Goal: Task Accomplishment & Management: Manage account settings

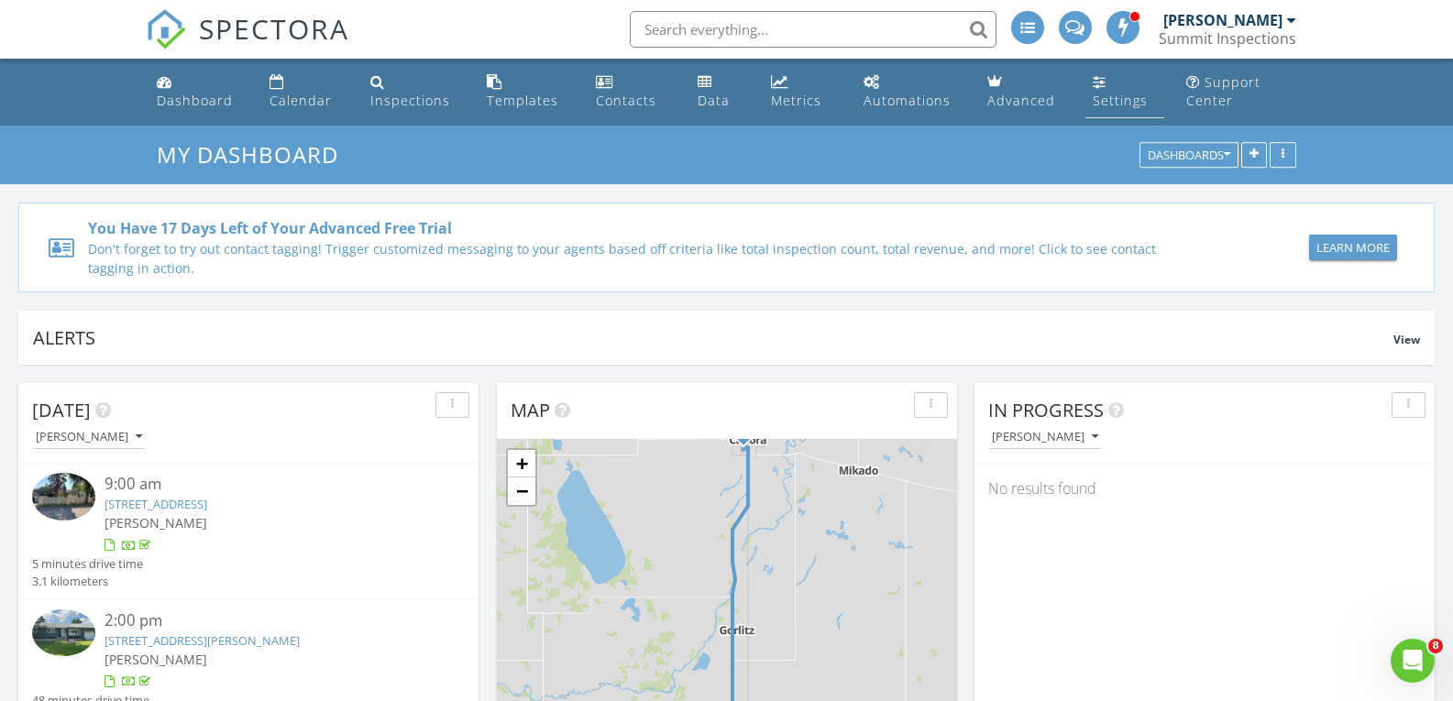
scroll to position [9, 9]
click at [1098, 100] on div "Settings" at bounding box center [1120, 100] width 55 height 17
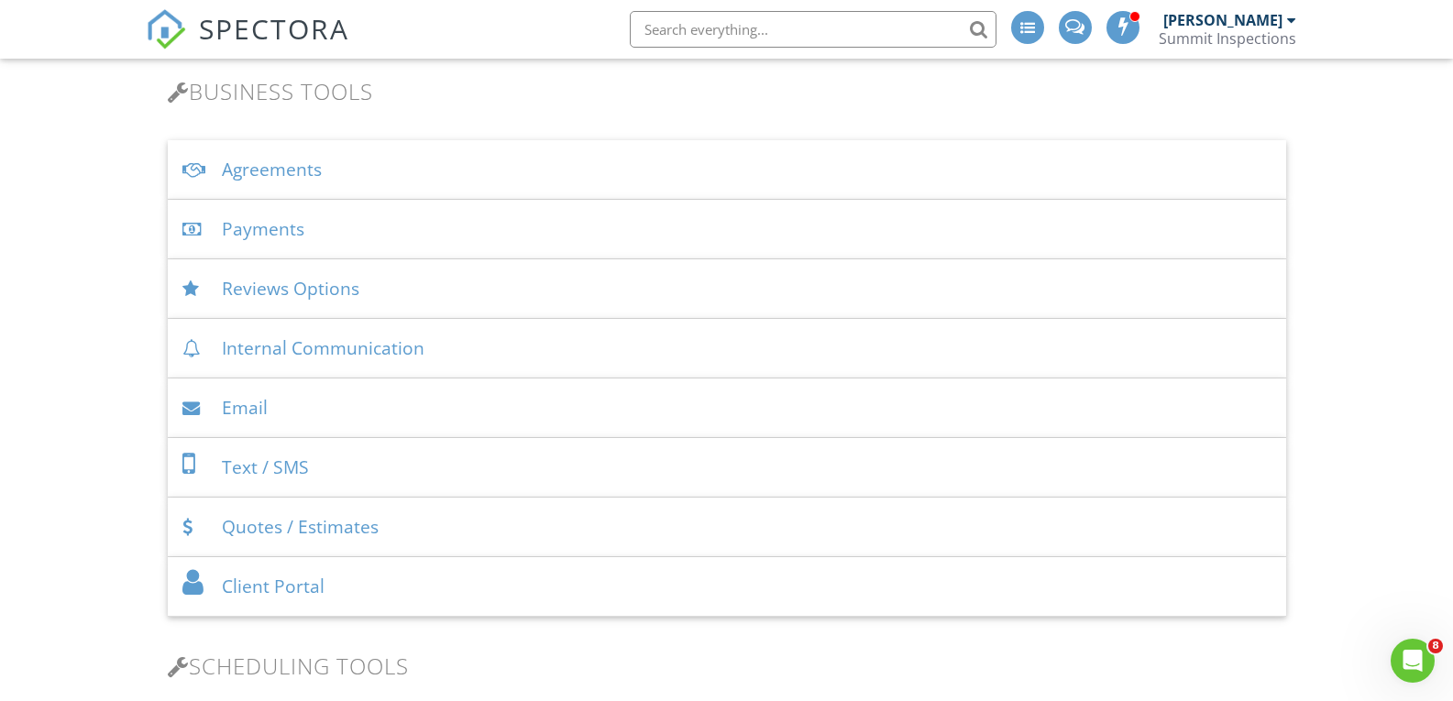
scroll to position [635, 0]
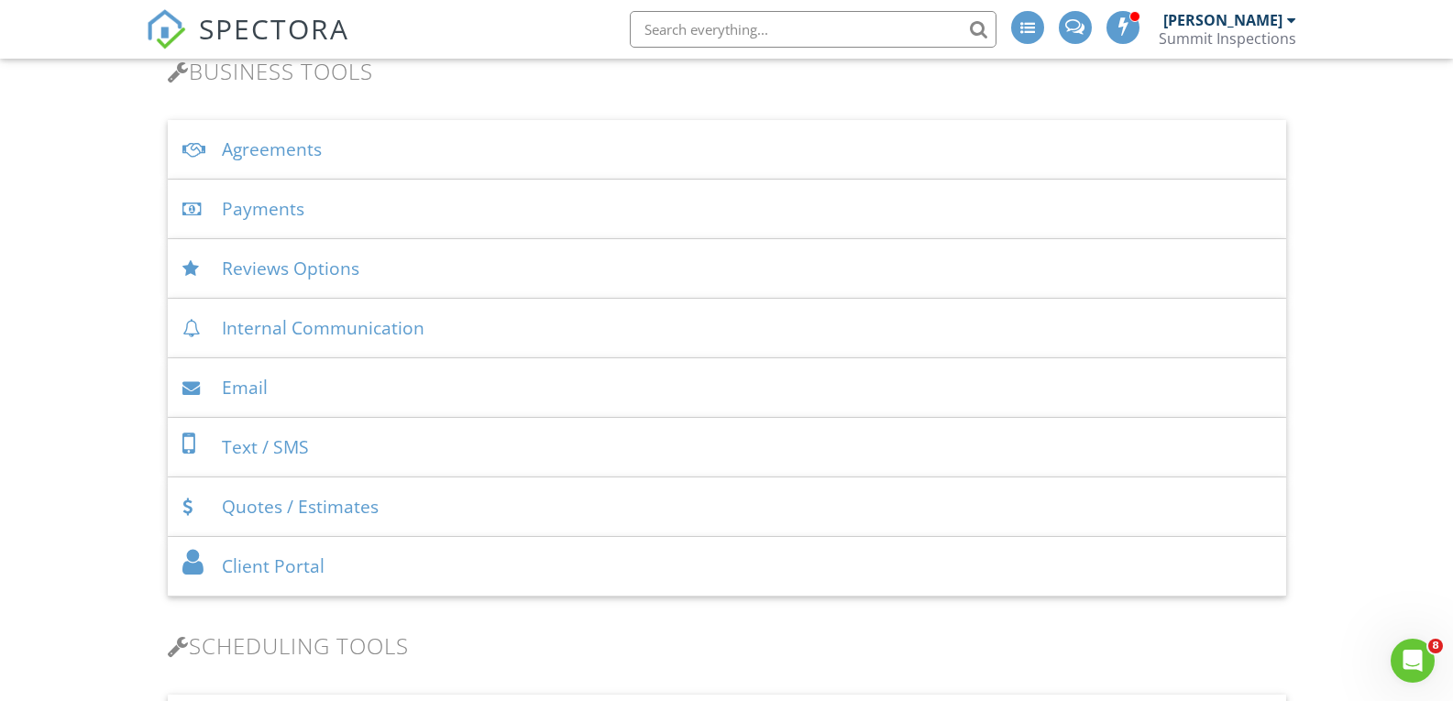
click at [230, 446] on div "Text / SMS" at bounding box center [727, 448] width 1119 height 60
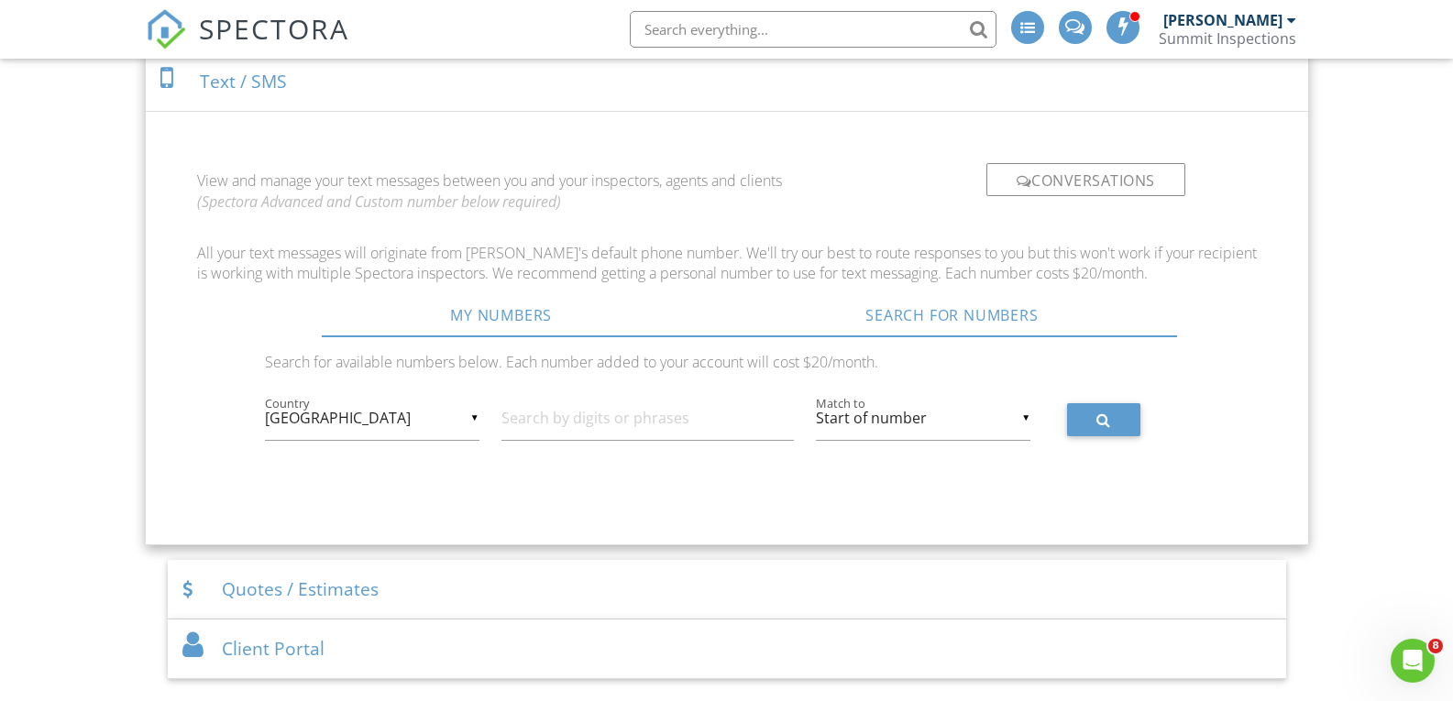
scroll to position [1031, 0]
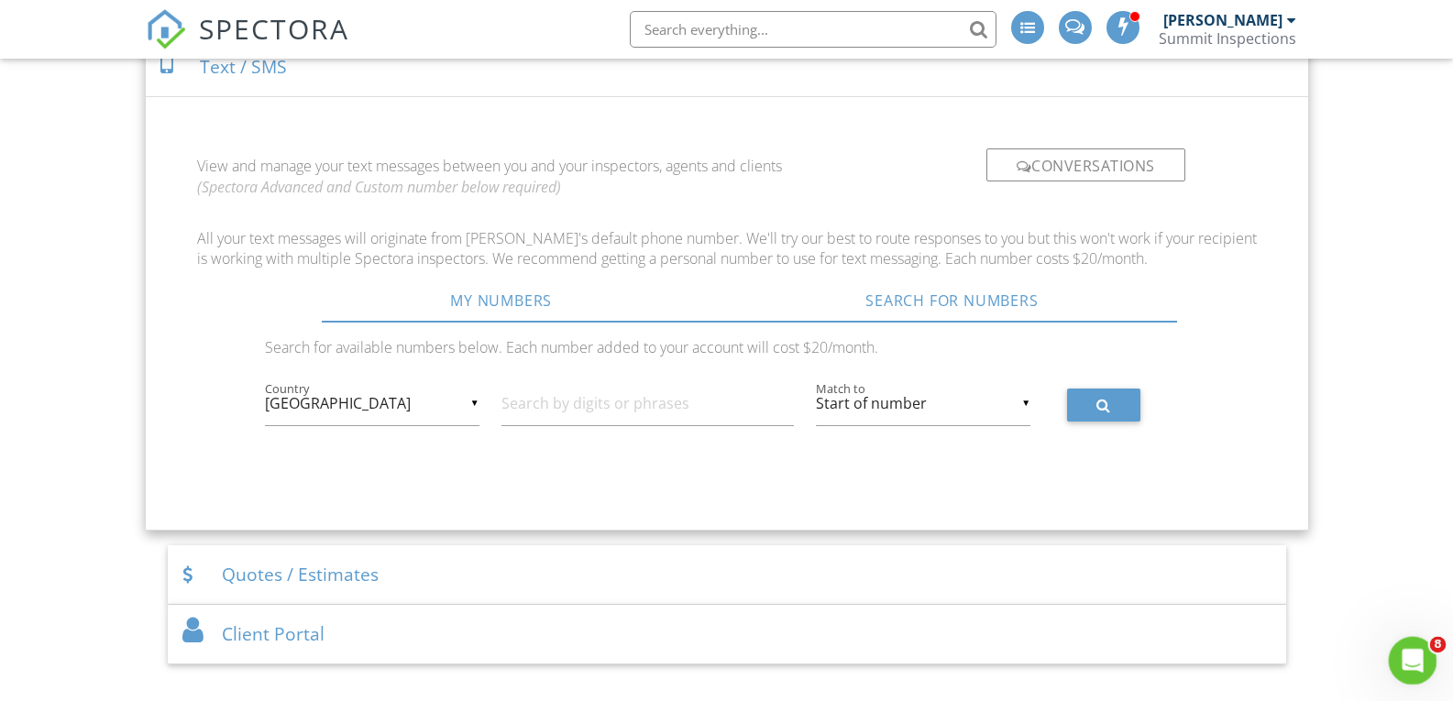
click at [1411, 662] on icon "Open Intercom Messenger" at bounding box center [1411, 659] width 30 height 30
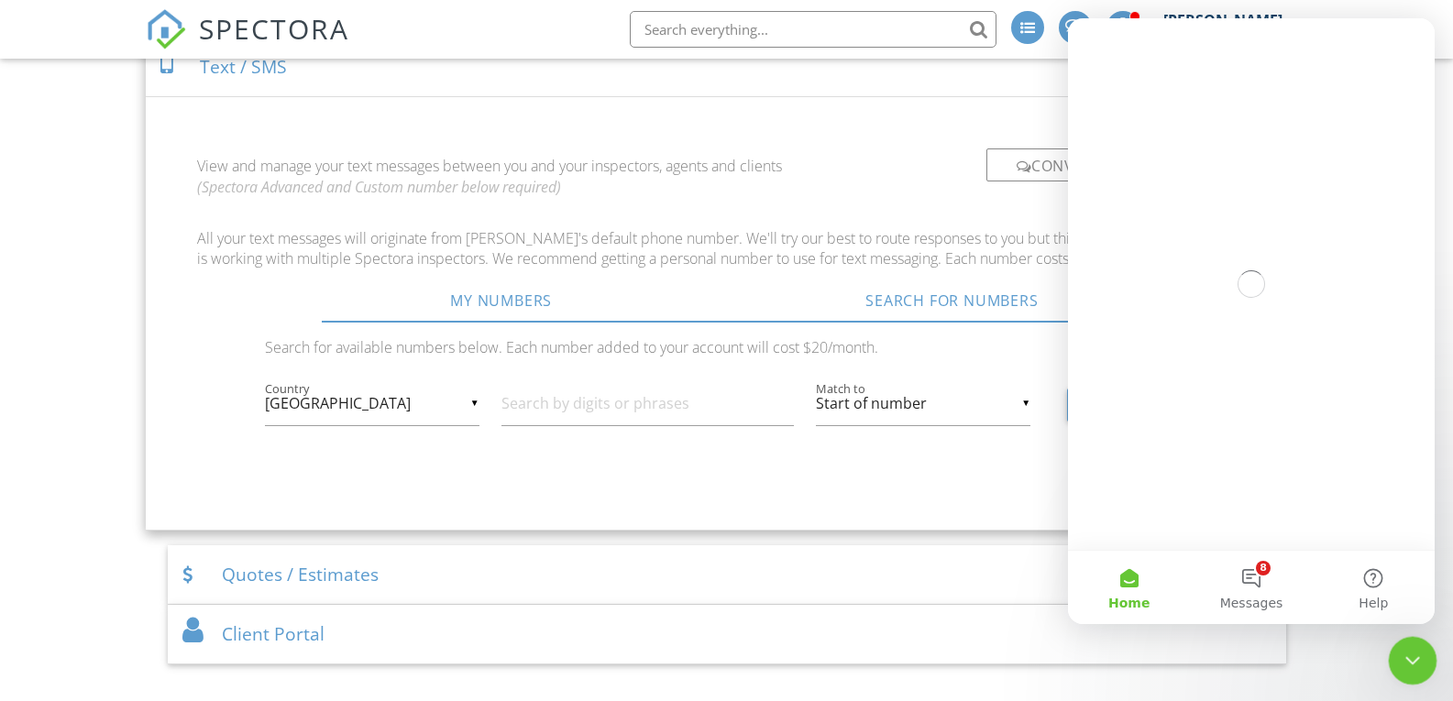
scroll to position [0, 0]
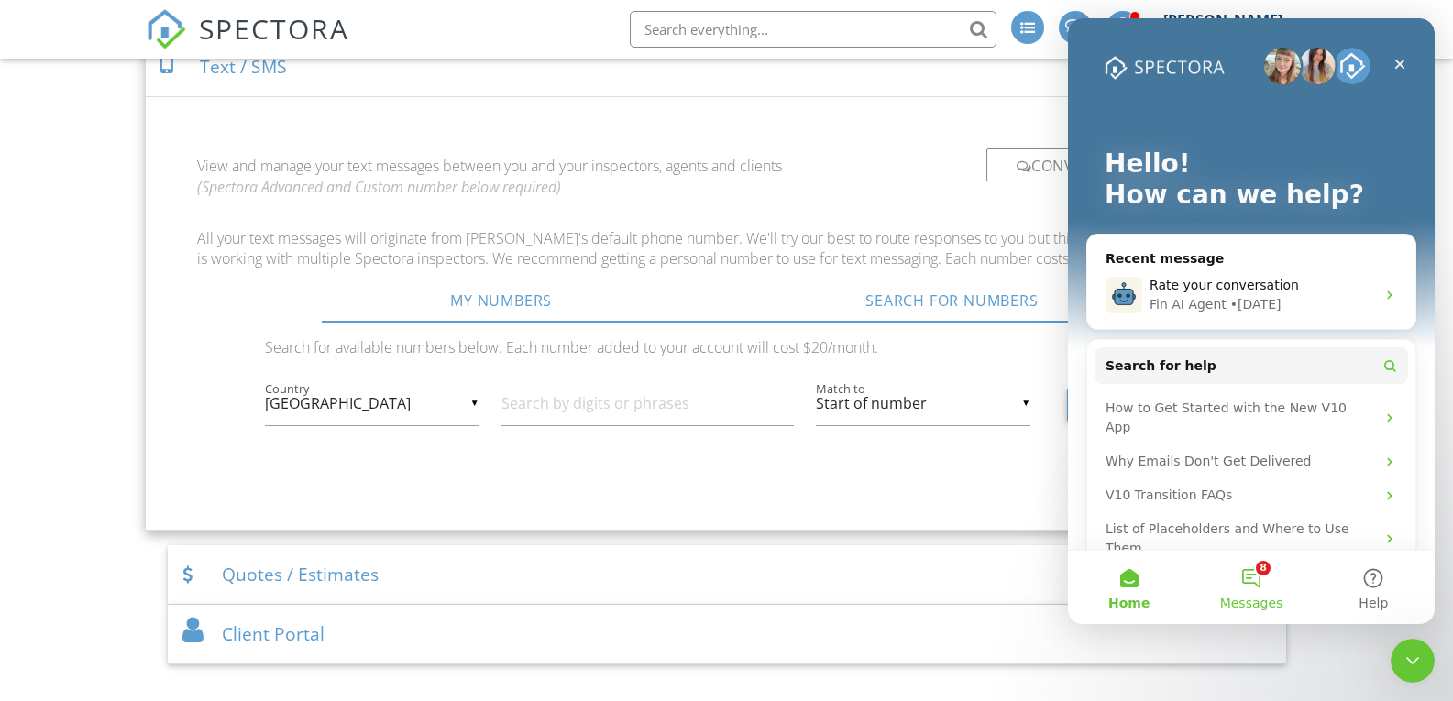
click at [1264, 582] on button "8 Messages" at bounding box center [1251, 587] width 122 height 73
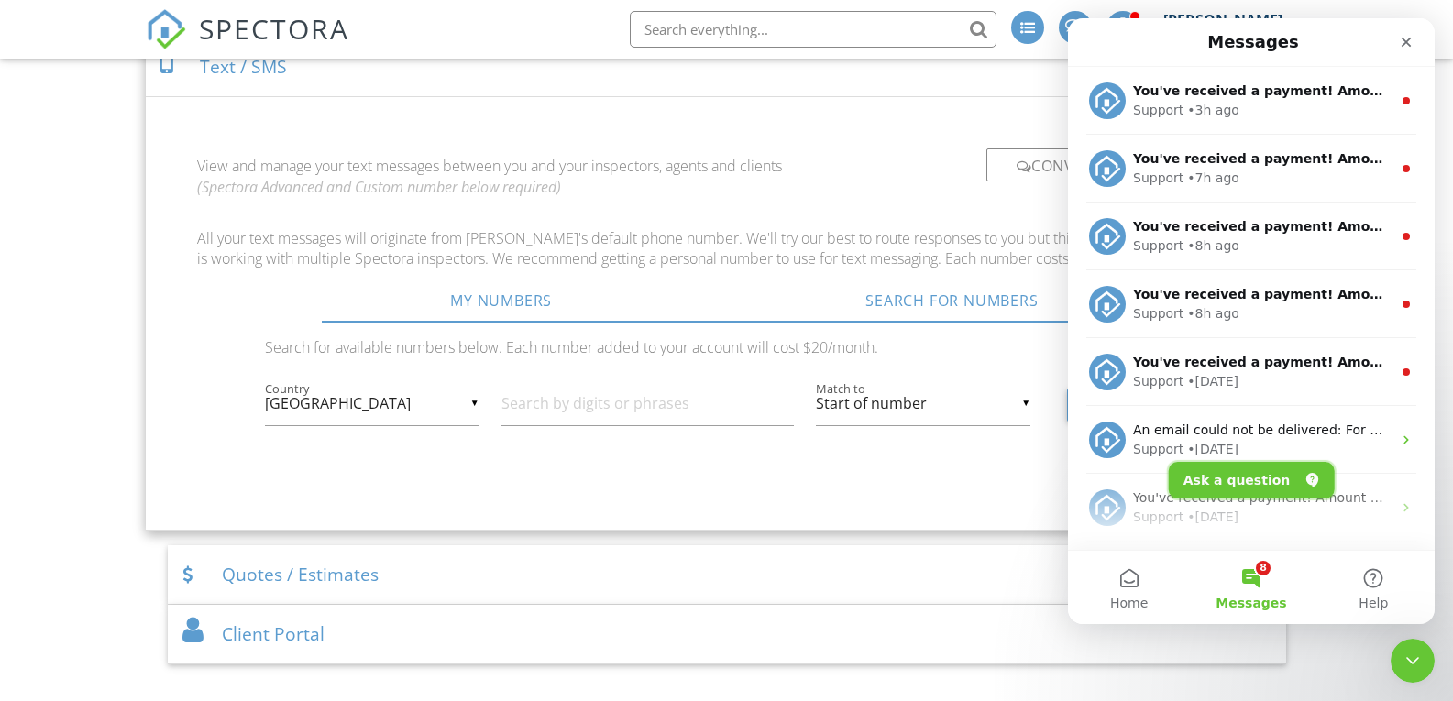
click at [1246, 470] on button "Ask a question" at bounding box center [1252, 480] width 166 height 37
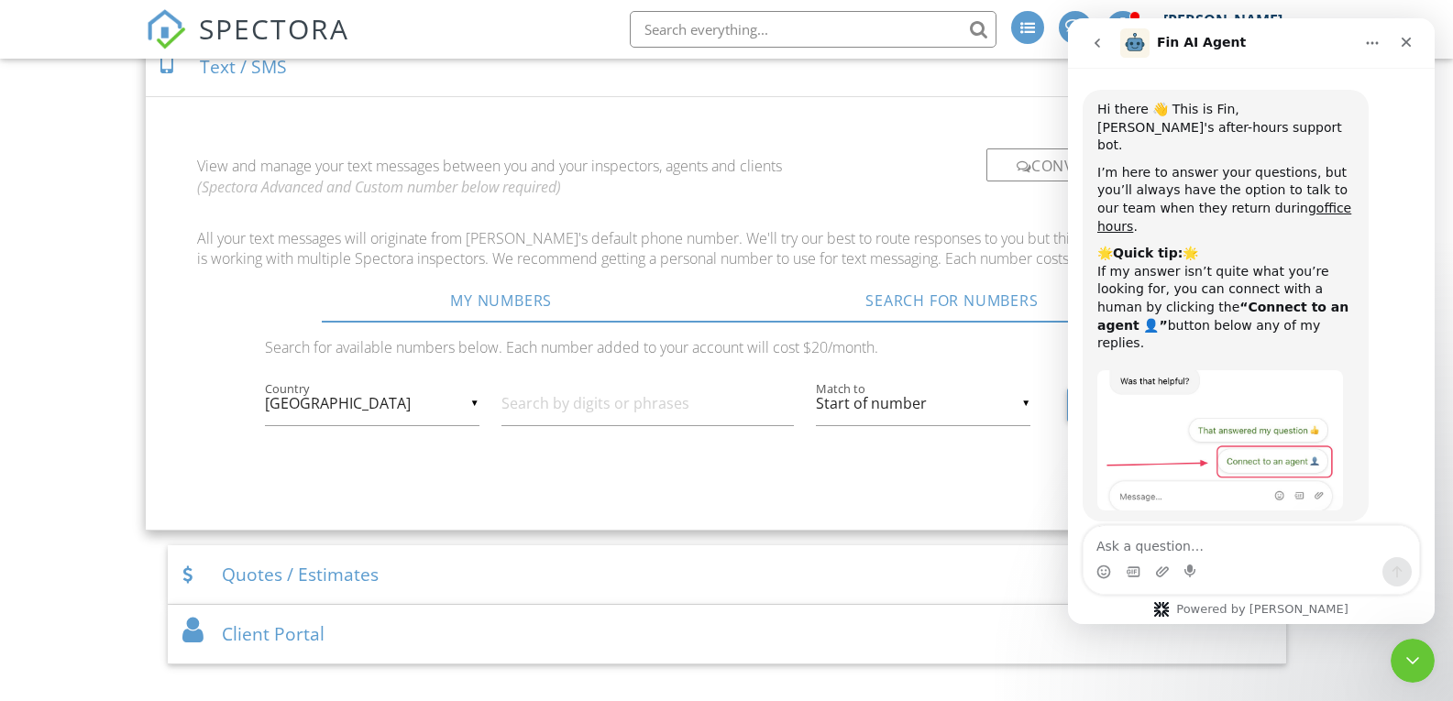
click at [1231, 542] on textarea "Ask a question…" at bounding box center [1252, 541] width 336 height 31
type textarea "where is text confirmation settings"
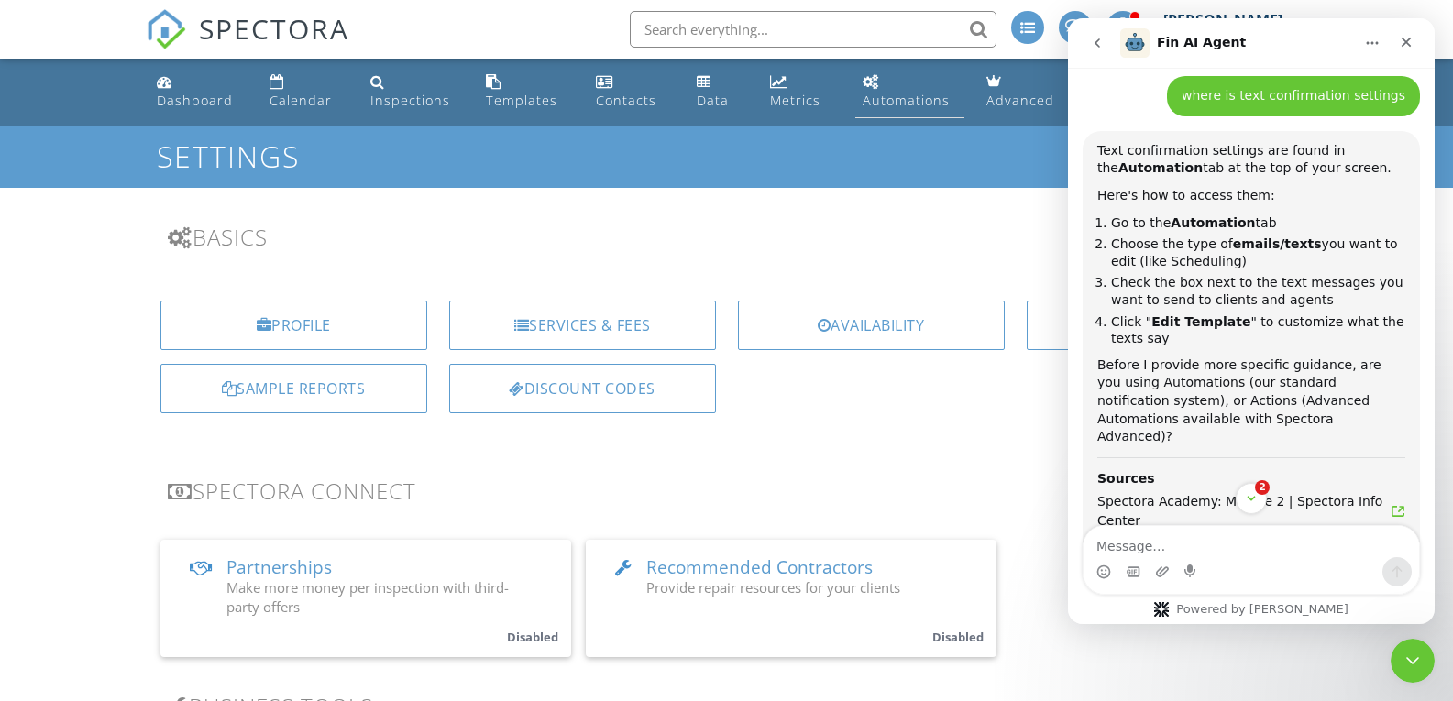
click at [924, 95] on div "Automations" at bounding box center [906, 100] width 87 height 17
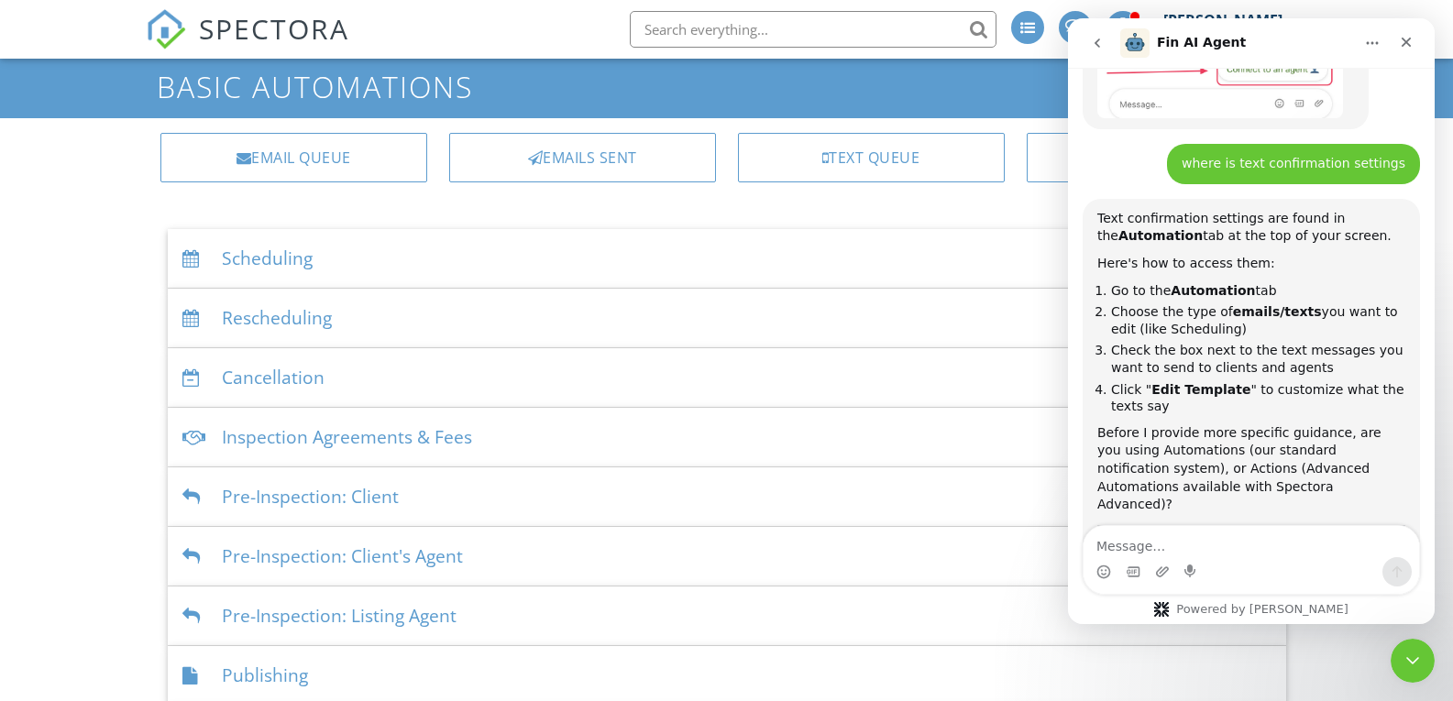
scroll to position [390, 0]
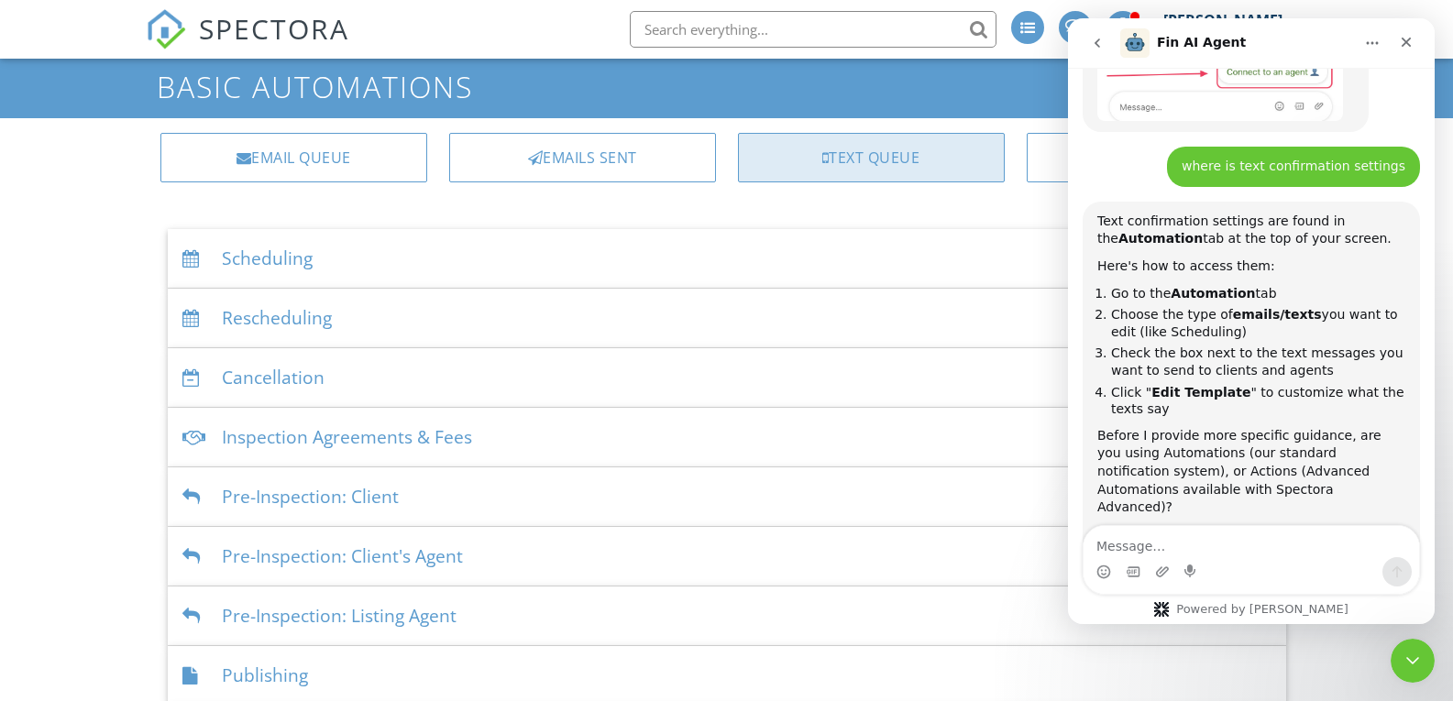
click at [852, 172] on div "Text Queue" at bounding box center [871, 158] width 267 height 50
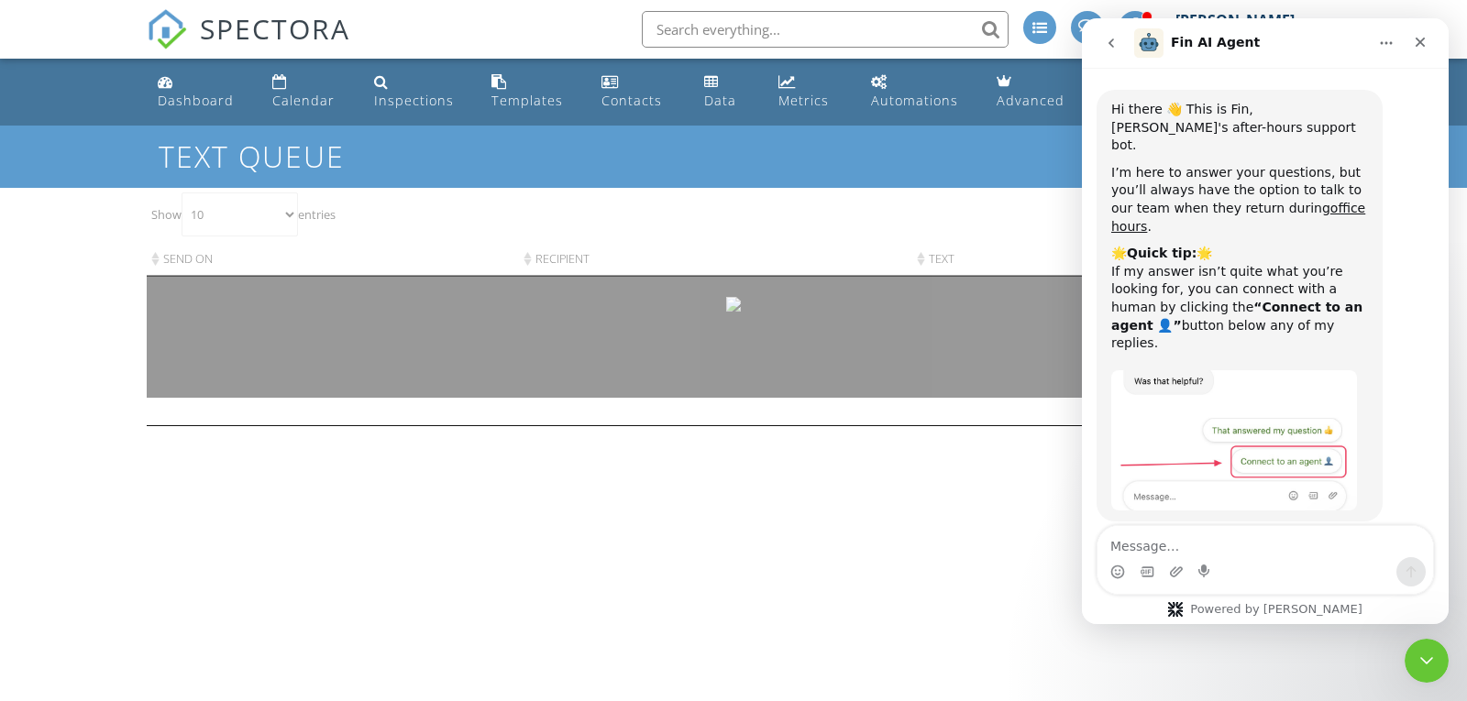
scroll to position [598, 0]
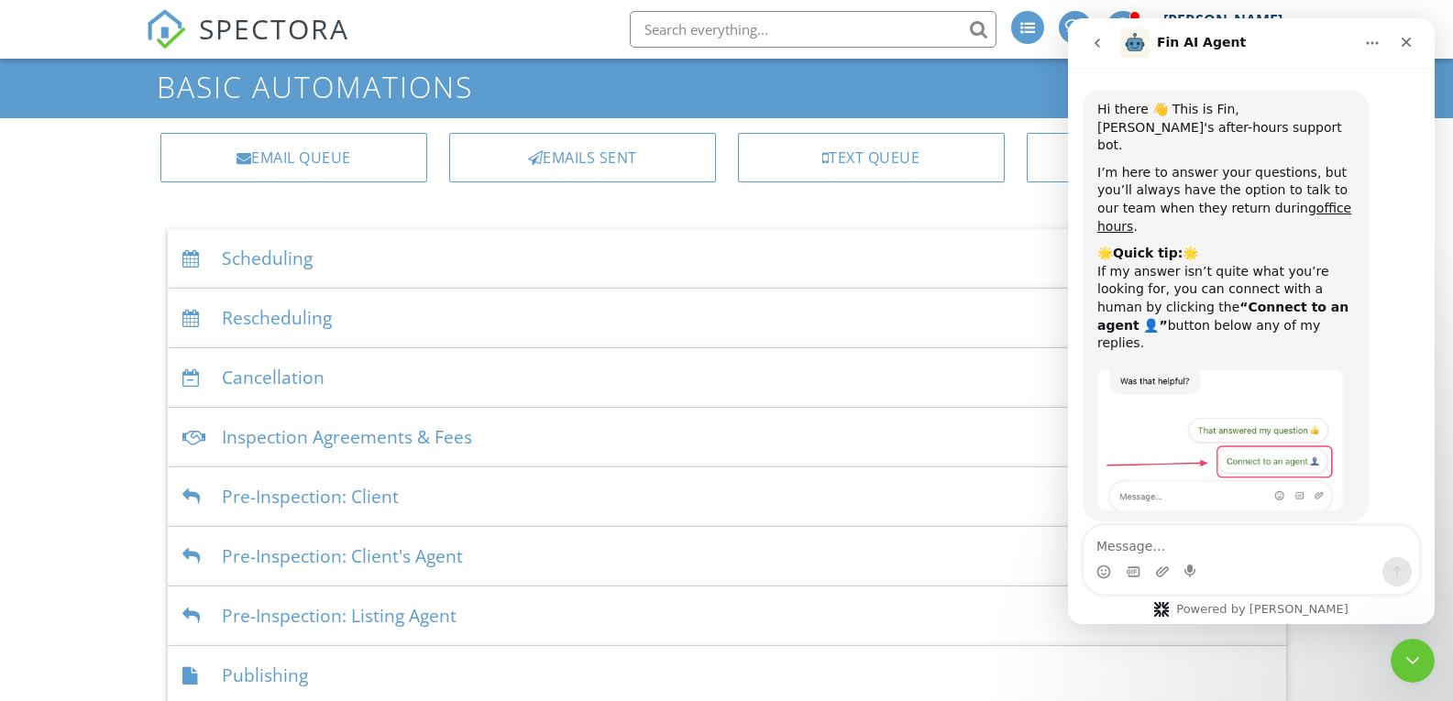
scroll to position [598, 0]
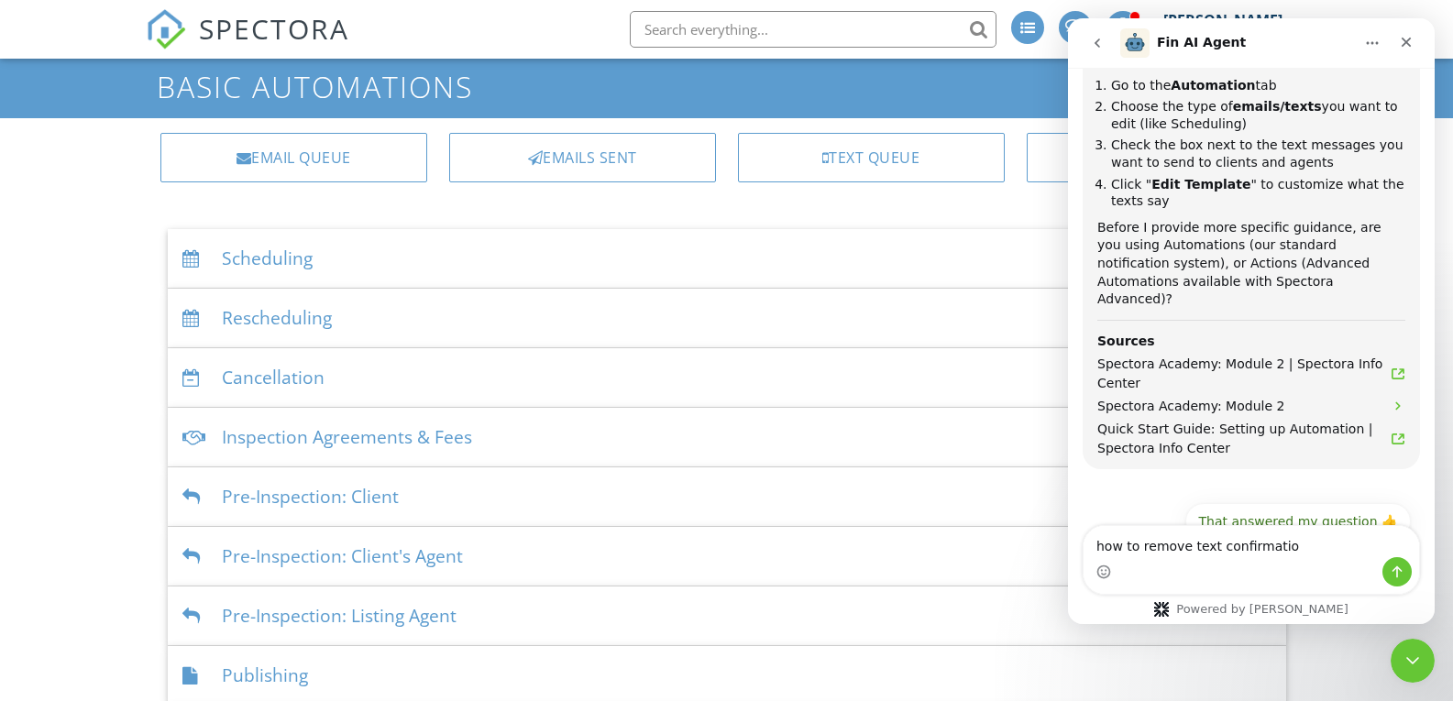
type textarea "how to remove text confirmation"
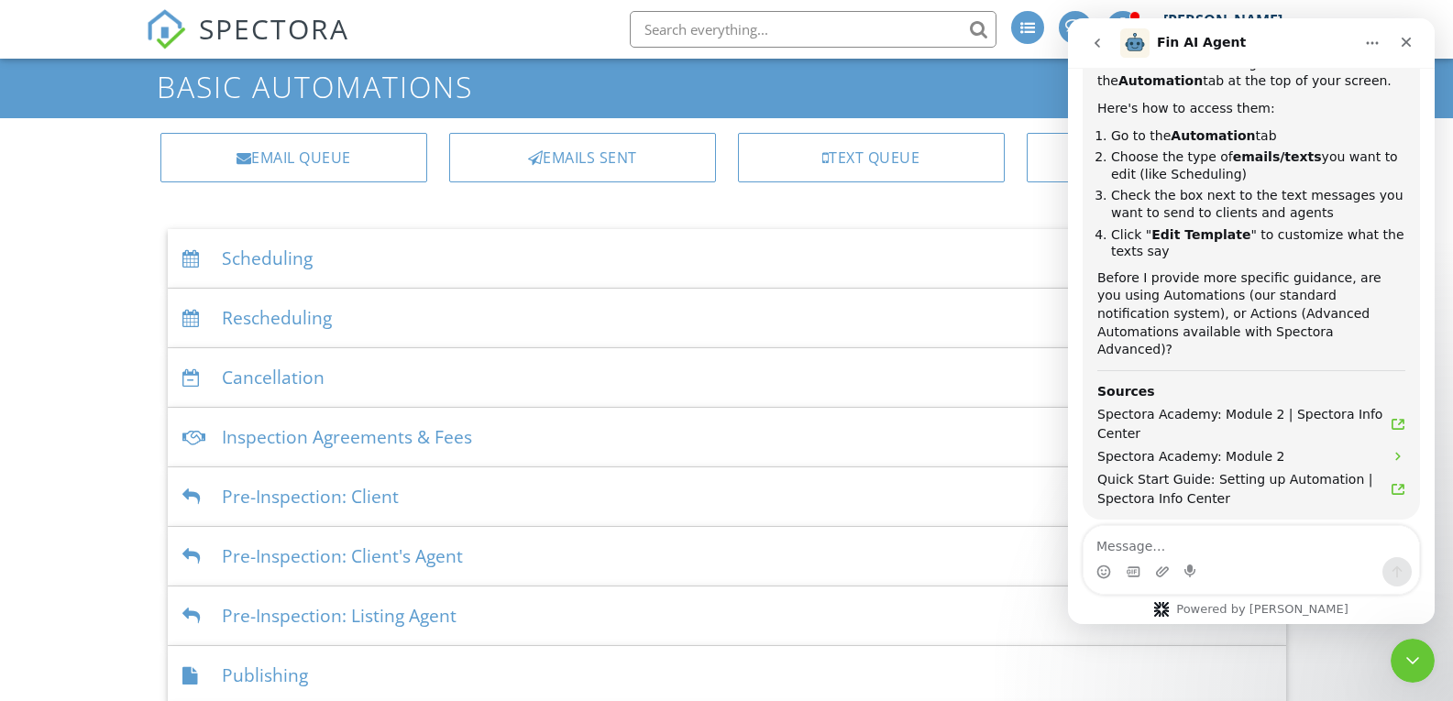
scroll to position [544, 0]
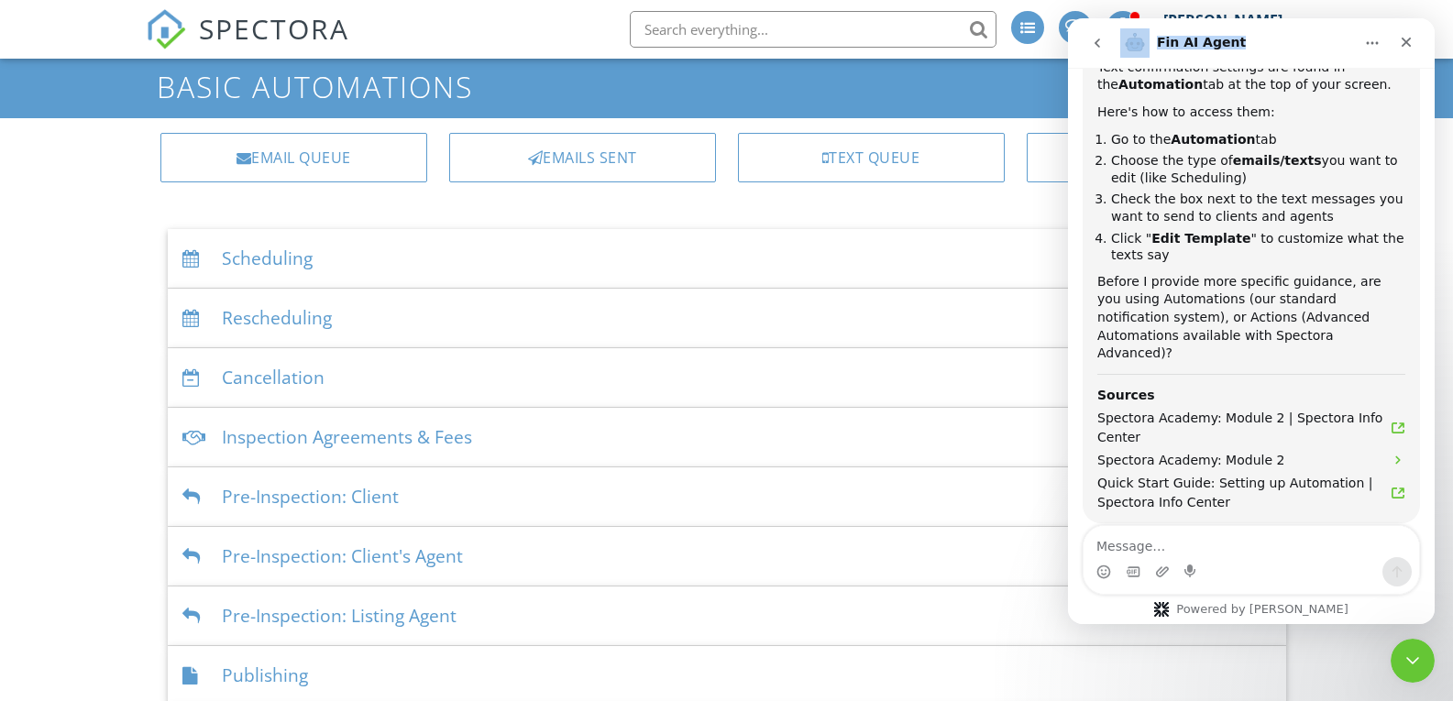
drag, startPoint x: 1321, startPoint y: 37, endPoint x: 1145, endPoint y: 26, distance: 176.4
click at [1145, 26] on div "Fin AI Agent" at bounding box center [1251, 43] width 343 height 35
click at [1293, 40] on div "Fin AI Agent" at bounding box center [1236, 42] width 233 height 29
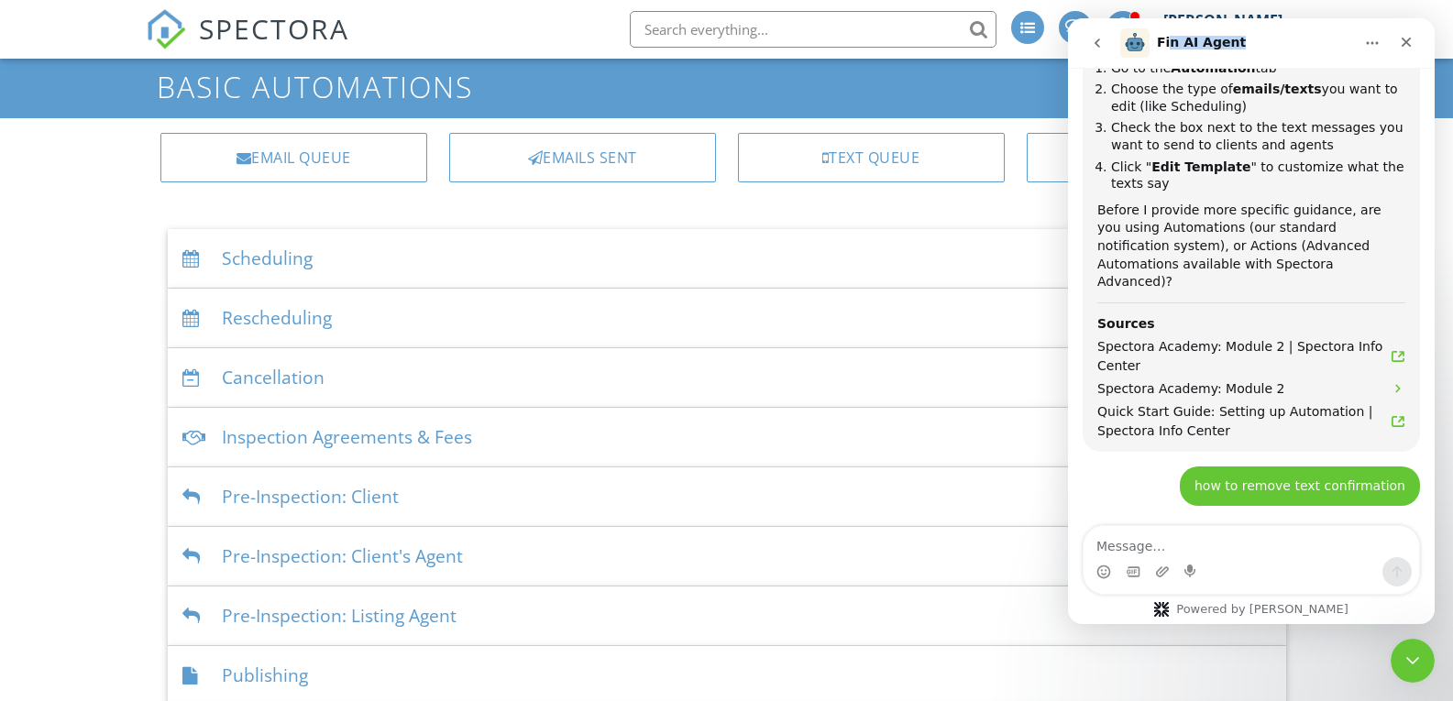
scroll to position [3, 0]
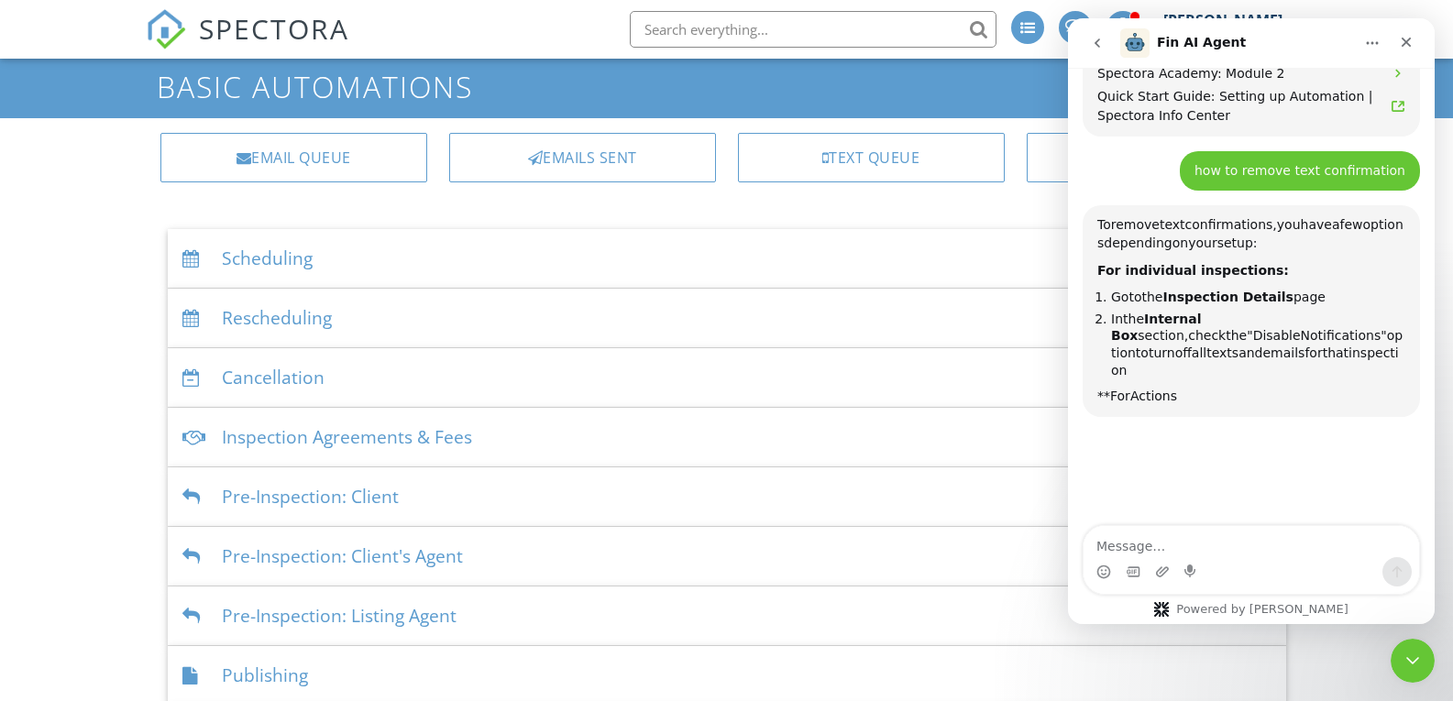
drag, startPoint x: 1293, startPoint y: 40, endPoint x: 1297, endPoint y: 17, distance: 24.1
click html "Fin AI Agent Hi there 👋 This is Fin, Spectora's after-hours support bot. I’m he…"
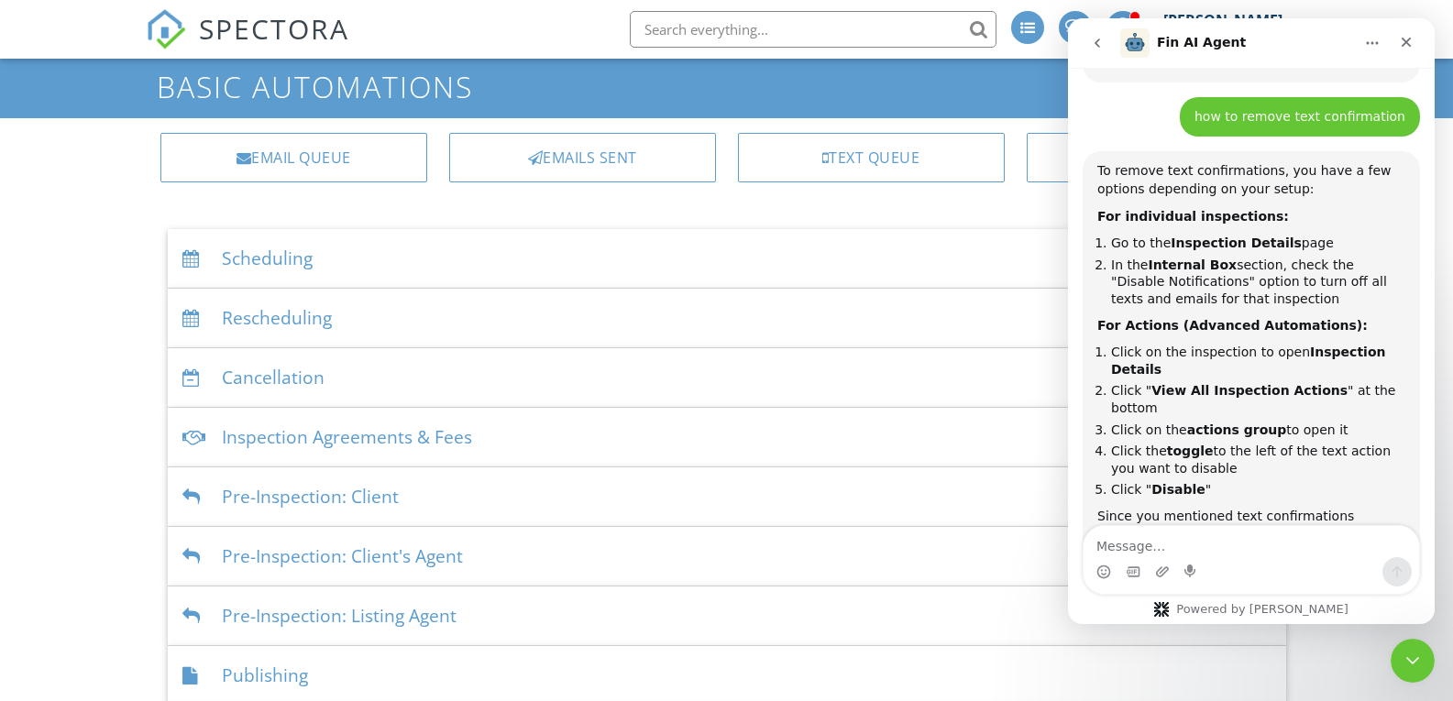
scroll to position [988, 0]
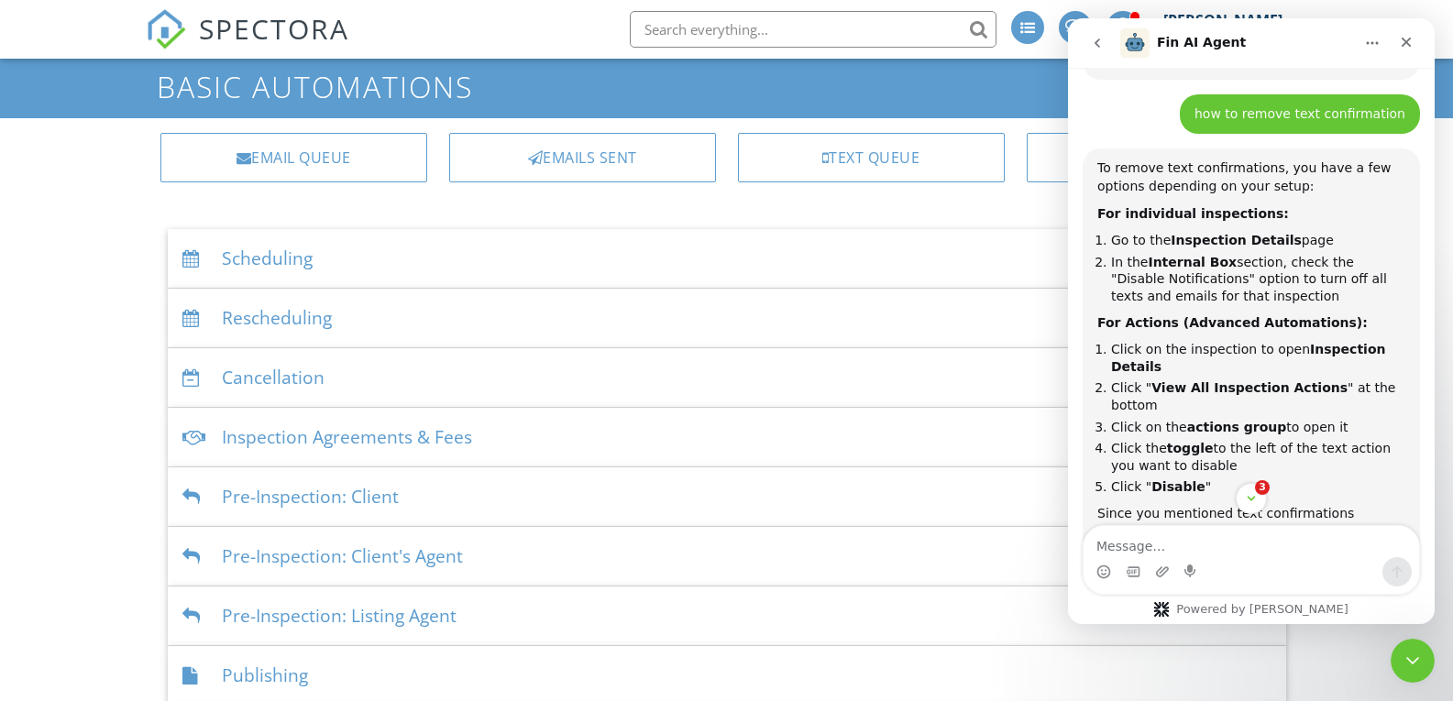
click at [1025, 101] on h1 "Basic Automations" at bounding box center [726, 87] width 1139 height 32
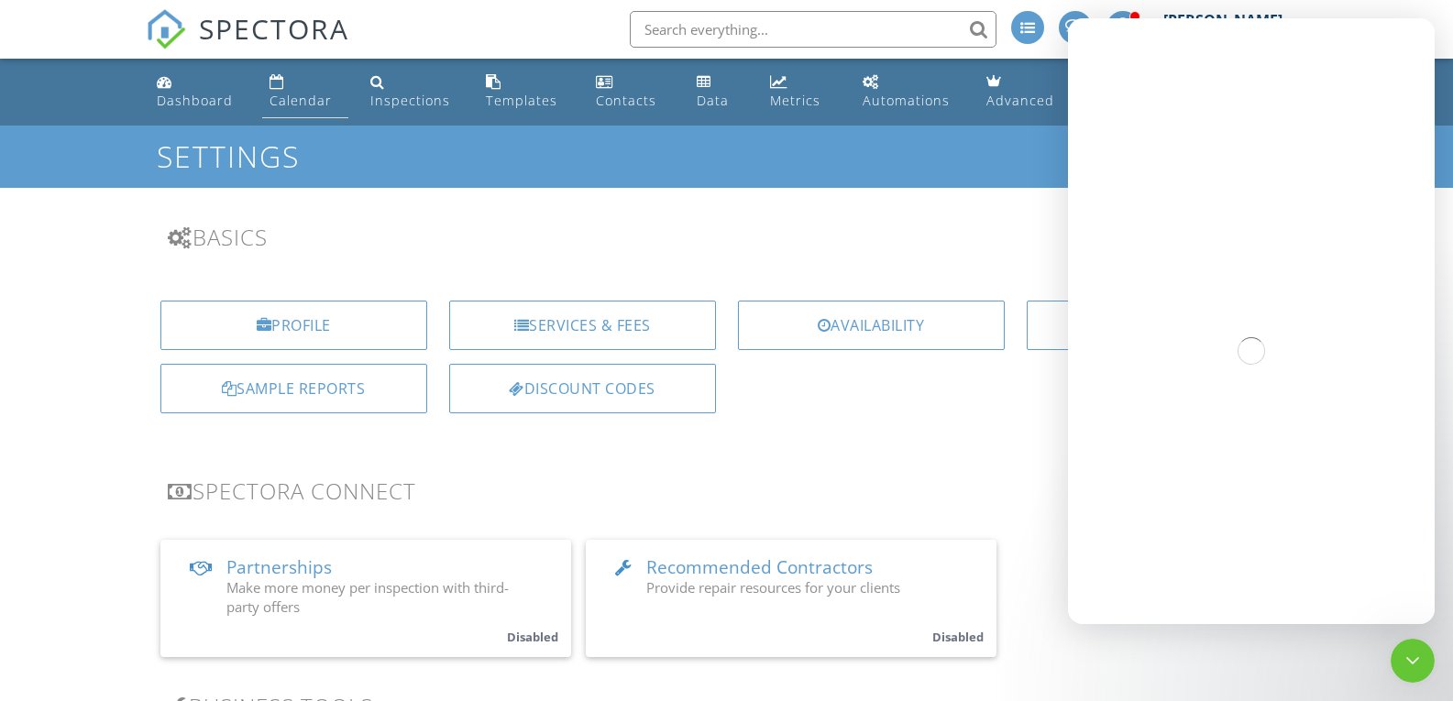
click at [326, 101] on div "Calendar" at bounding box center [301, 100] width 62 height 17
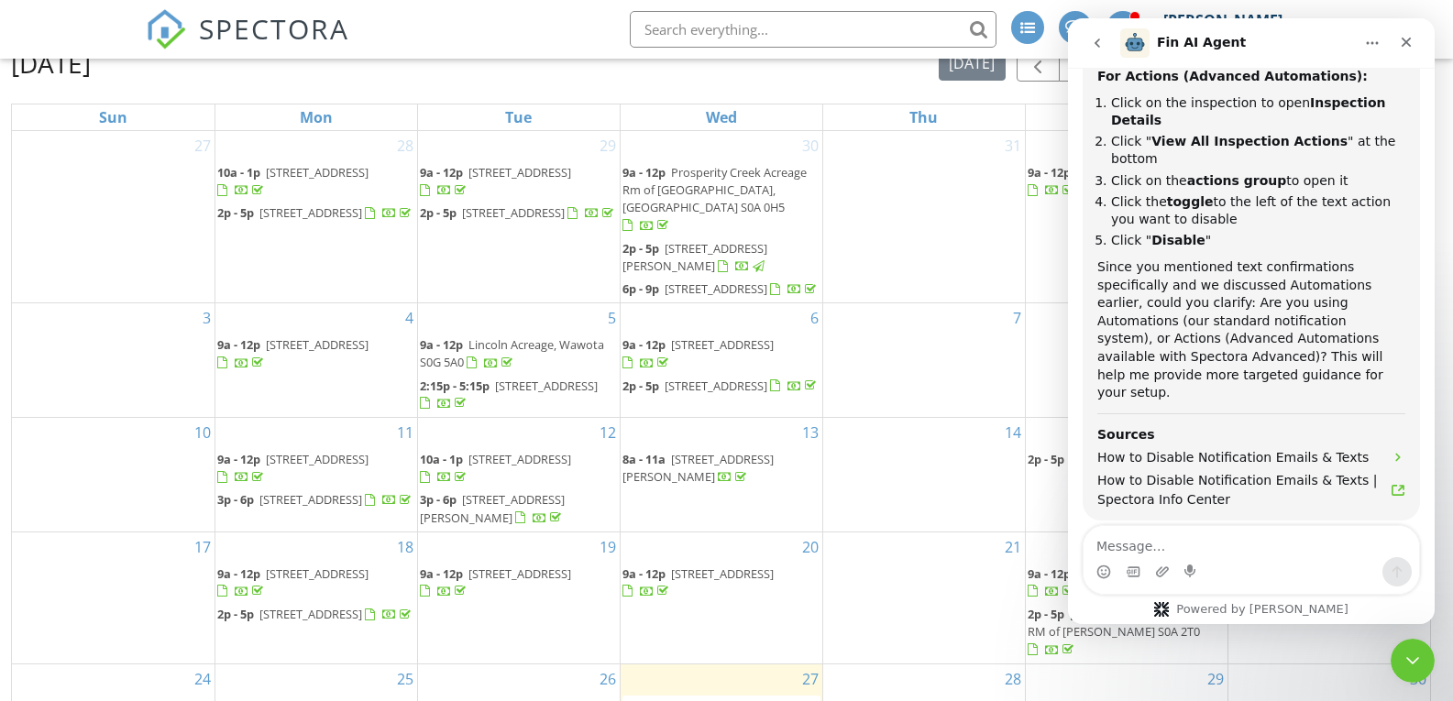
scroll to position [263, 0]
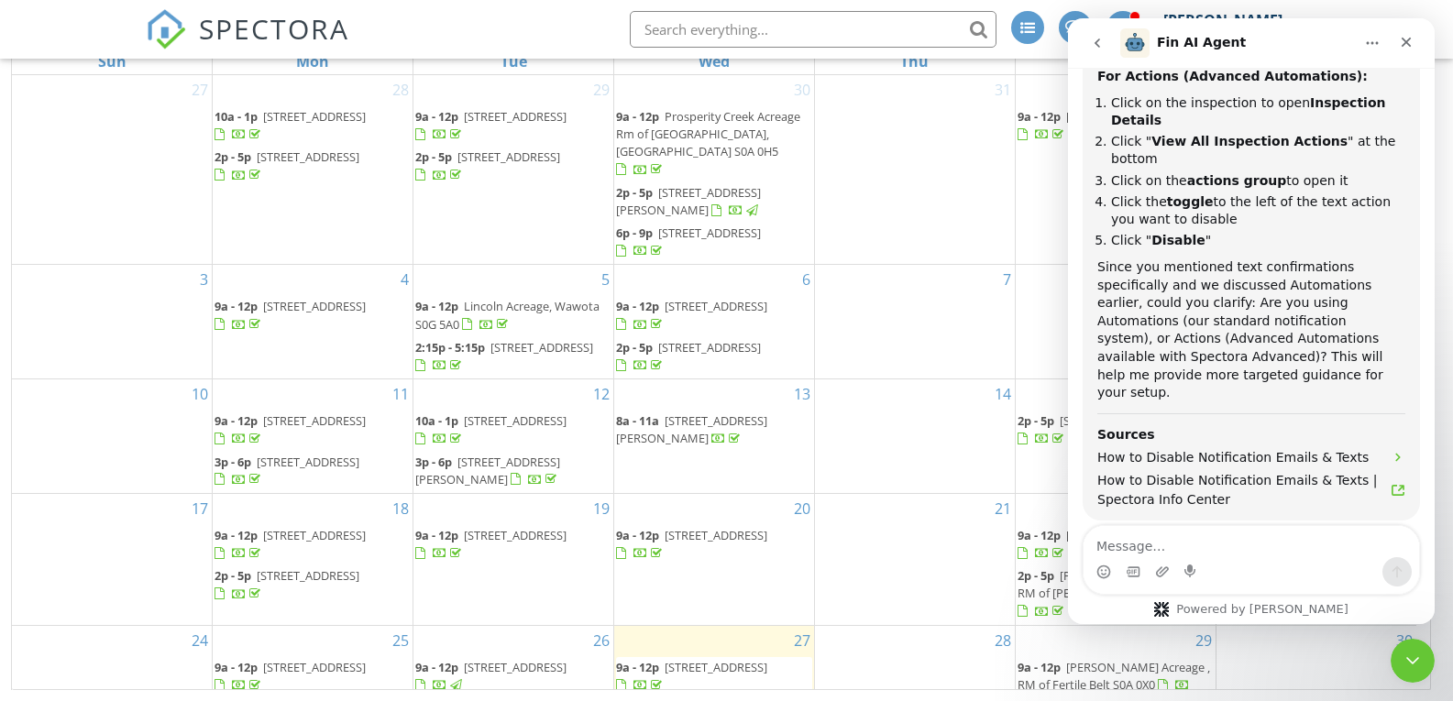
click at [1088, 667] on span "Nelson Acreage , RM of Fertile Belt S0A 0X0" at bounding box center [1114, 676] width 193 height 34
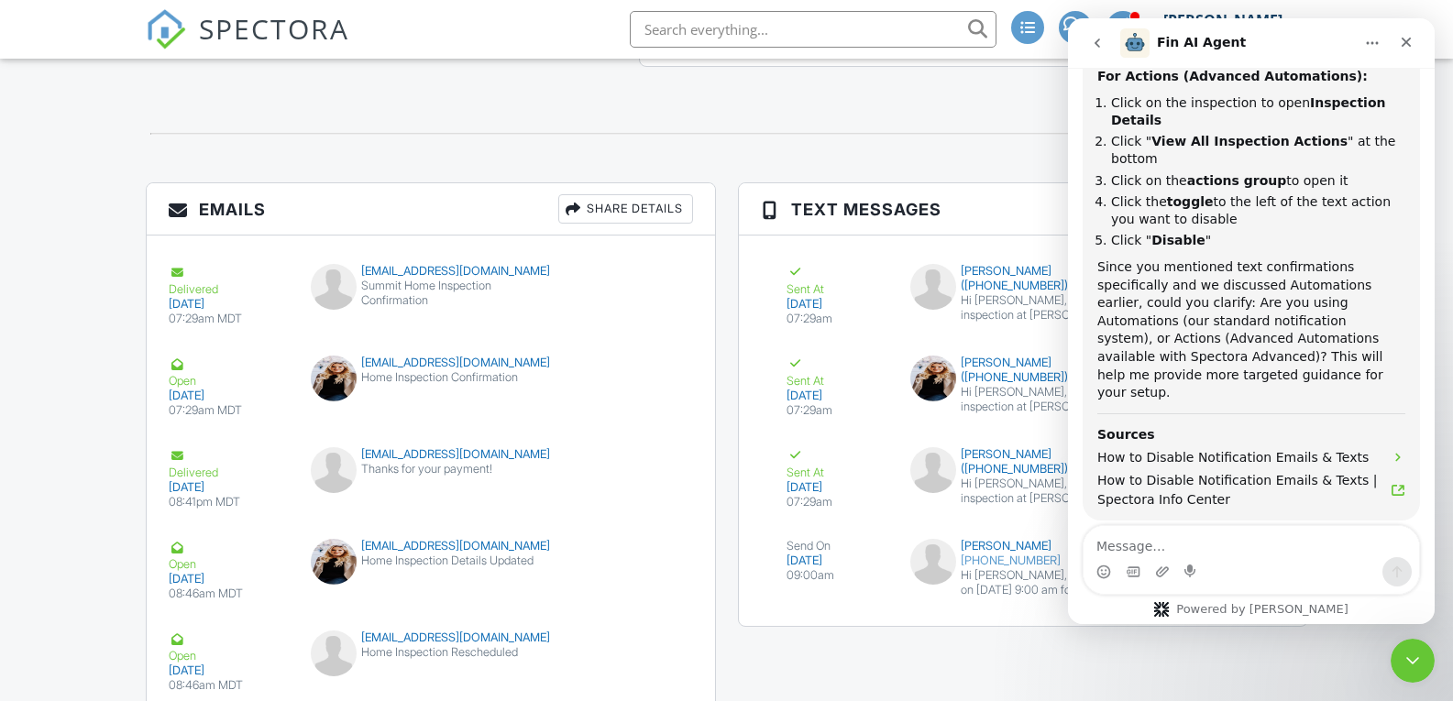
scroll to position [1904, 0]
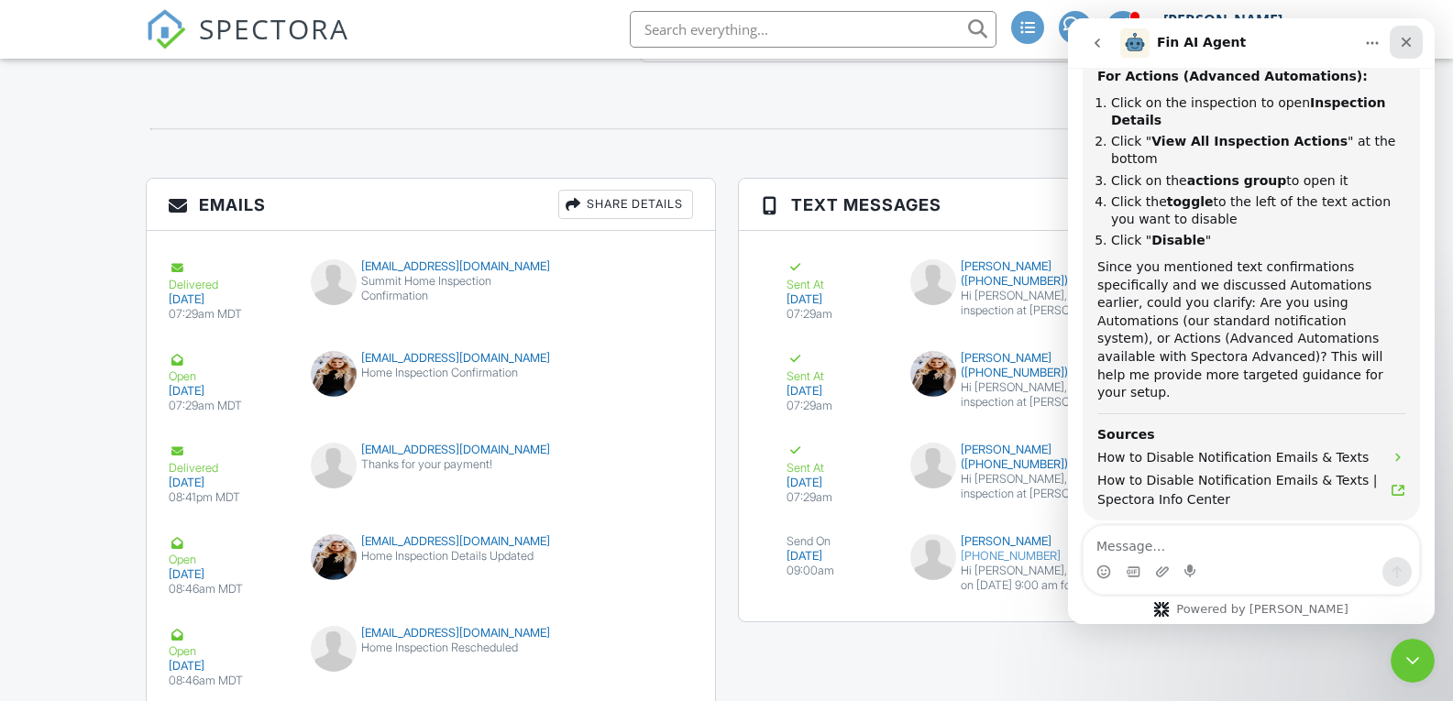
click at [1400, 47] on icon "Close" at bounding box center [1406, 42] width 15 height 15
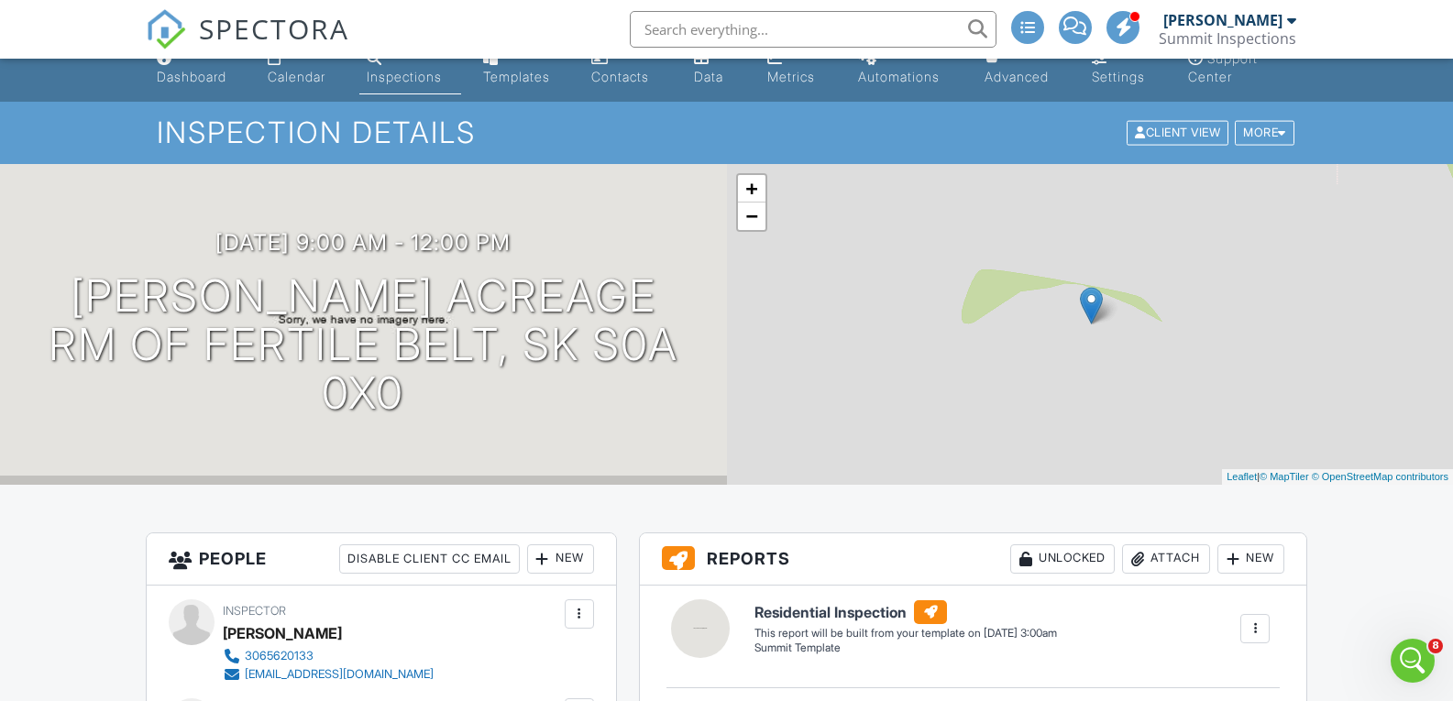
scroll to position [0, 0]
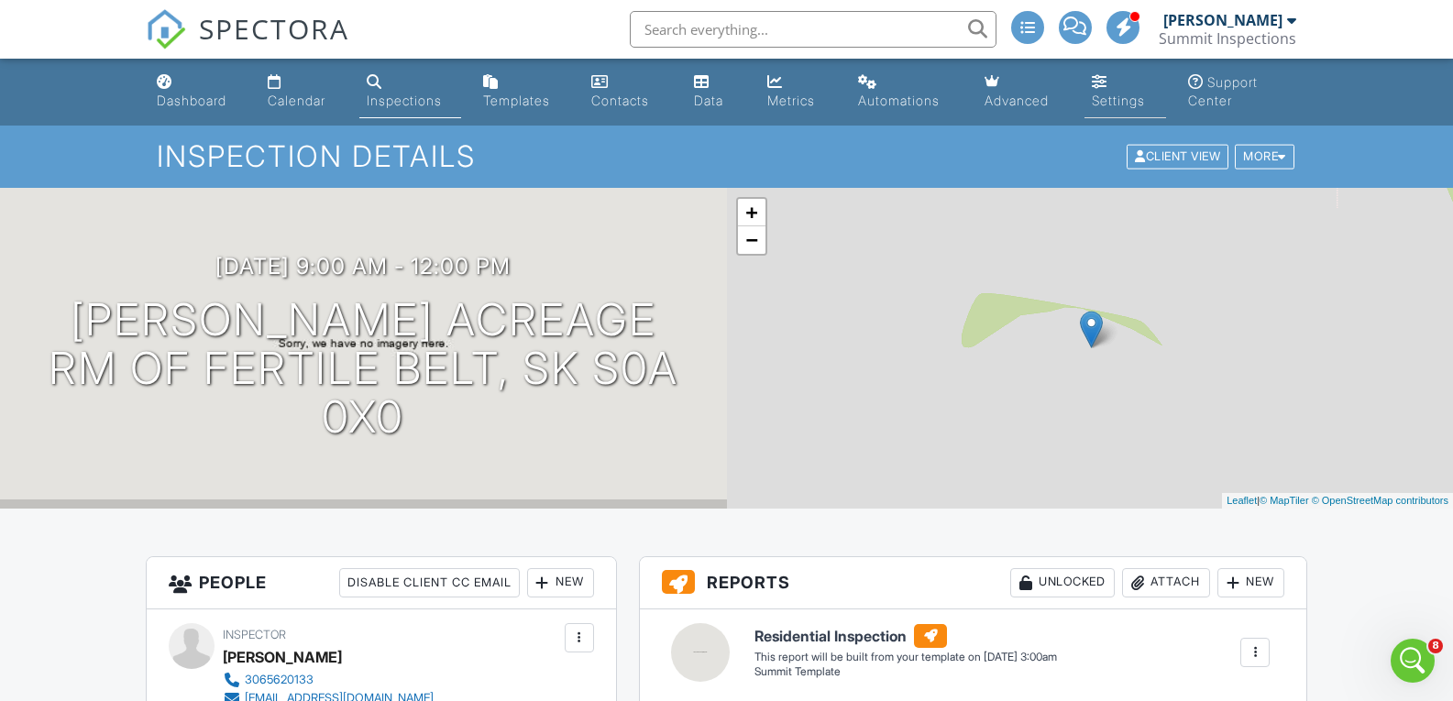
click at [1092, 101] on div "Settings" at bounding box center [1118, 101] width 53 height 16
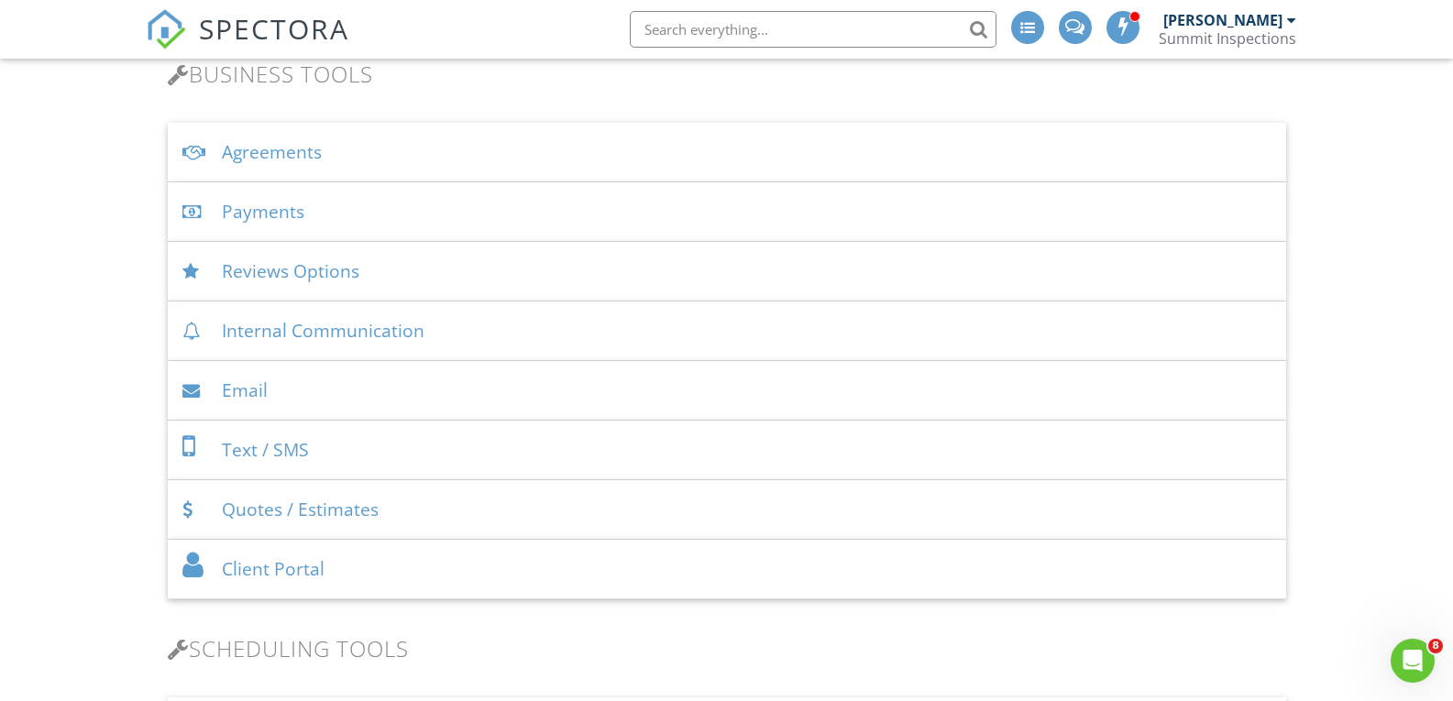
scroll to position [648, 0]
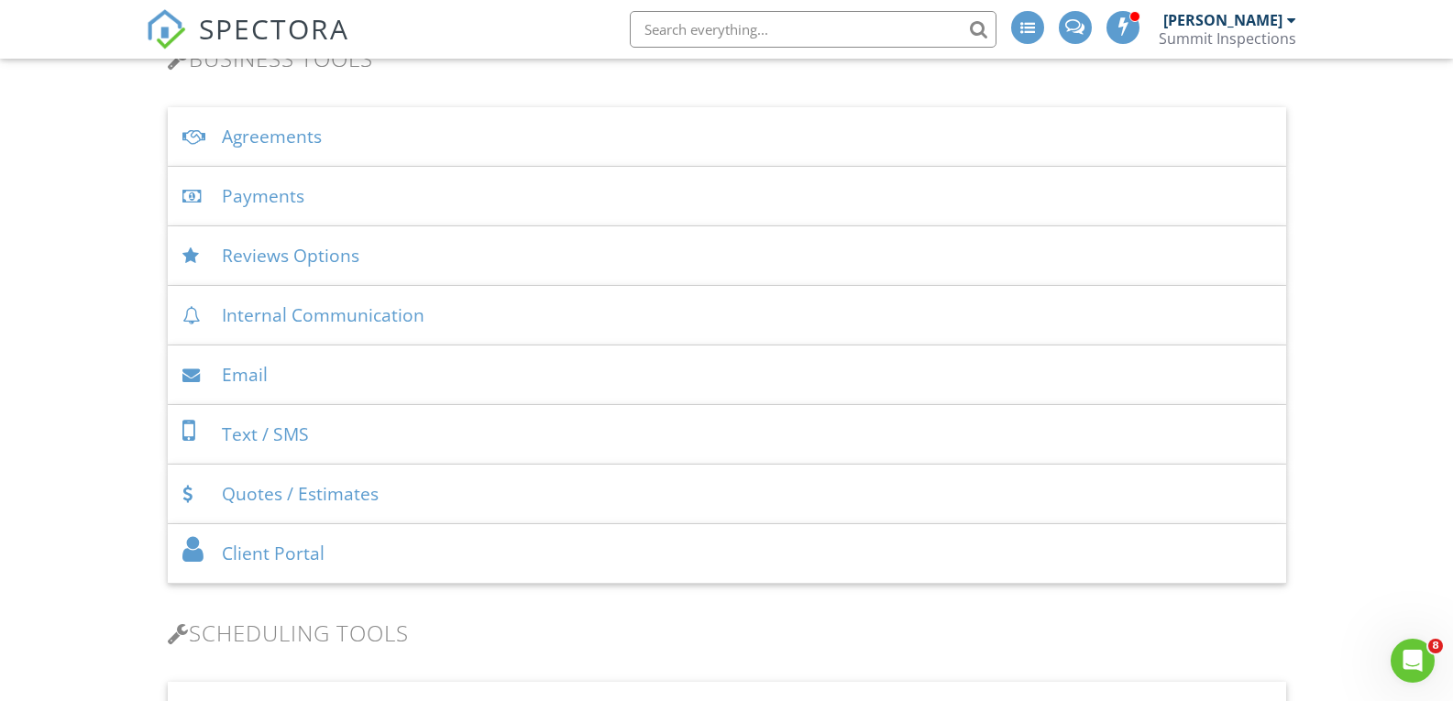
click at [295, 250] on div "Reviews Options" at bounding box center [727, 256] width 1119 height 60
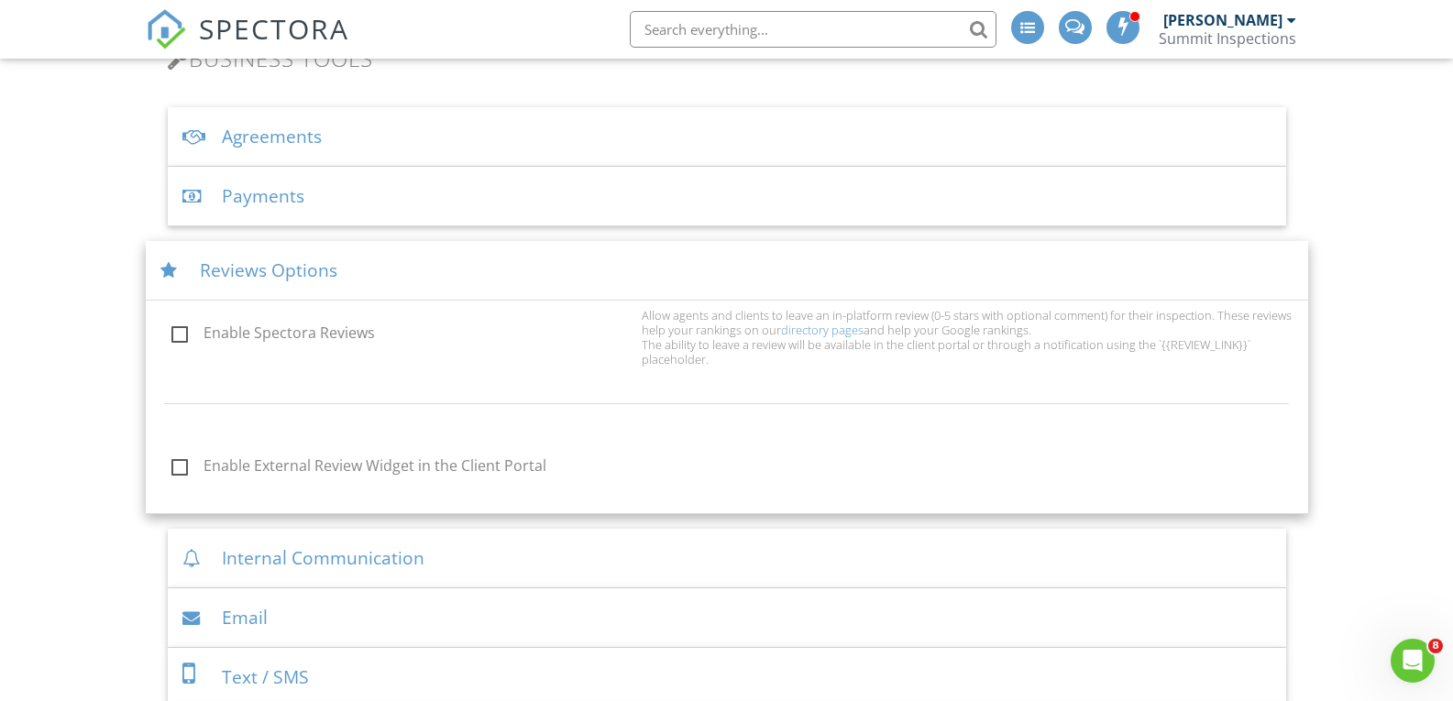
click at [825, 554] on div "Internal Communication" at bounding box center [727, 559] width 1119 height 60
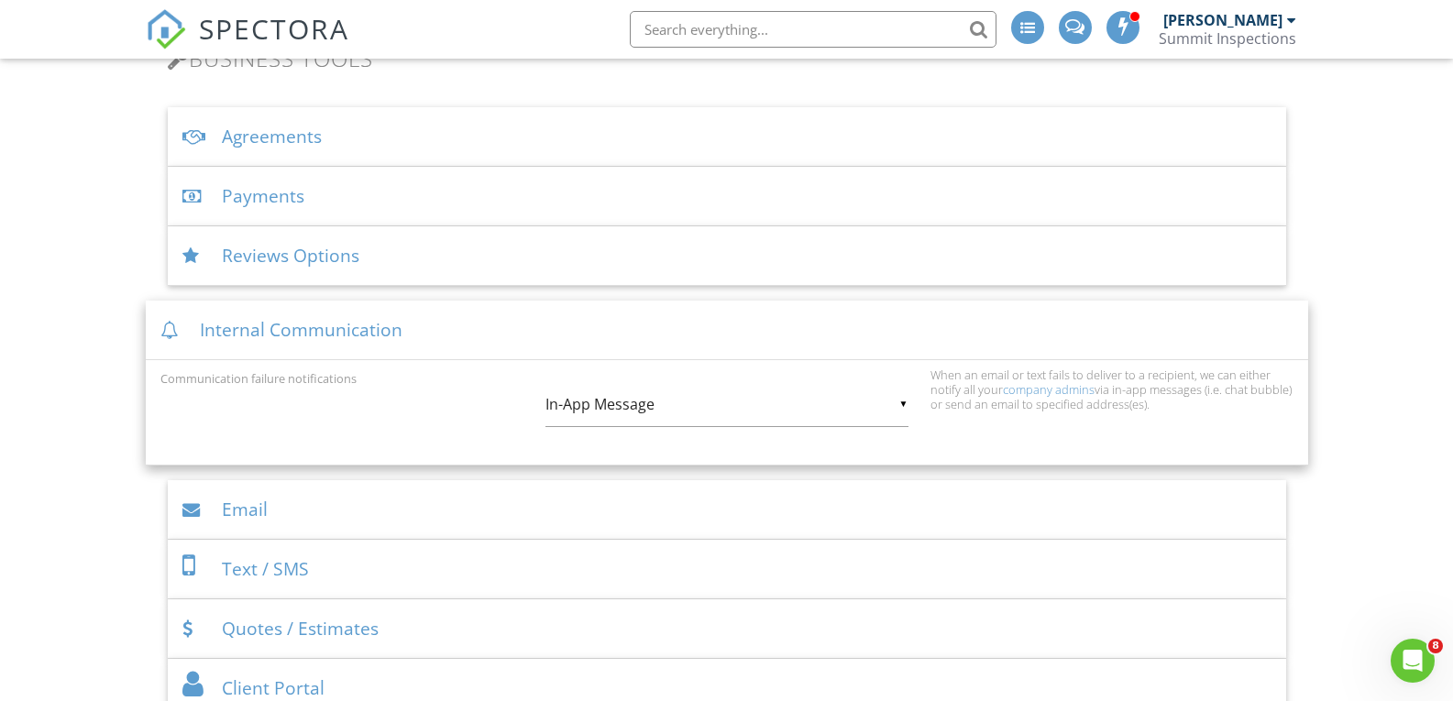
click at [663, 568] on div "Text / SMS" at bounding box center [727, 570] width 1119 height 60
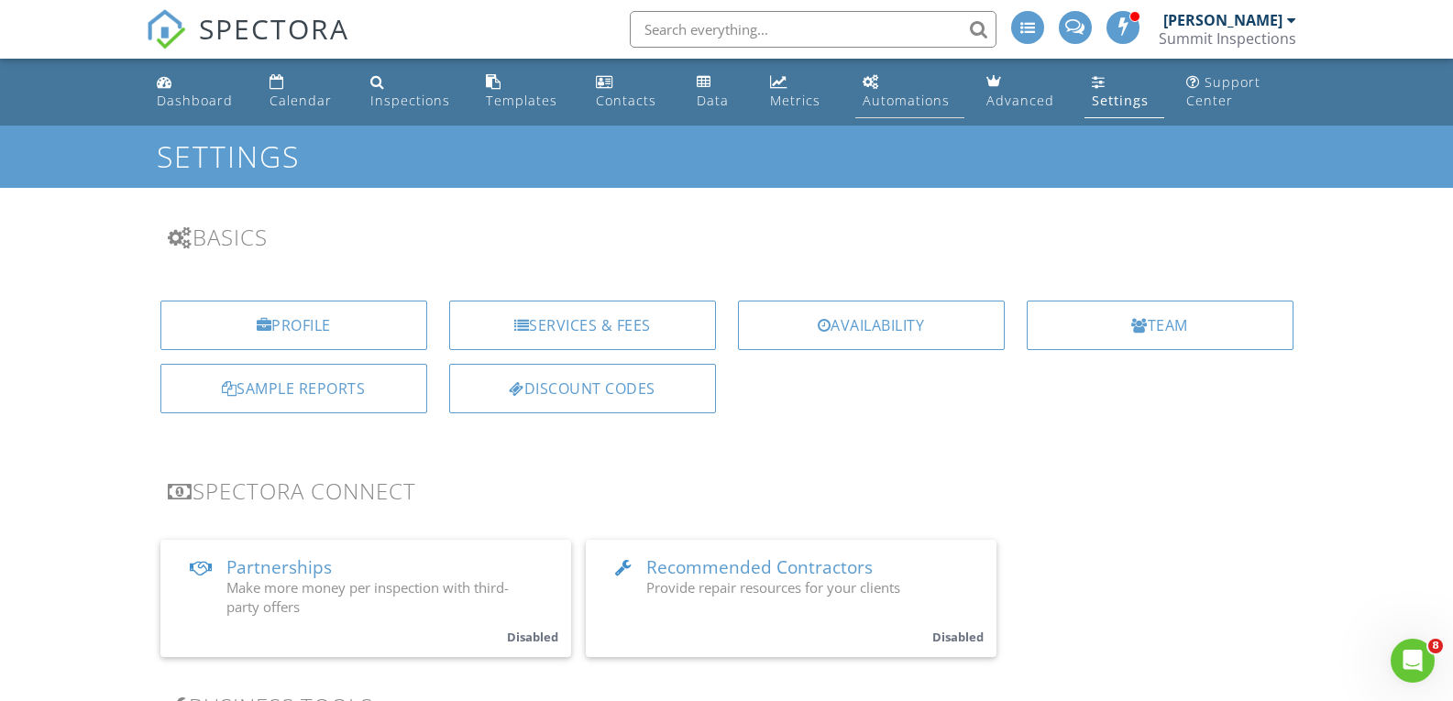
click at [875, 104] on div "Automations" at bounding box center [906, 100] width 87 height 17
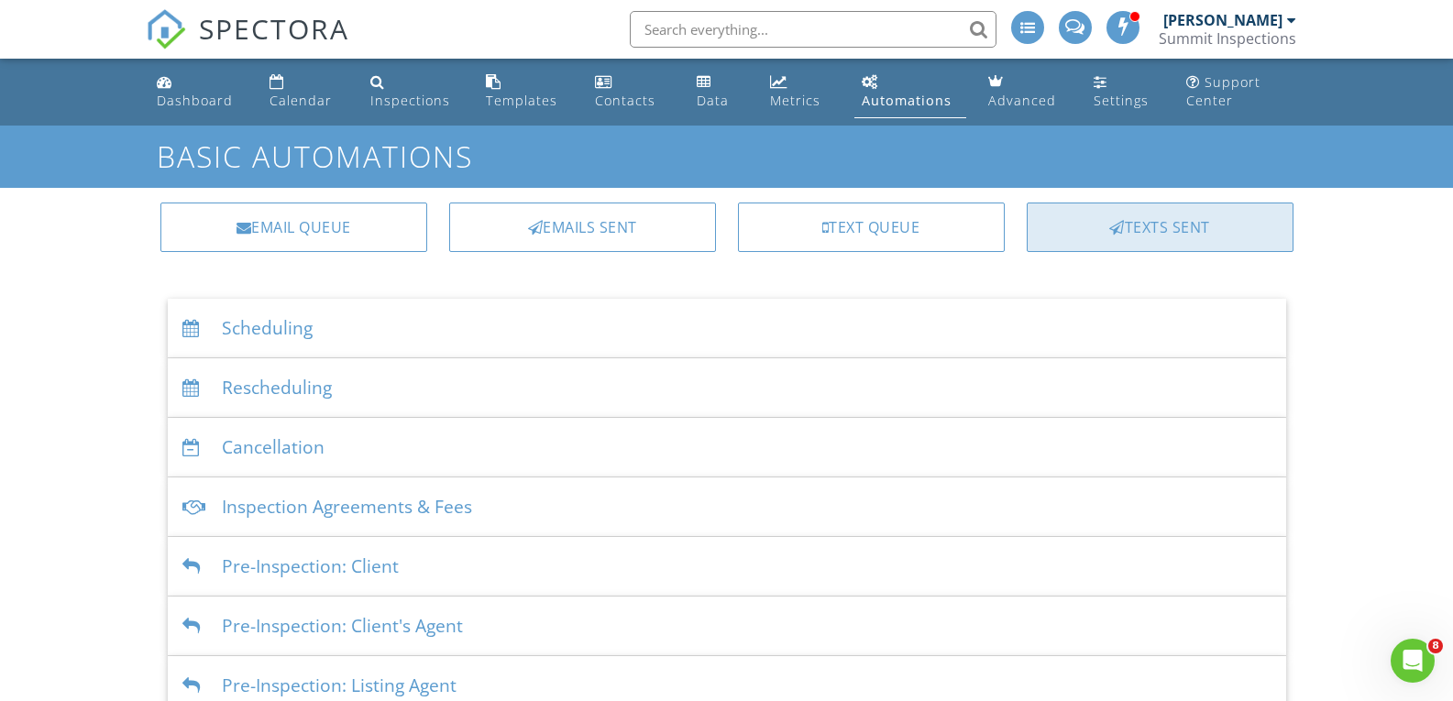
click at [1096, 219] on div "Texts Sent" at bounding box center [1160, 228] width 267 height 50
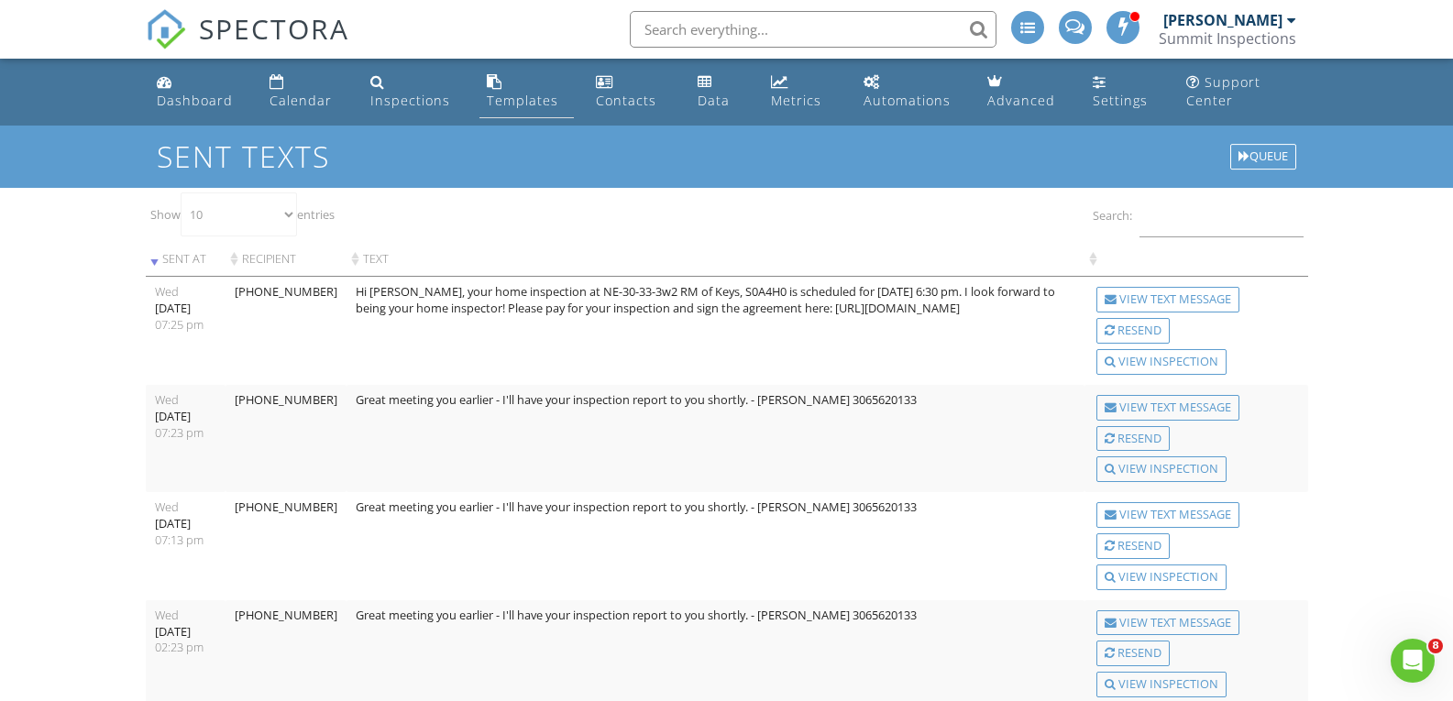
click at [527, 102] on div "Templates" at bounding box center [523, 100] width 72 height 17
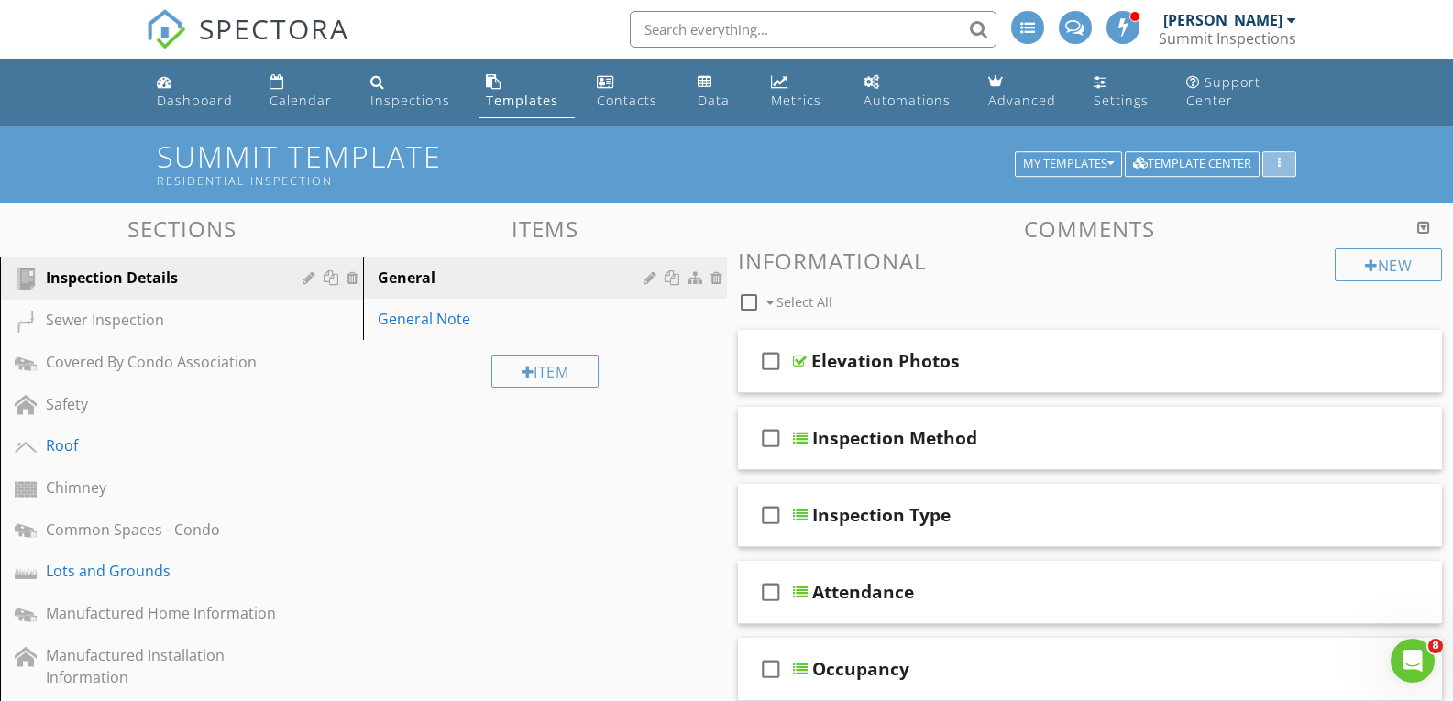
click at [1279, 165] on icon "button" at bounding box center [1279, 164] width 3 height 13
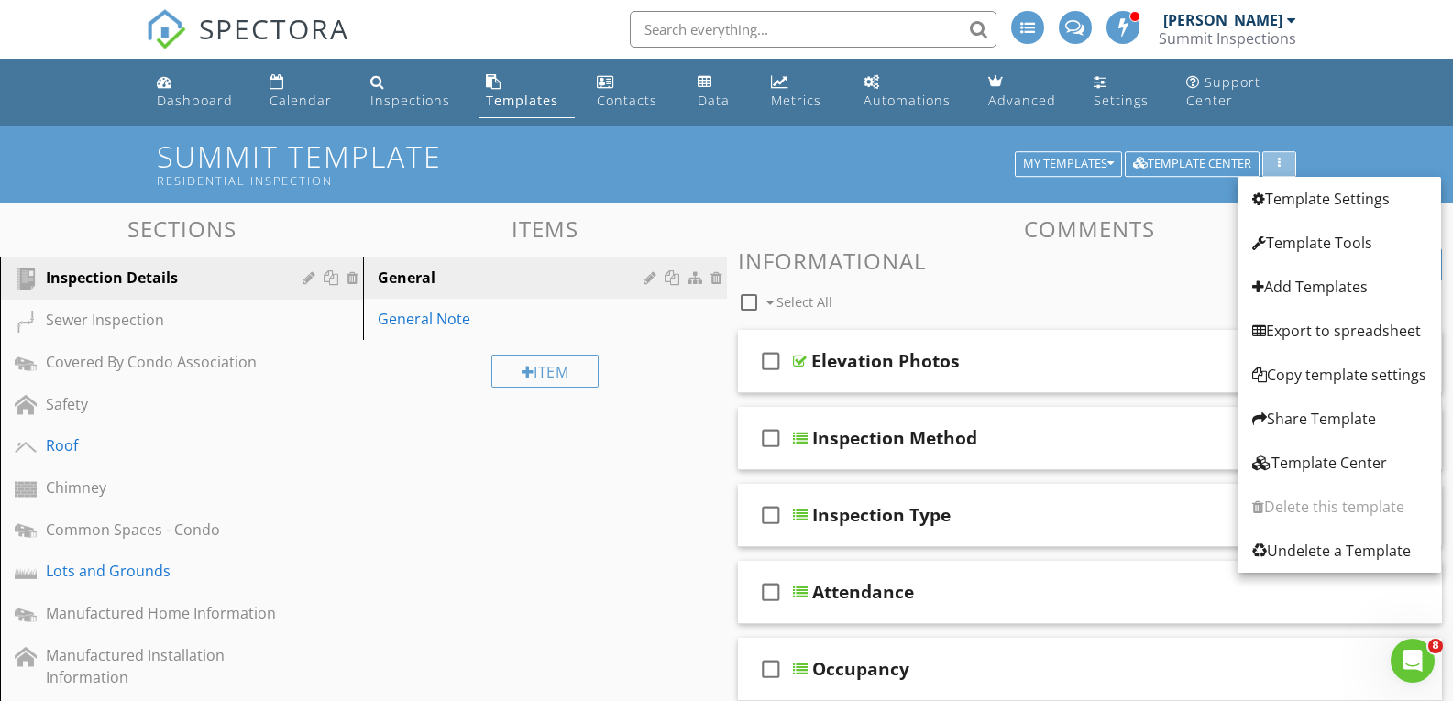
click at [1279, 165] on icon "button" at bounding box center [1279, 164] width 3 height 13
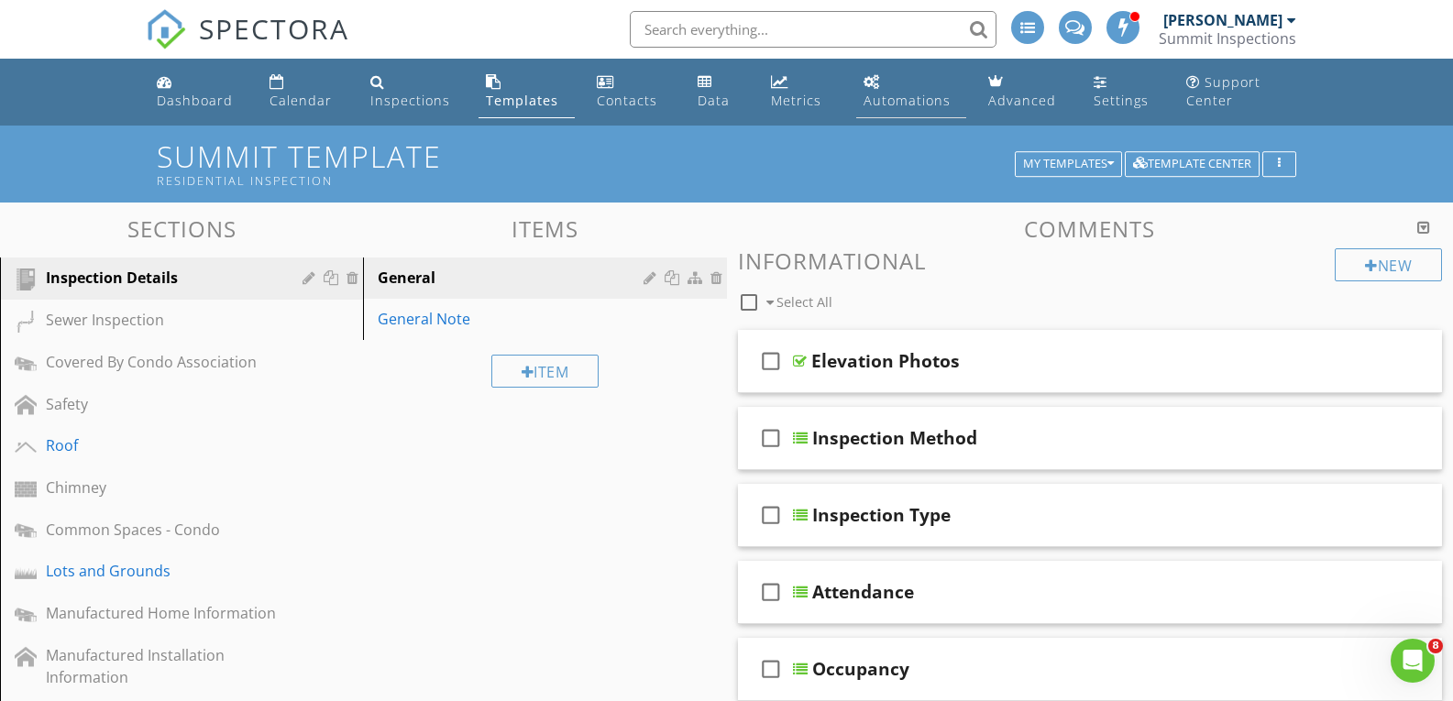
click at [911, 100] on div "Automations" at bounding box center [907, 100] width 87 height 17
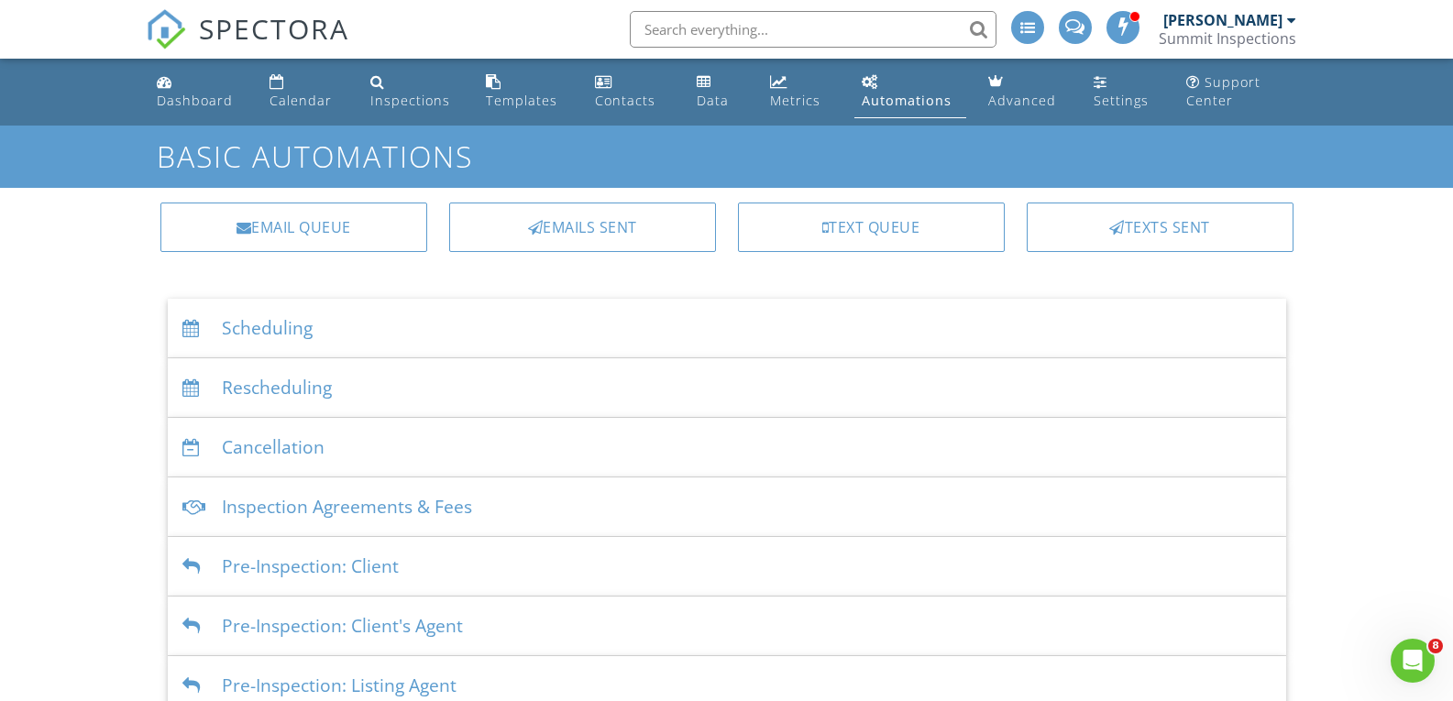
click at [432, 326] on div "Scheduling" at bounding box center [727, 329] width 1119 height 60
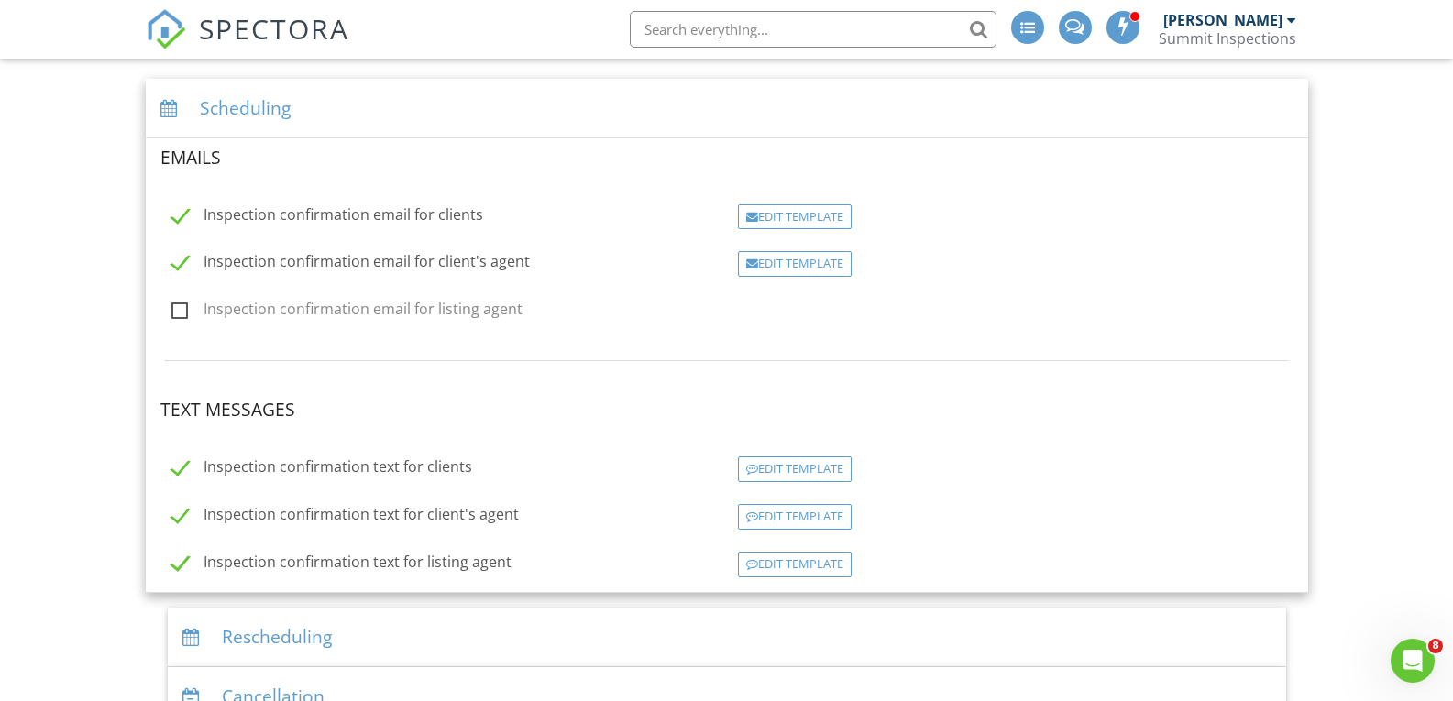
scroll to position [257, 0]
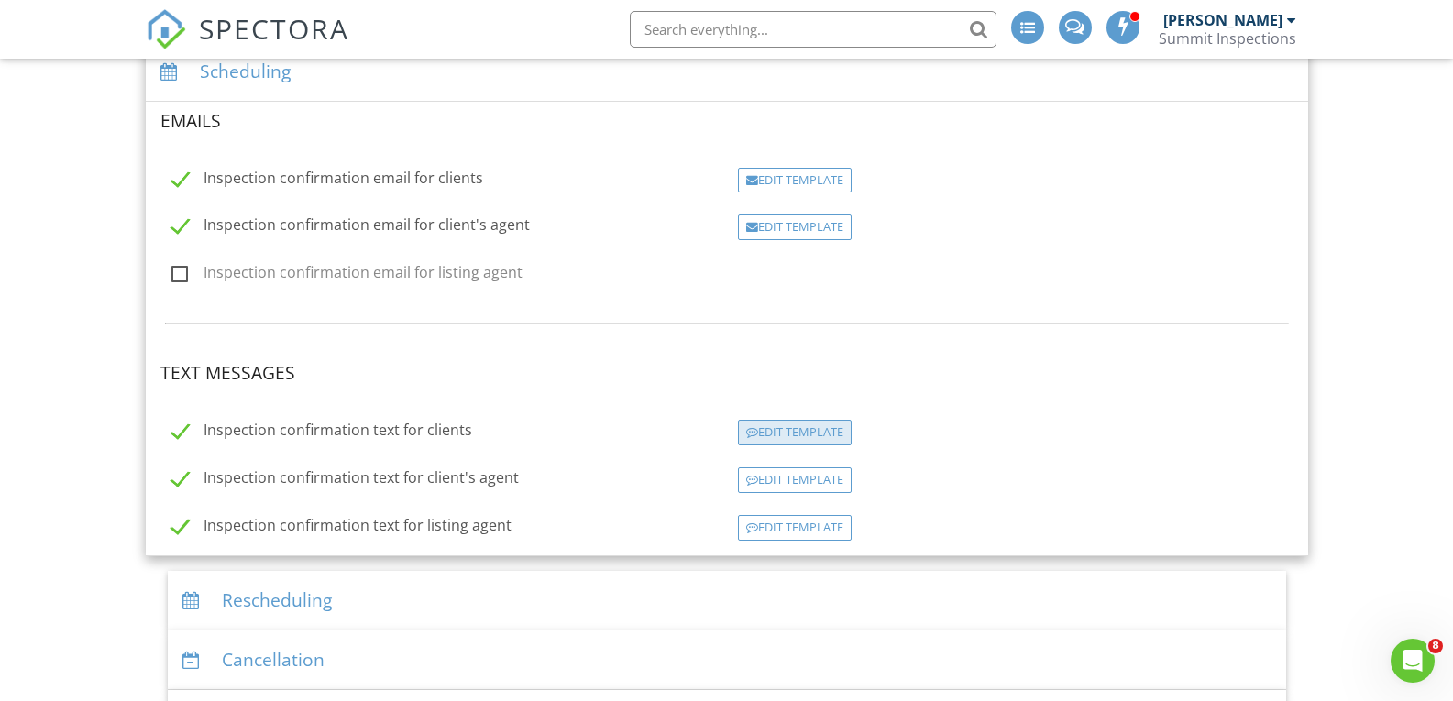
click at [805, 437] on div "Edit Template" at bounding box center [795, 433] width 114 height 26
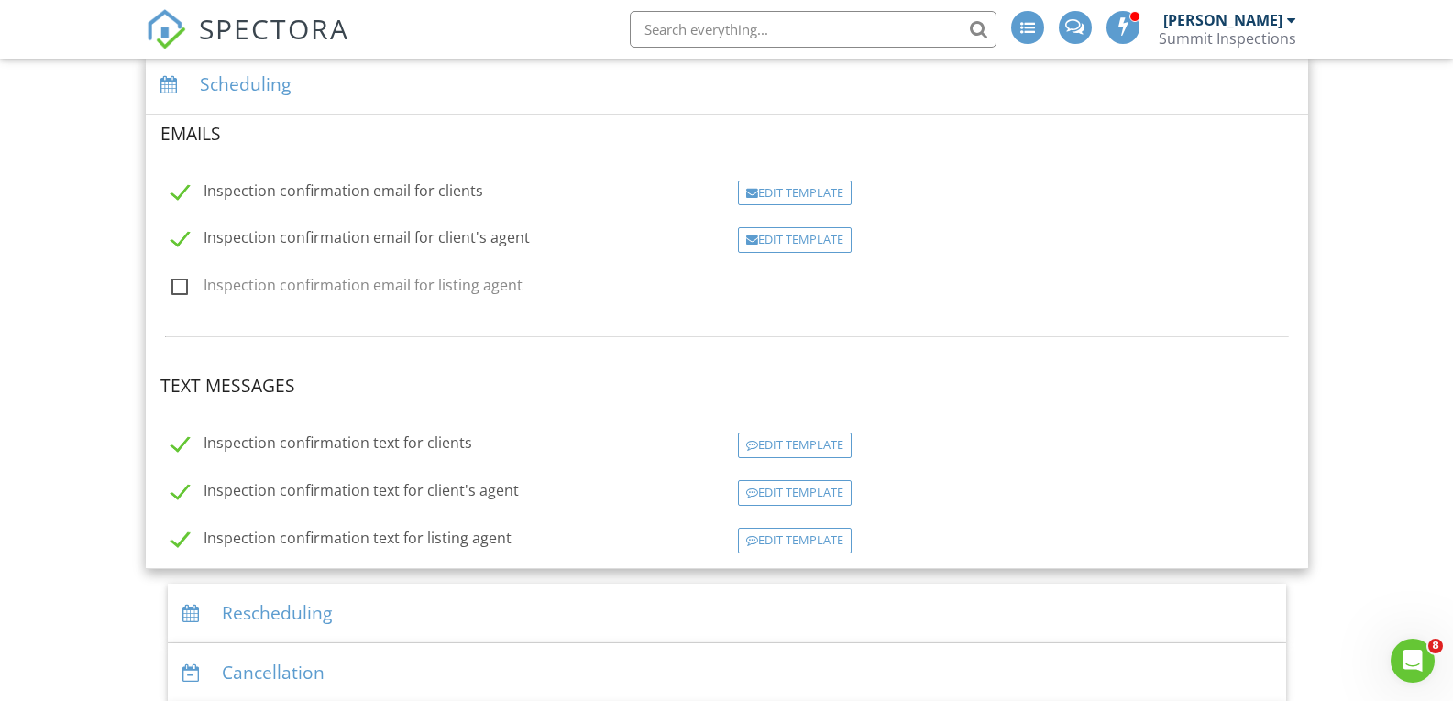
click at [178, 447] on label "Inspection confirmation text for clients" at bounding box center [321, 446] width 301 height 23
checkbox input "false"
click at [181, 492] on label "Inspection confirmation text for client's agent" at bounding box center [345, 492] width 348 height 23
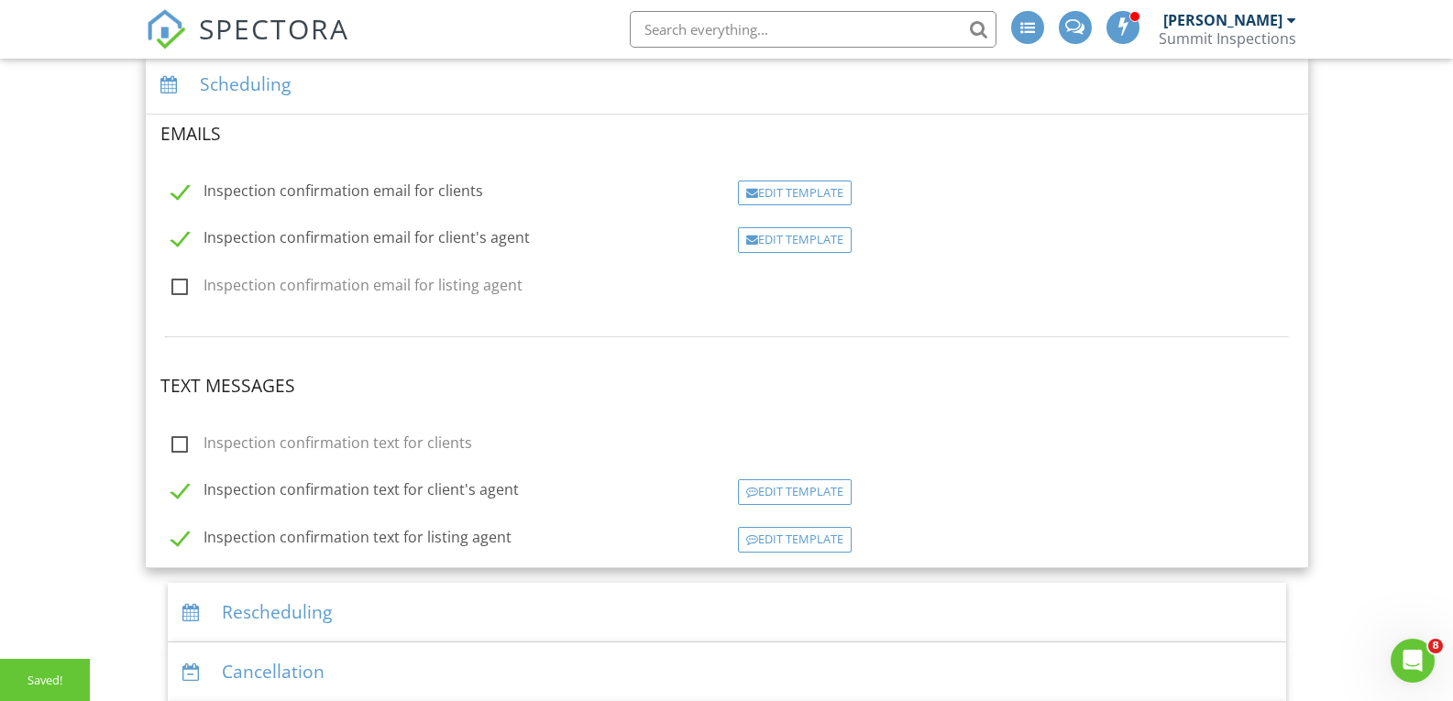
checkbox input "false"
click at [181, 546] on label "Inspection confirmation text for listing agent" at bounding box center [341, 539] width 340 height 23
checkbox input "false"
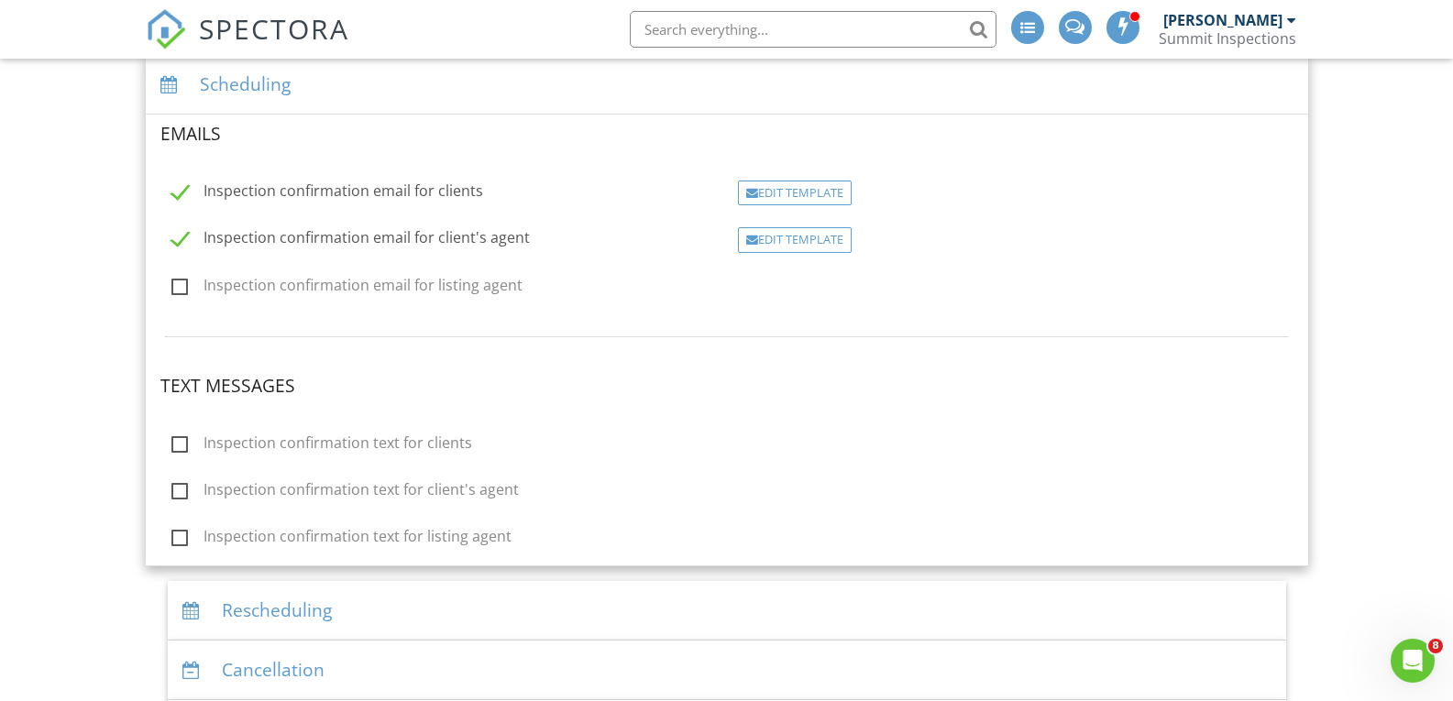
click at [178, 285] on label "Inspection confirmation email for listing agent" at bounding box center [346, 288] width 351 height 23
click at [172, 285] on input "Inspection confirmation email for listing agent" at bounding box center [166, 288] width 12 height 12
checkbox input "true"
click at [789, 288] on div "Edit Template" at bounding box center [795, 288] width 114 height 26
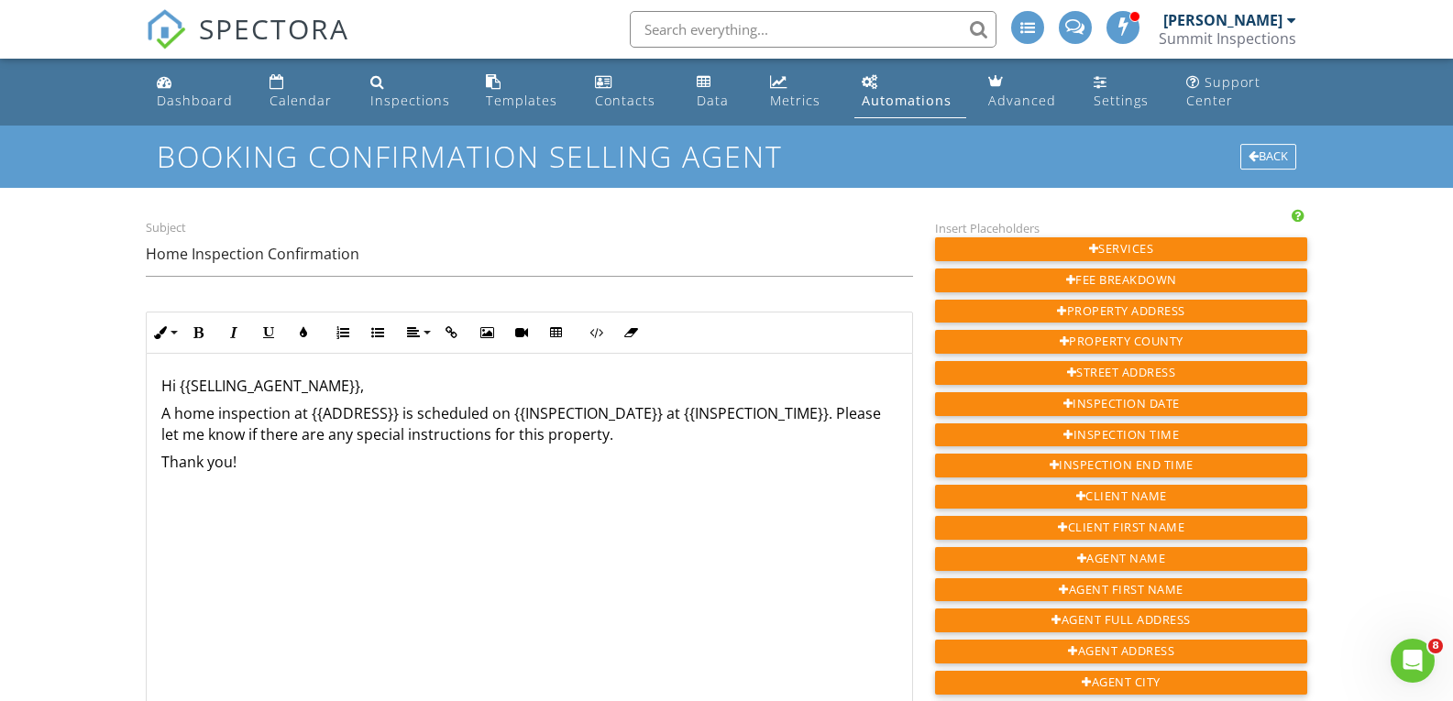
click at [311, 463] on p "Thank you!" at bounding box center [529, 462] width 736 height 20
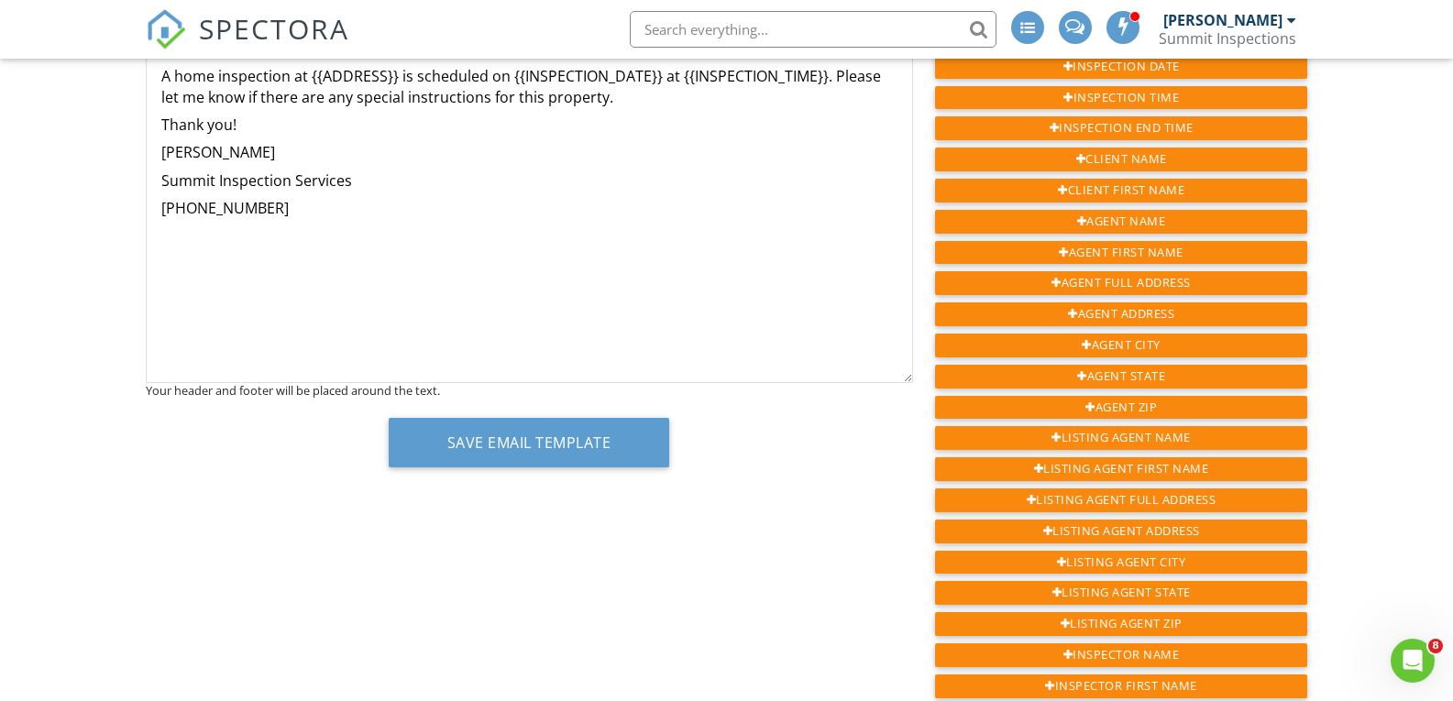
scroll to position [341, 0]
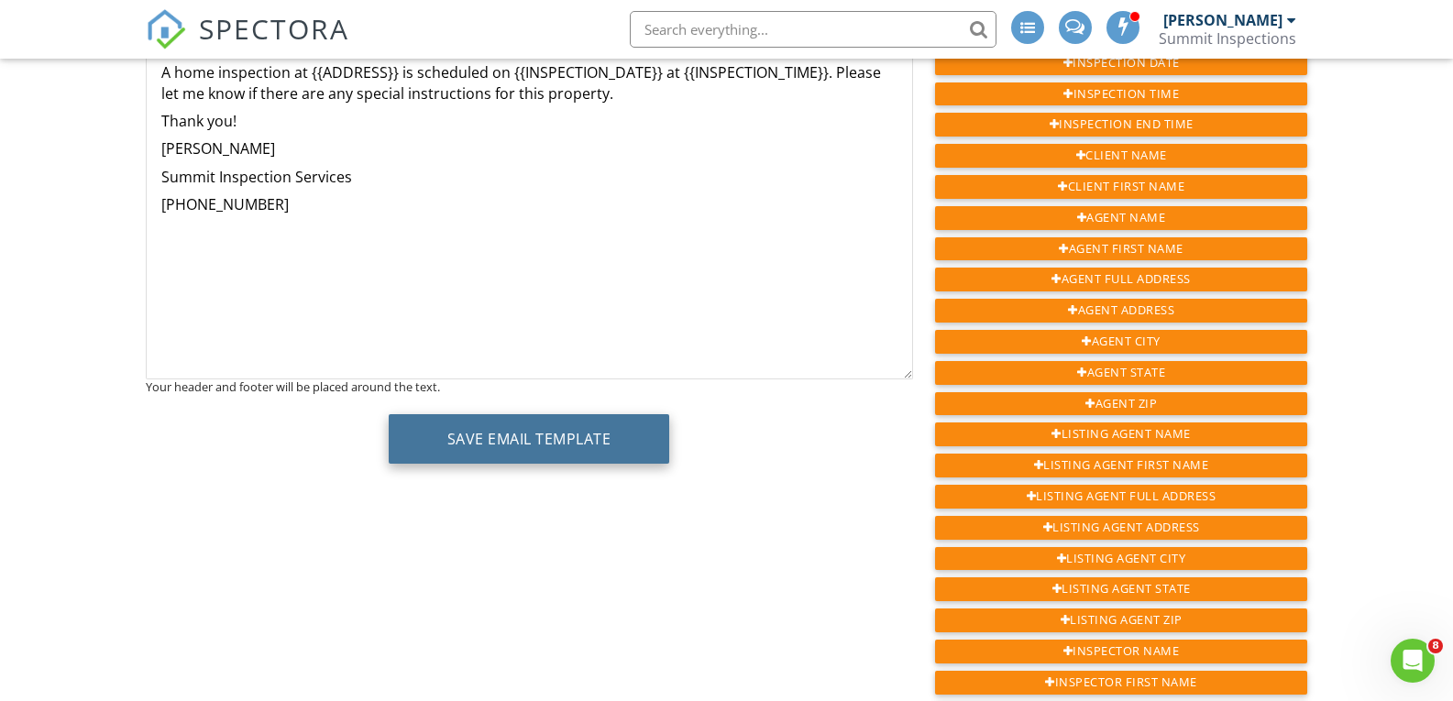
click at [599, 436] on button "Save Email Template" at bounding box center [529, 439] width 281 height 50
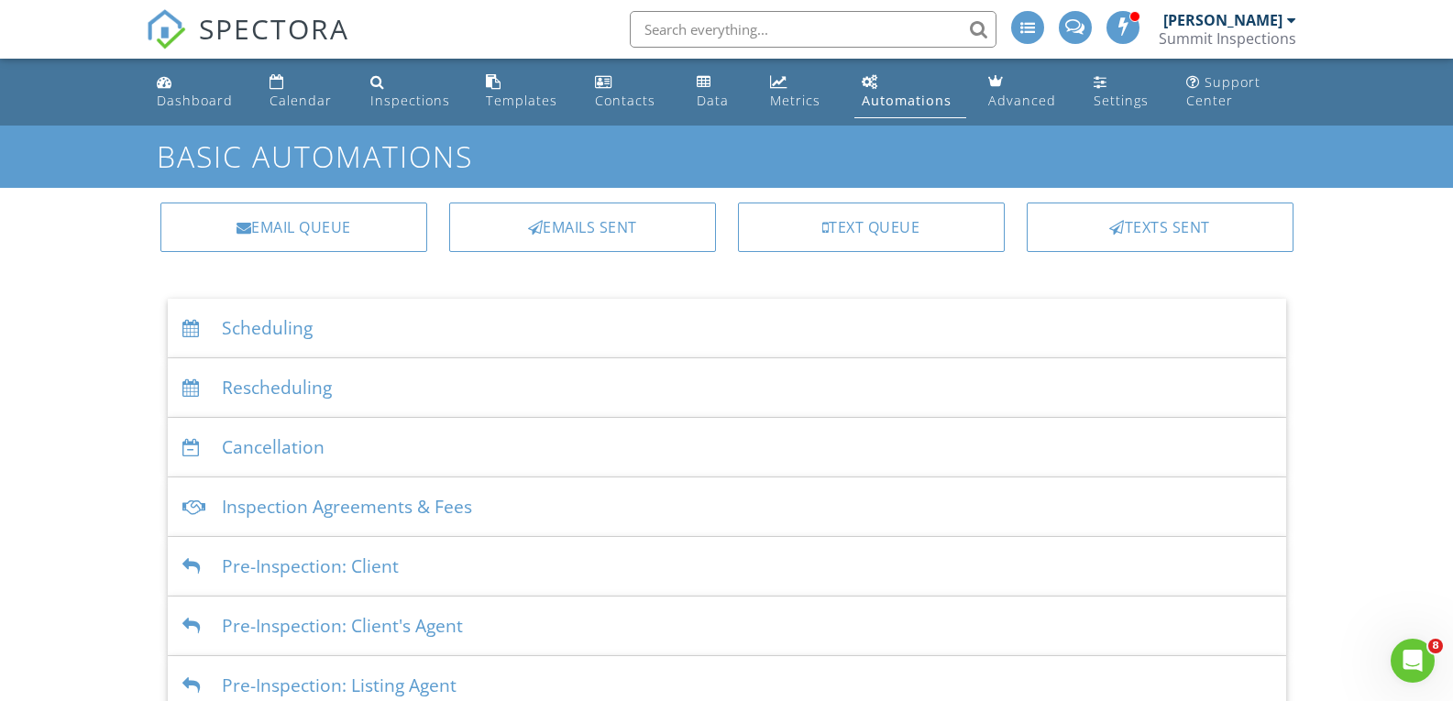
click at [502, 330] on div "Scheduling" at bounding box center [727, 329] width 1119 height 60
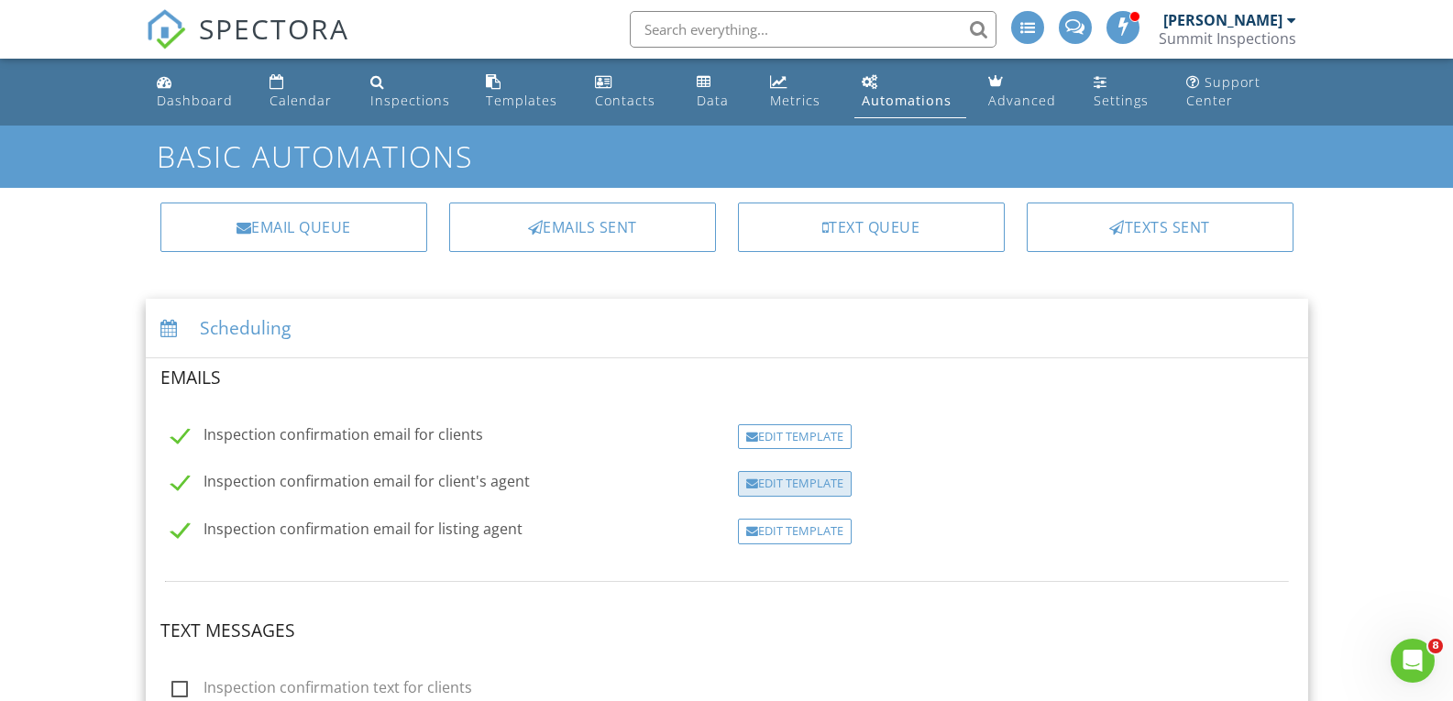
click at [773, 483] on div "Edit Template" at bounding box center [795, 484] width 114 height 26
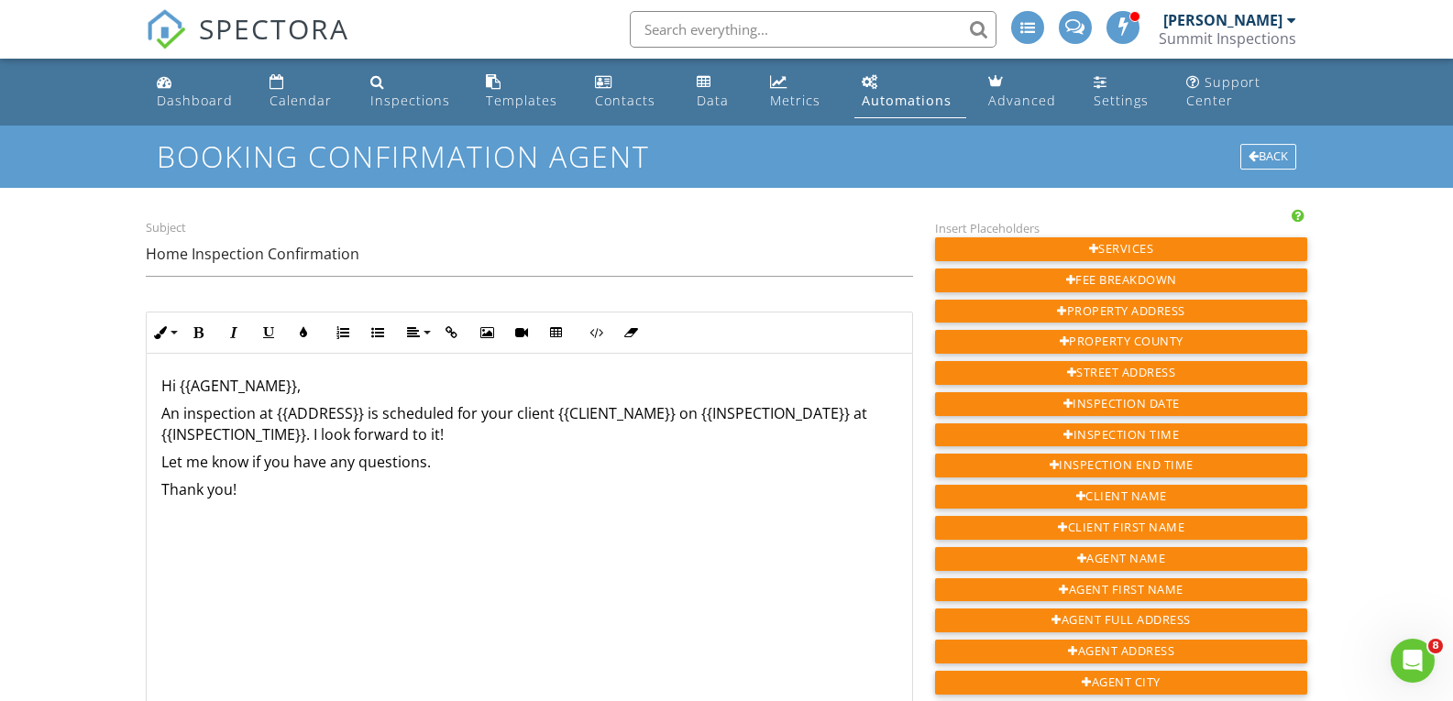
click at [262, 497] on p "Thank you!" at bounding box center [529, 490] width 736 height 20
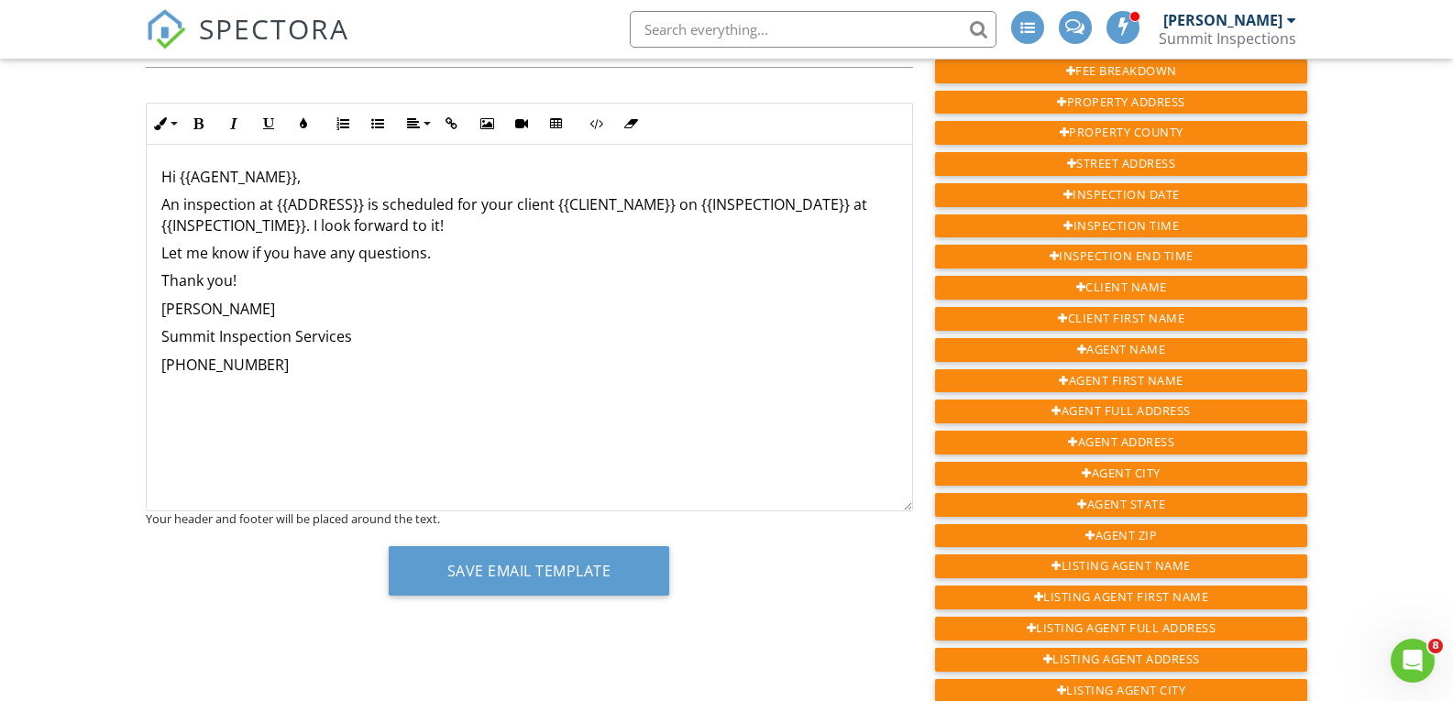
scroll to position [219, 0]
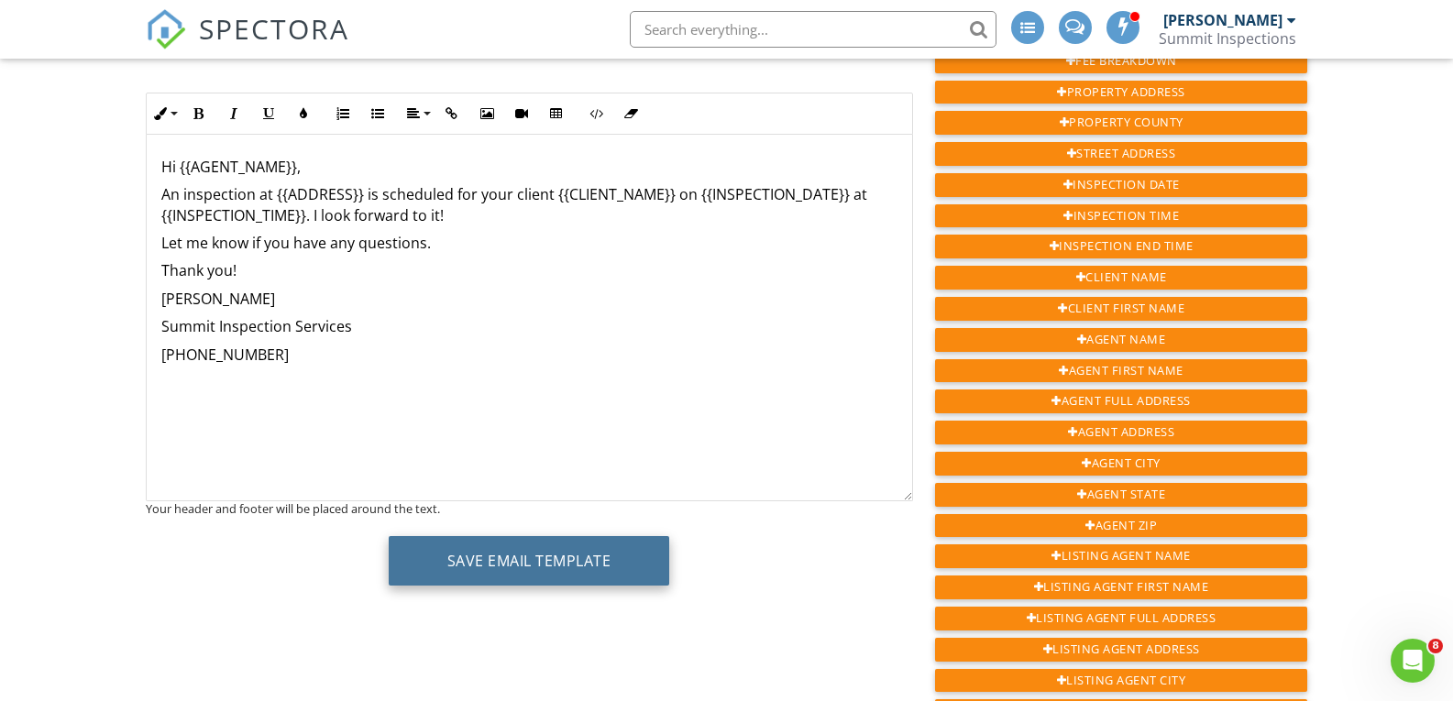
click at [642, 545] on button "Save Email Template" at bounding box center [529, 561] width 281 height 50
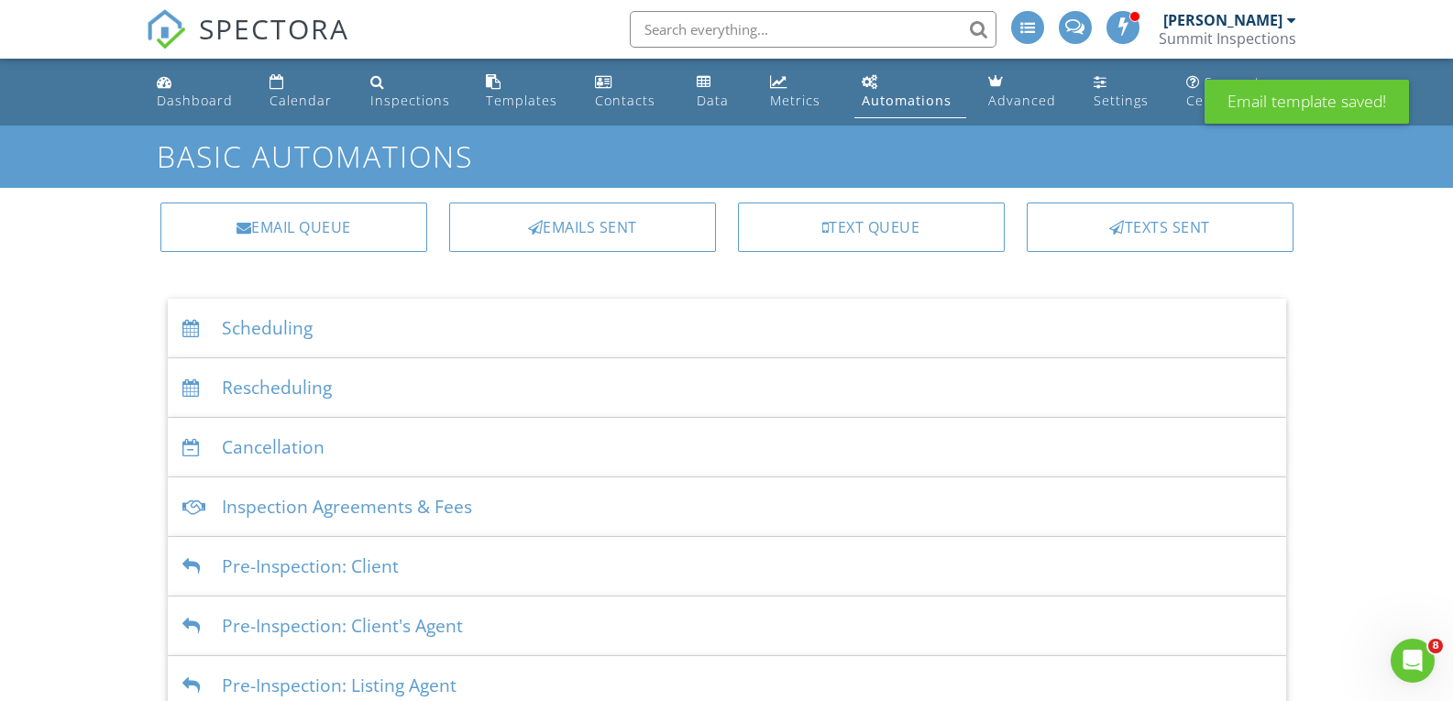
click at [433, 315] on div "Scheduling" at bounding box center [727, 329] width 1119 height 60
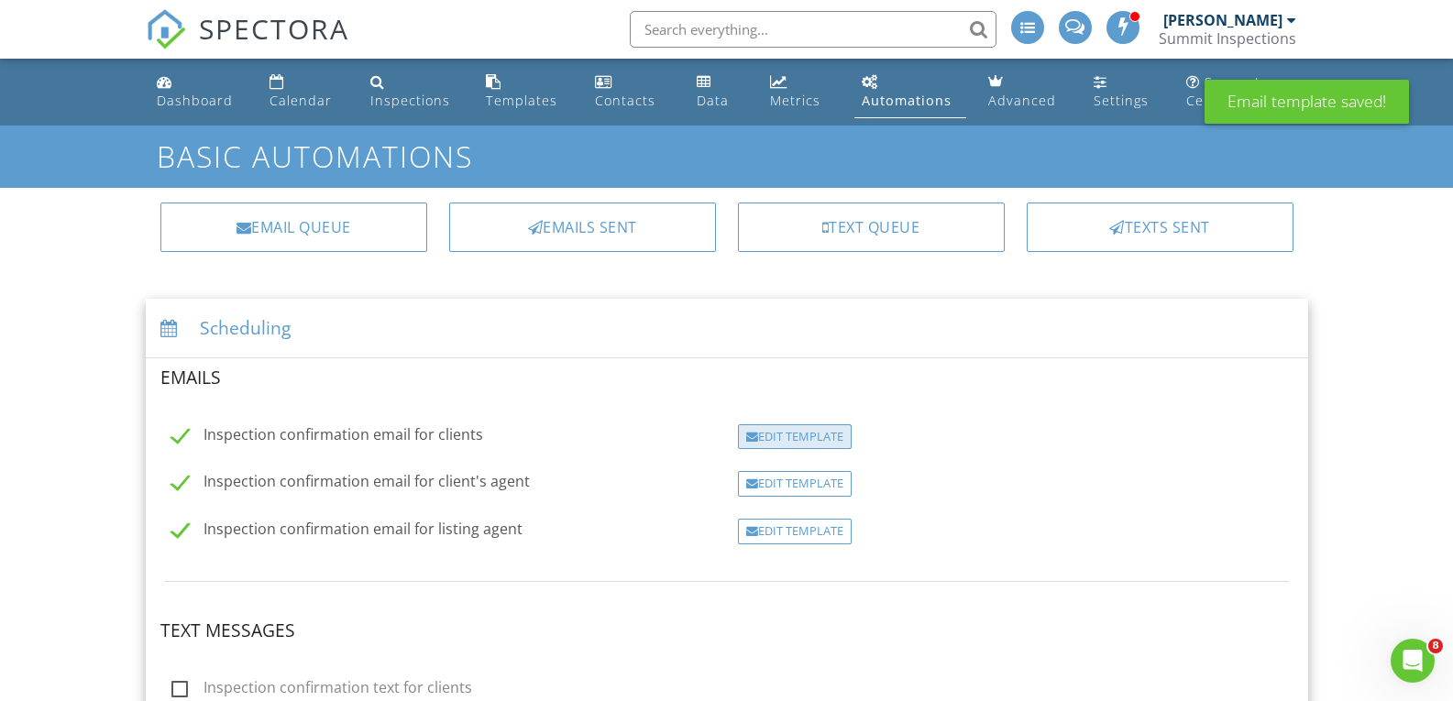
click at [792, 442] on div "Edit Template" at bounding box center [795, 438] width 114 height 26
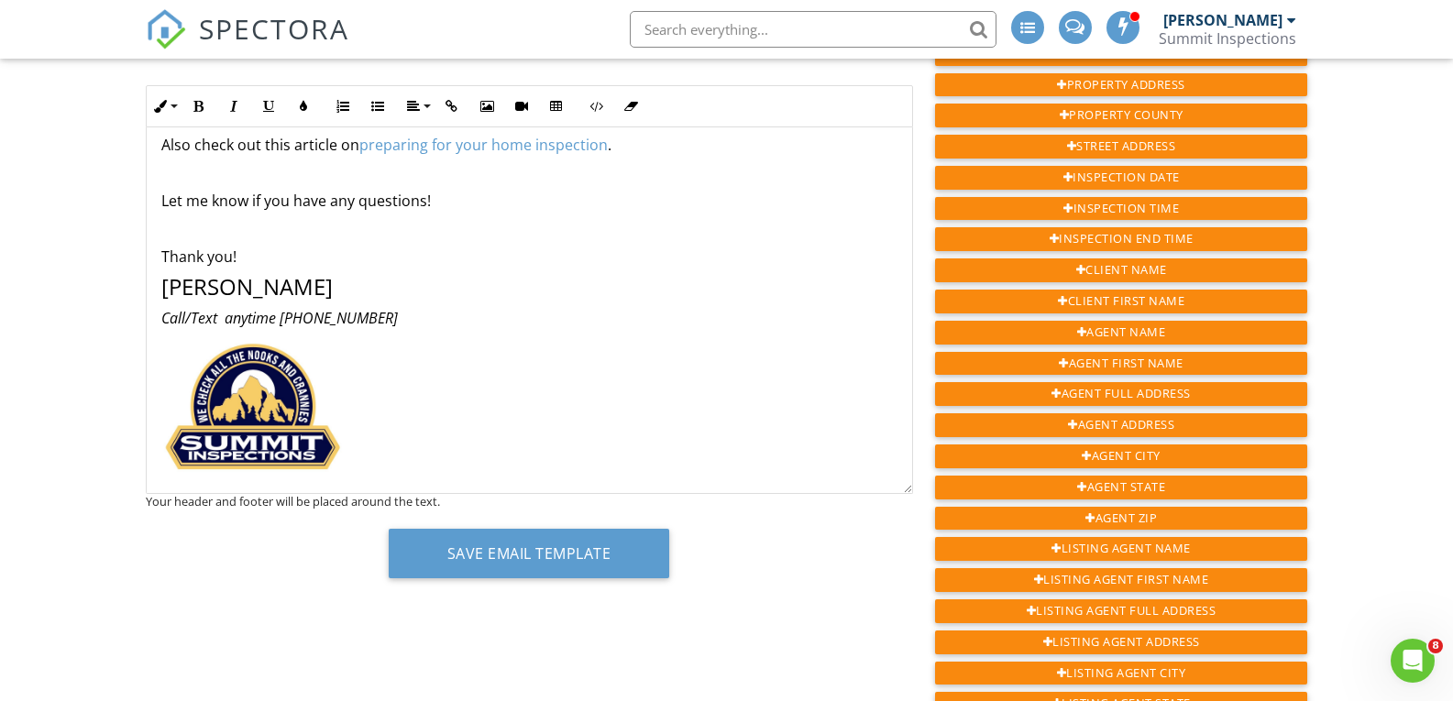
scroll to position [309, 0]
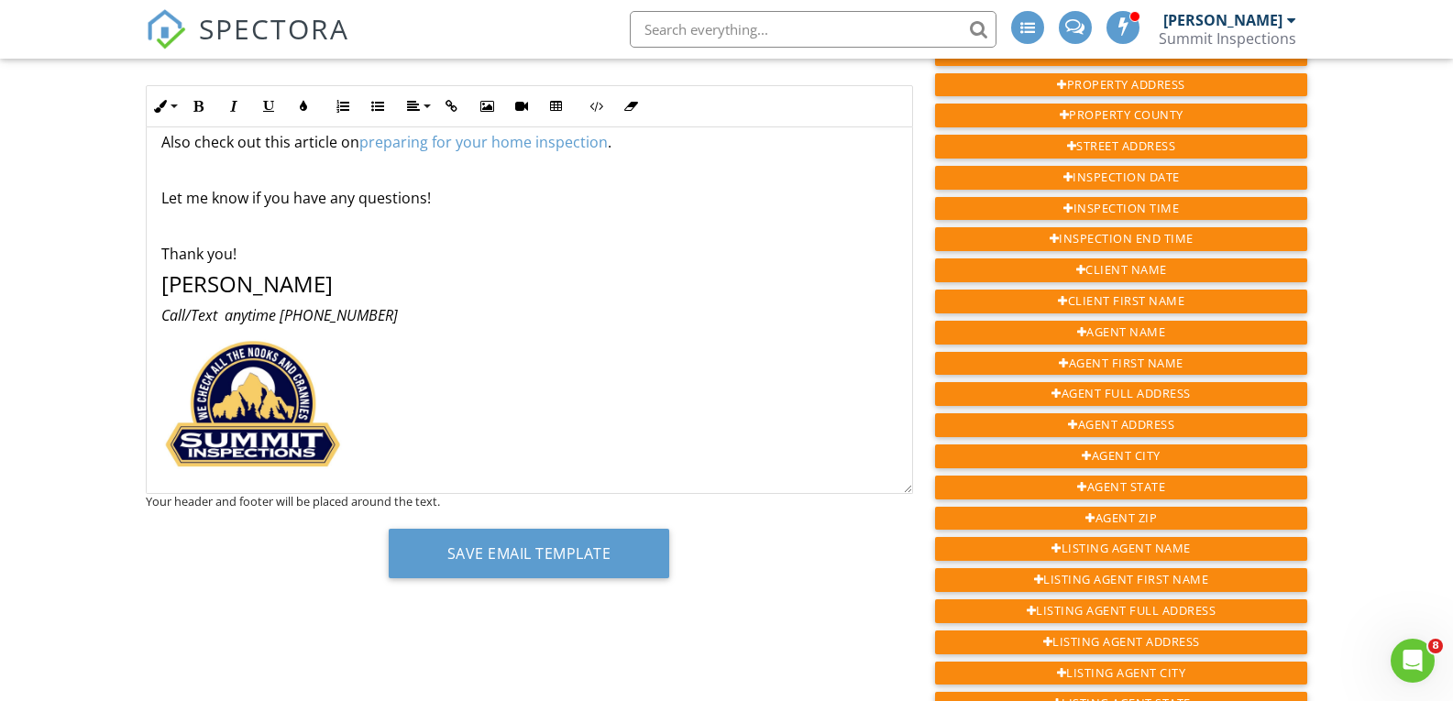
drag, startPoint x: 261, startPoint y: 420, endPoint x: 664, endPoint y: 401, distance: 403.0
click at [664, 401] on div "Hi {{CLIENT_FIRST_NAME}}, Your inspection at {{ADDRESS}} is scheduled for {{INS…" at bounding box center [530, 155] width 766 height 675
click at [274, 401] on img at bounding box center [252, 405] width 183 height 137
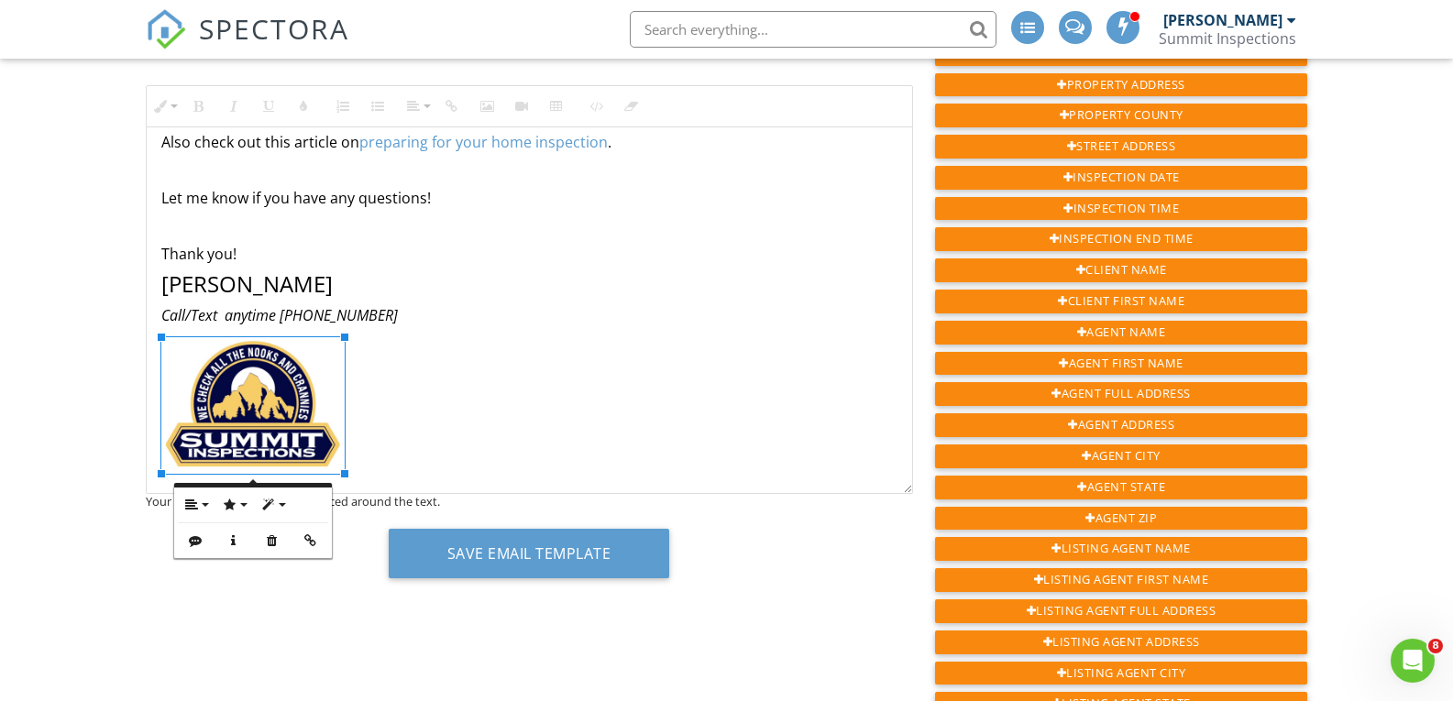
drag, startPoint x: 274, startPoint y: 401, endPoint x: 681, endPoint y: 297, distance: 420.1
click at [681, 297] on p "[PERSON_NAME]" at bounding box center [529, 284] width 736 height 26
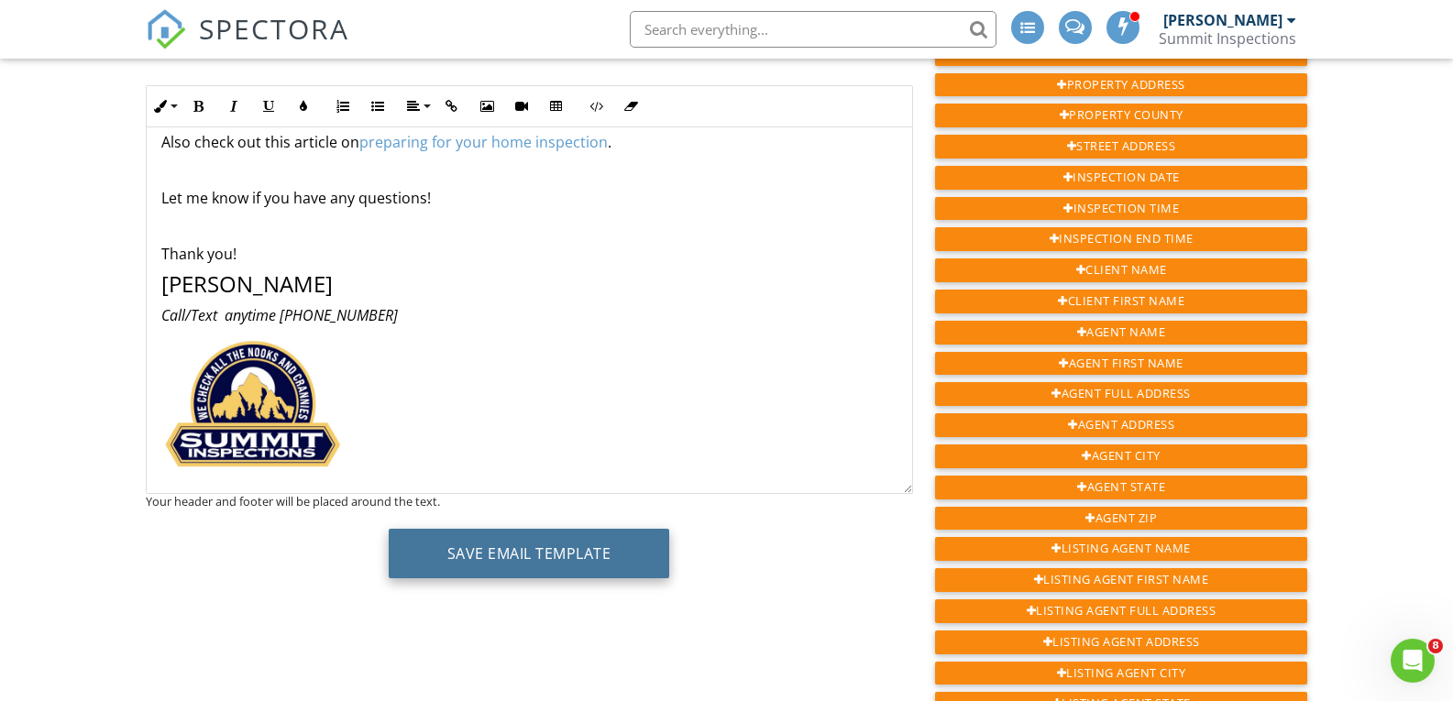
click at [646, 558] on button "Save Email Template" at bounding box center [529, 554] width 281 height 50
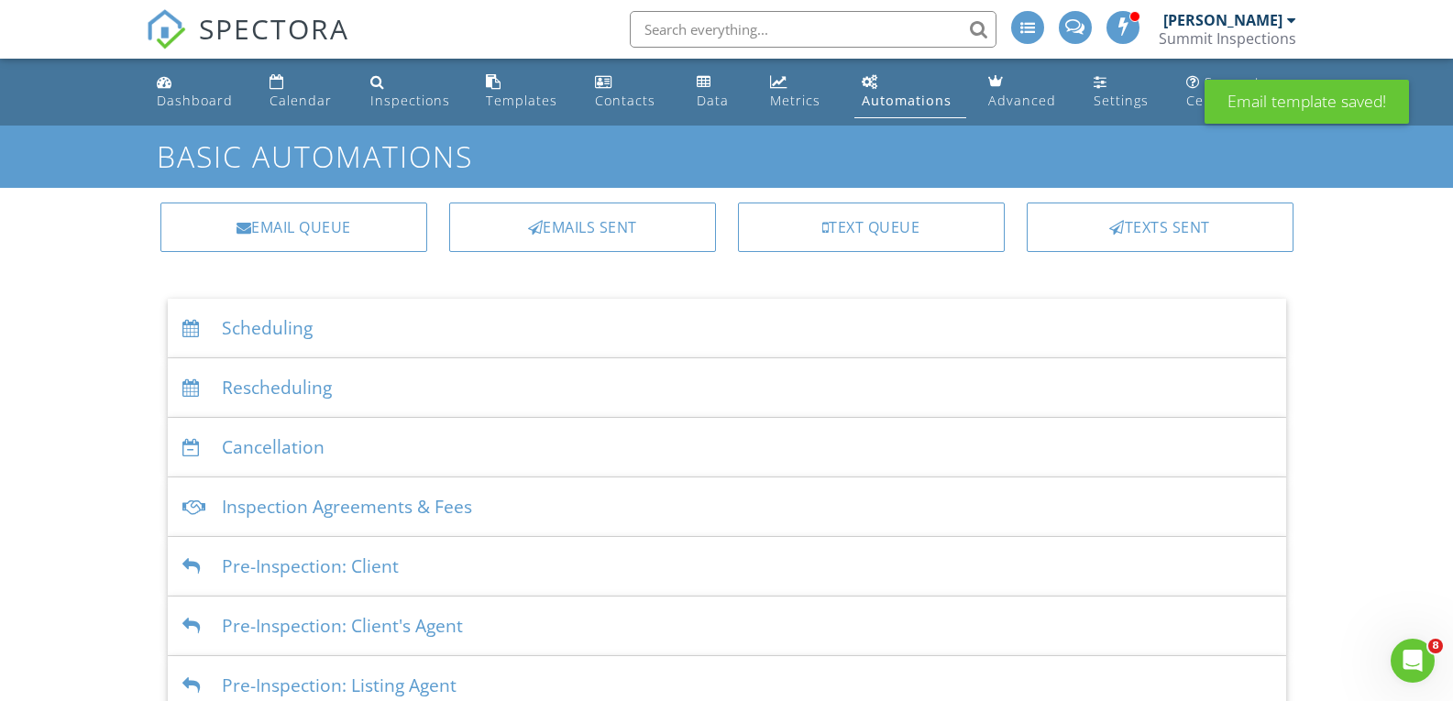
click at [388, 399] on div "Rescheduling" at bounding box center [727, 389] width 1119 height 60
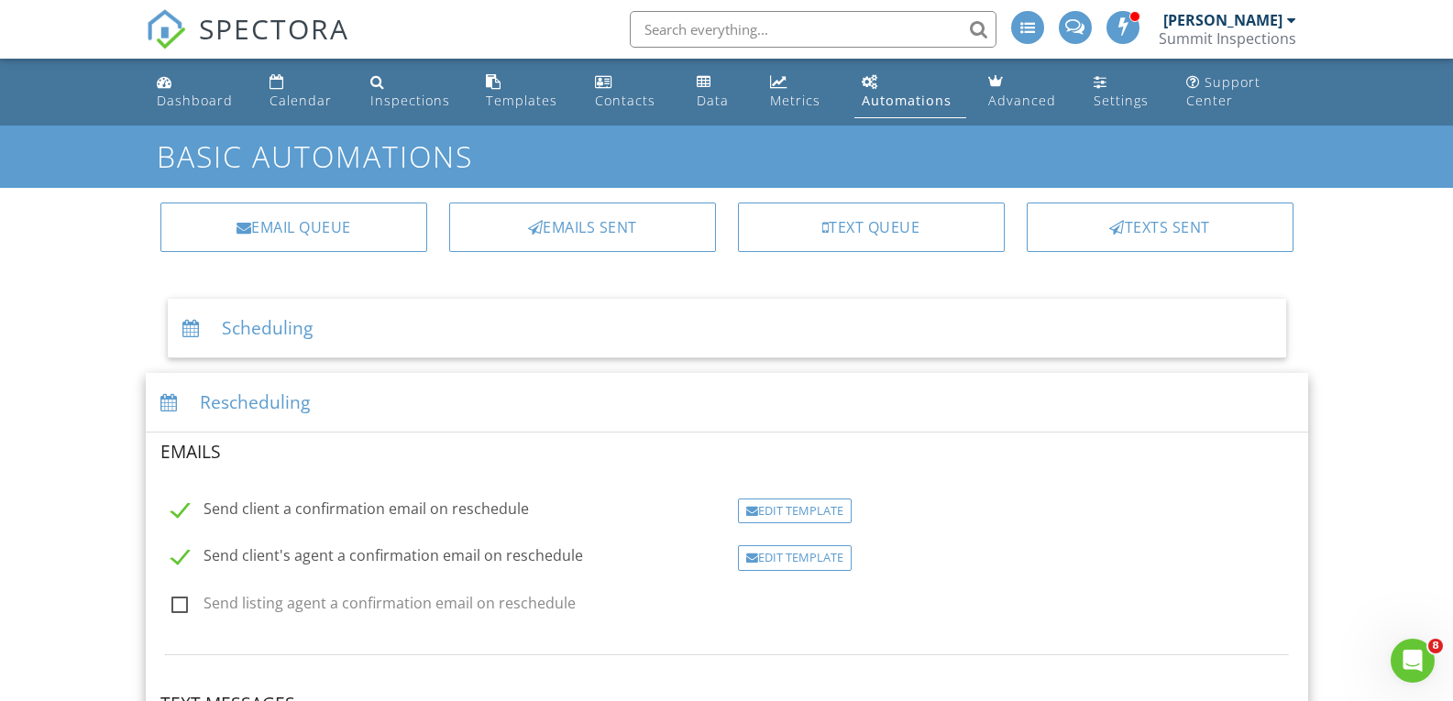
click at [182, 602] on label "Send listing agent a confirmation email on reschedule" at bounding box center [373, 606] width 404 height 23
click at [172, 602] on input "Send listing agent a confirmation email on reschedule" at bounding box center [166, 607] width 12 height 12
checkbox input "true"
click at [796, 607] on div "Edit Template" at bounding box center [795, 606] width 114 height 26
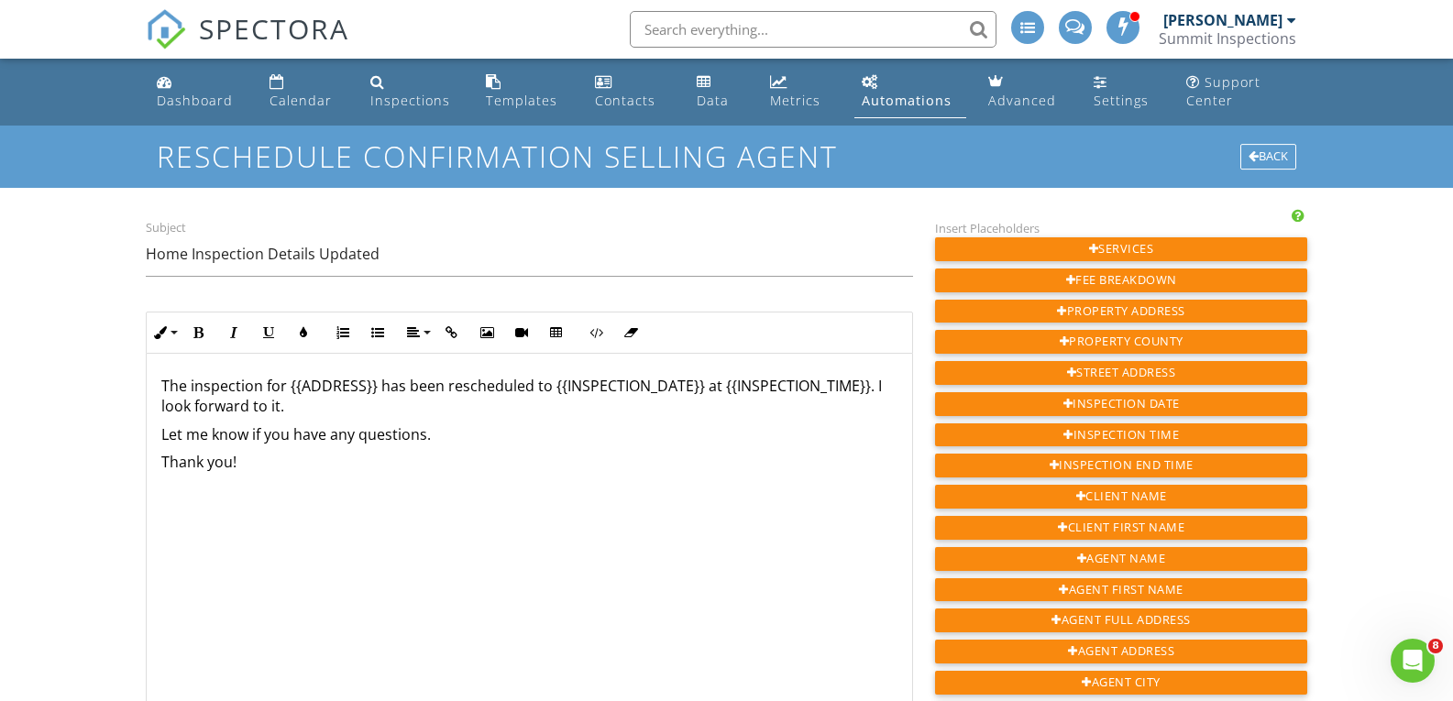
click at [344, 480] on div "The inspection for {{ADDRESS}} has been rescheduled to {{INSPECTION_DATE}} at {…" at bounding box center [530, 537] width 766 height 367
drag, startPoint x: 283, startPoint y: 555, endPoint x: 155, endPoint y: 495, distance: 141.5
click at [155, 495] on div "The inspection for {{ADDRESS}} has been rescheduled to {{INSPECTION_DATE}} at {…" at bounding box center [530, 537] width 766 height 367
copy div "[PERSON_NAME] Summit Inspection Services [PHONE_NUMBER]"
click at [466, 538] on p "[PHONE_NUMBER]" at bounding box center [529, 545] width 736 height 20
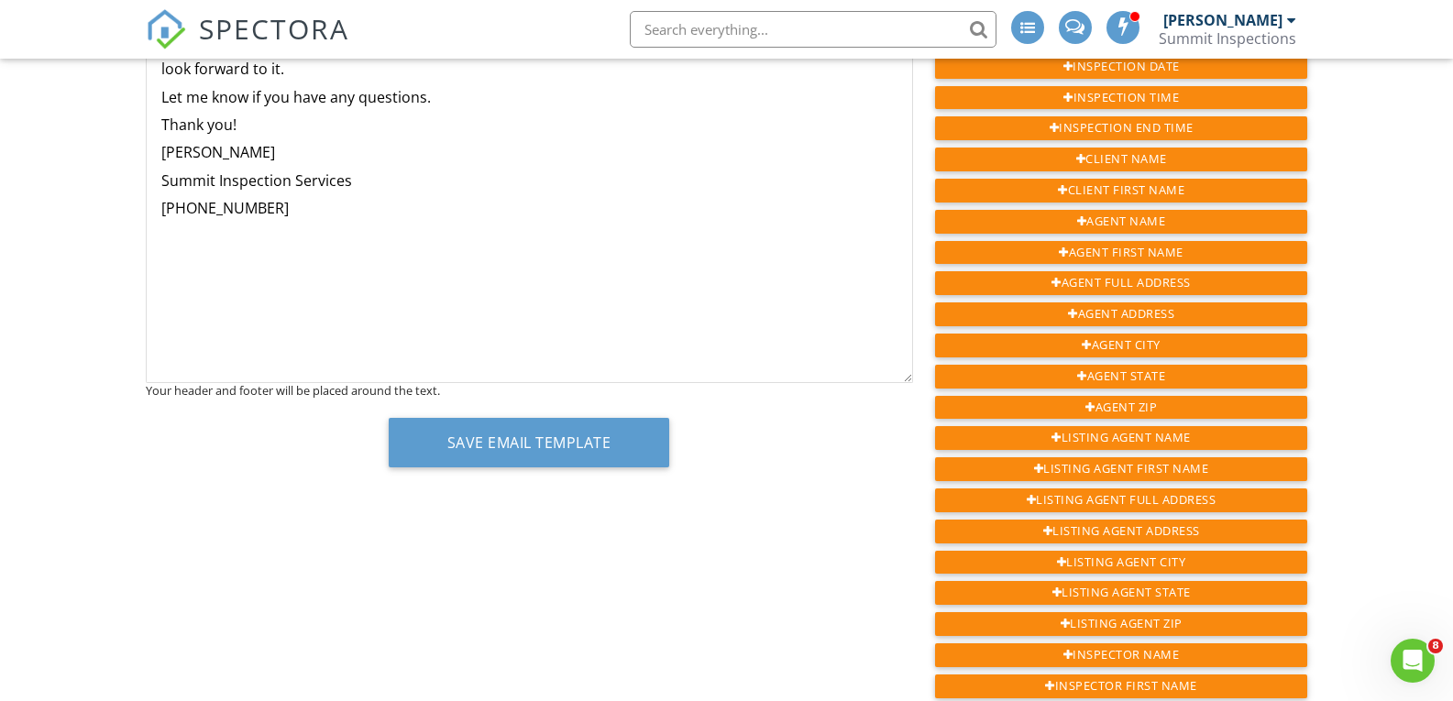
scroll to position [339, 0]
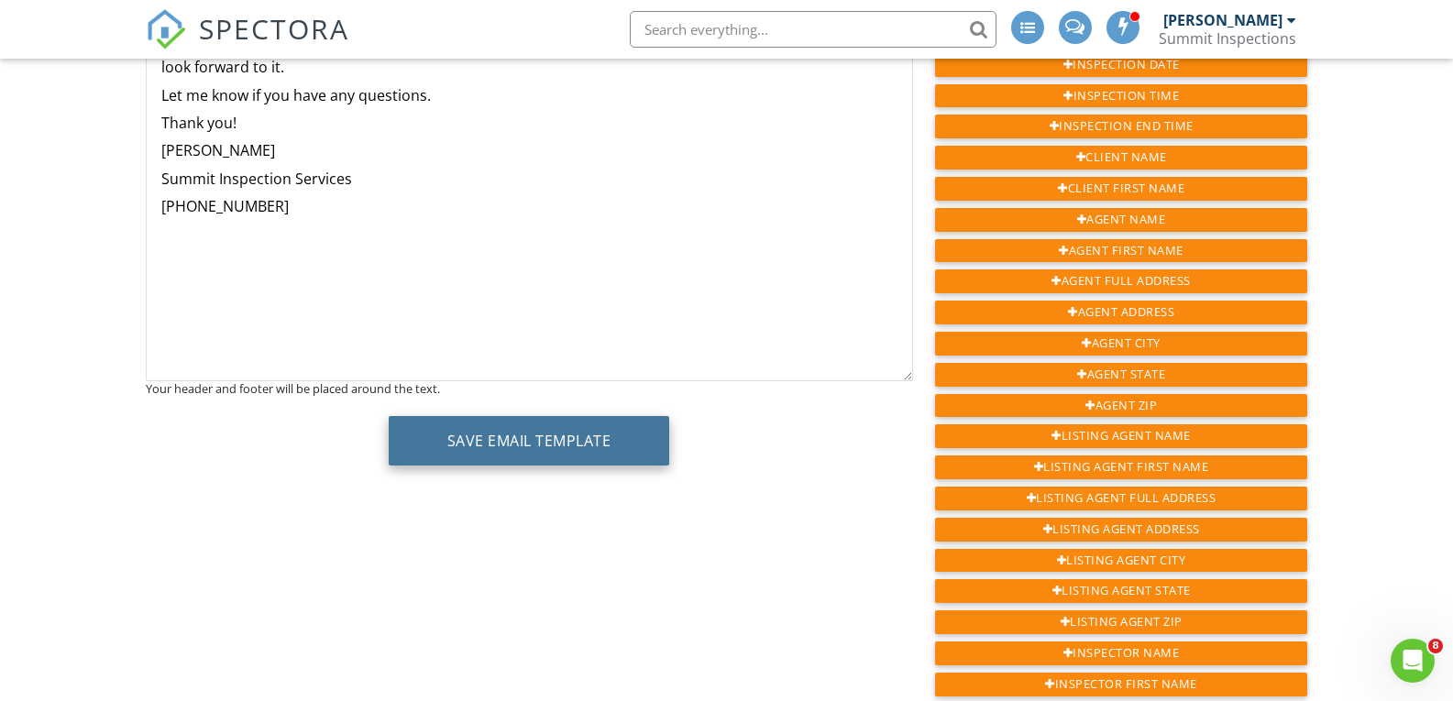
click at [627, 428] on button "Save Email Template" at bounding box center [529, 441] width 281 height 50
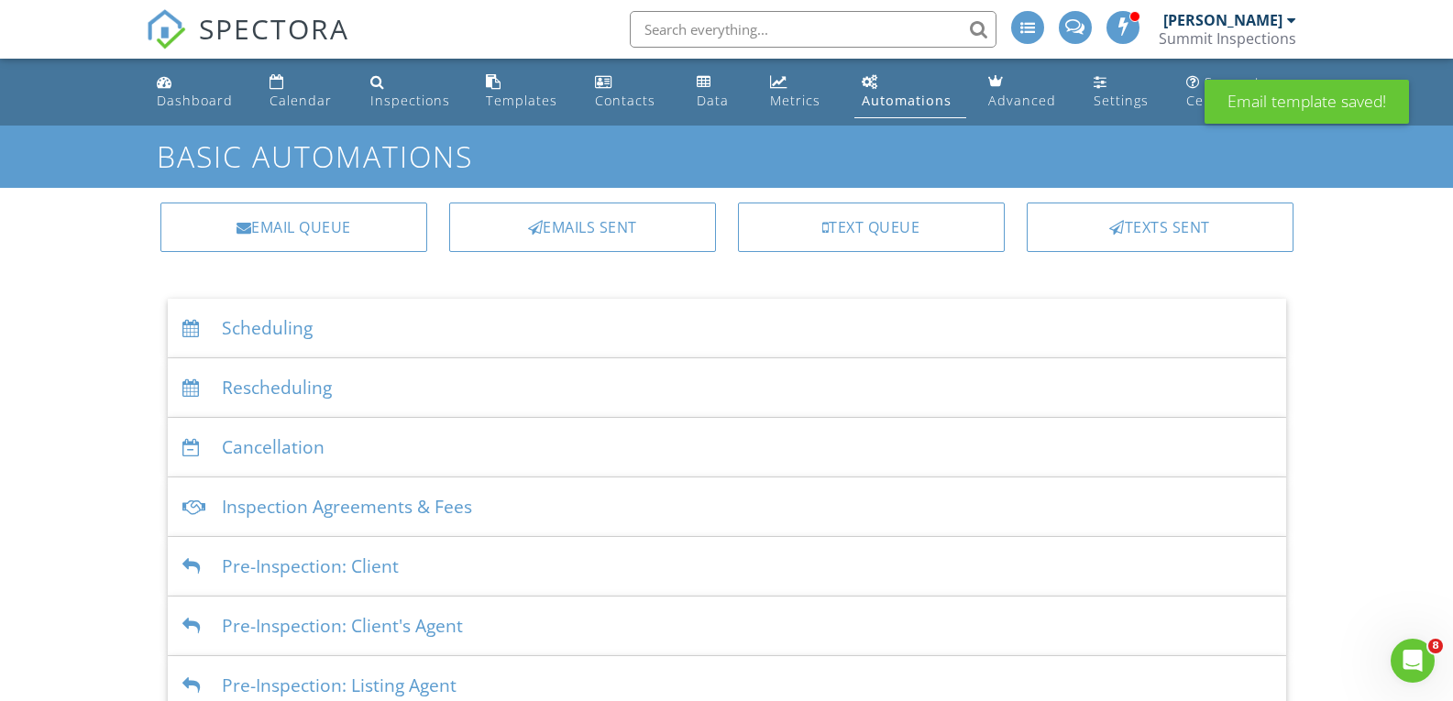
click at [465, 381] on div "Rescheduling" at bounding box center [727, 389] width 1119 height 60
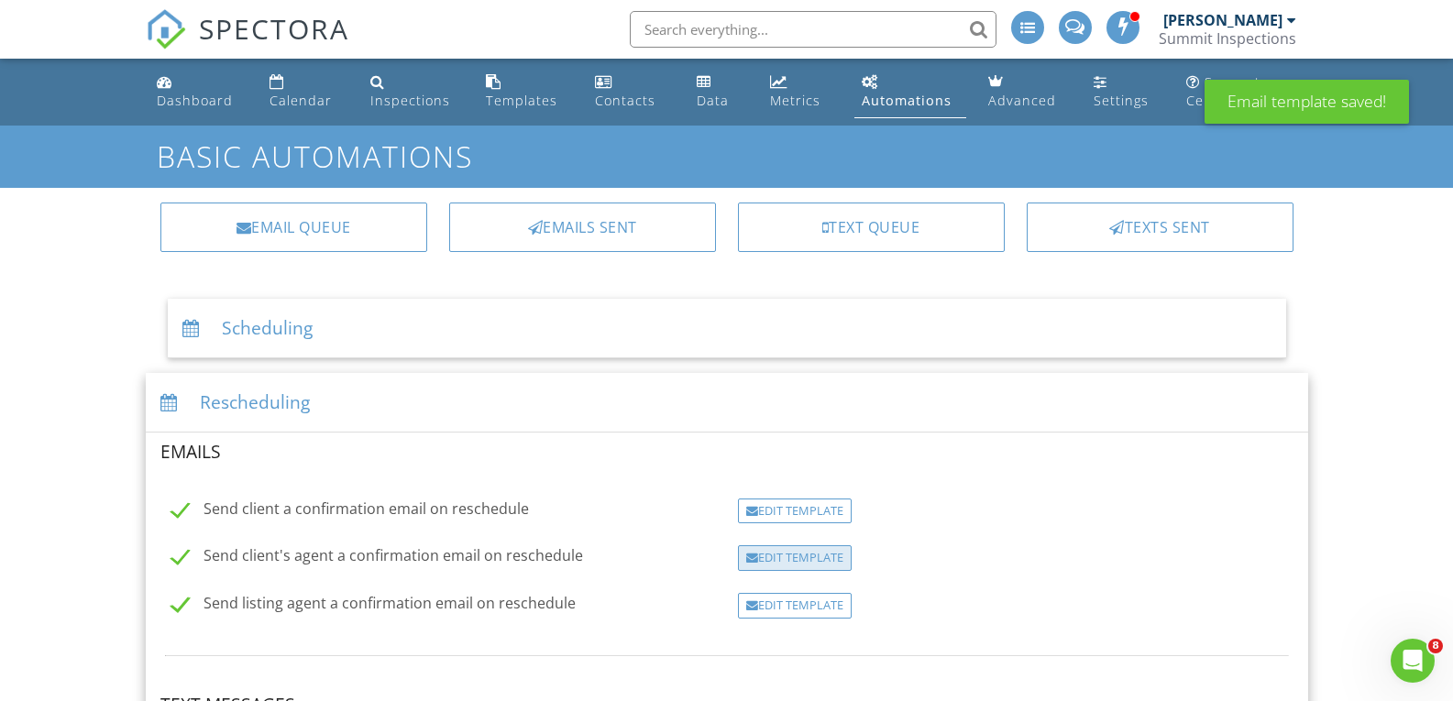
click at [809, 565] on div "Edit Template" at bounding box center [795, 559] width 114 height 26
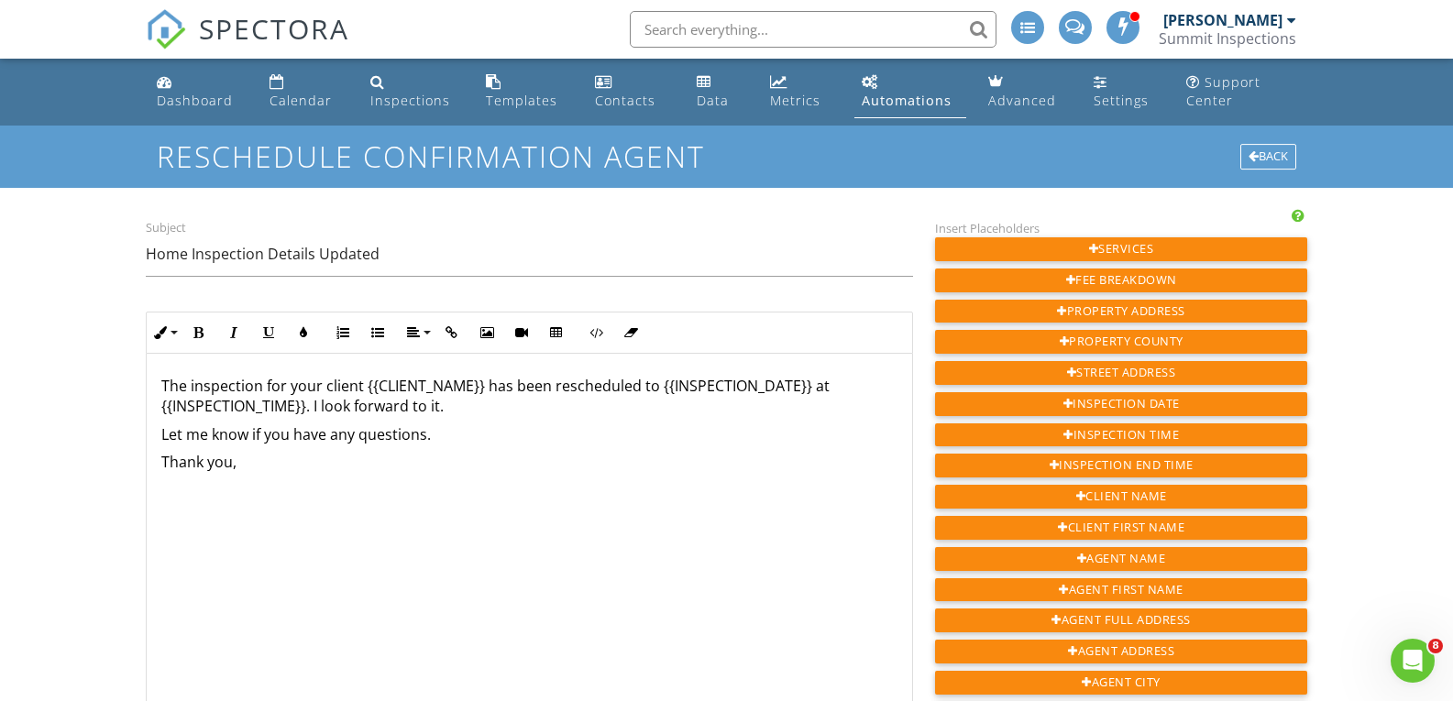
click at [224, 534] on div "The inspection for your client {{CLIENT_NAME}} has been rescheduled to {{INSPEC…" at bounding box center [530, 537] width 766 height 367
click at [251, 469] on p "Thank you," at bounding box center [529, 462] width 736 height 20
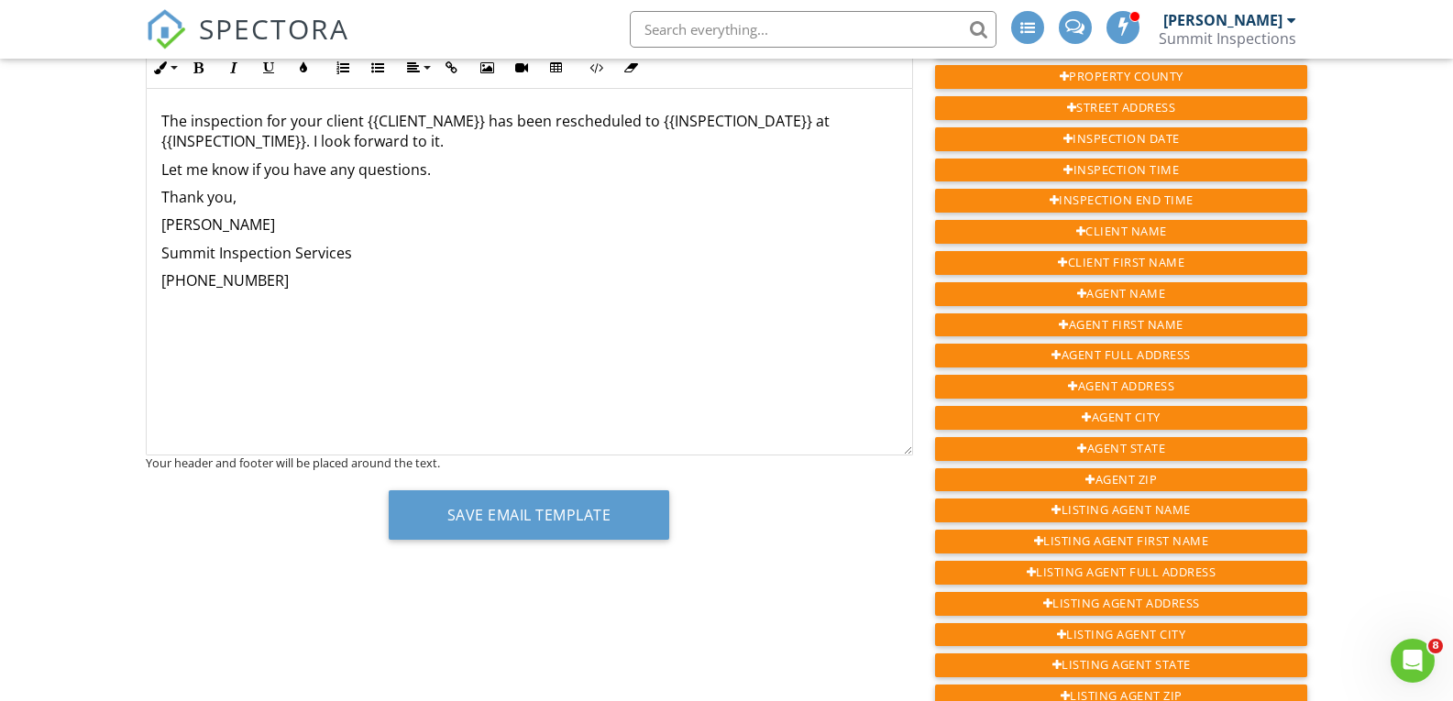
scroll to position [268, 0]
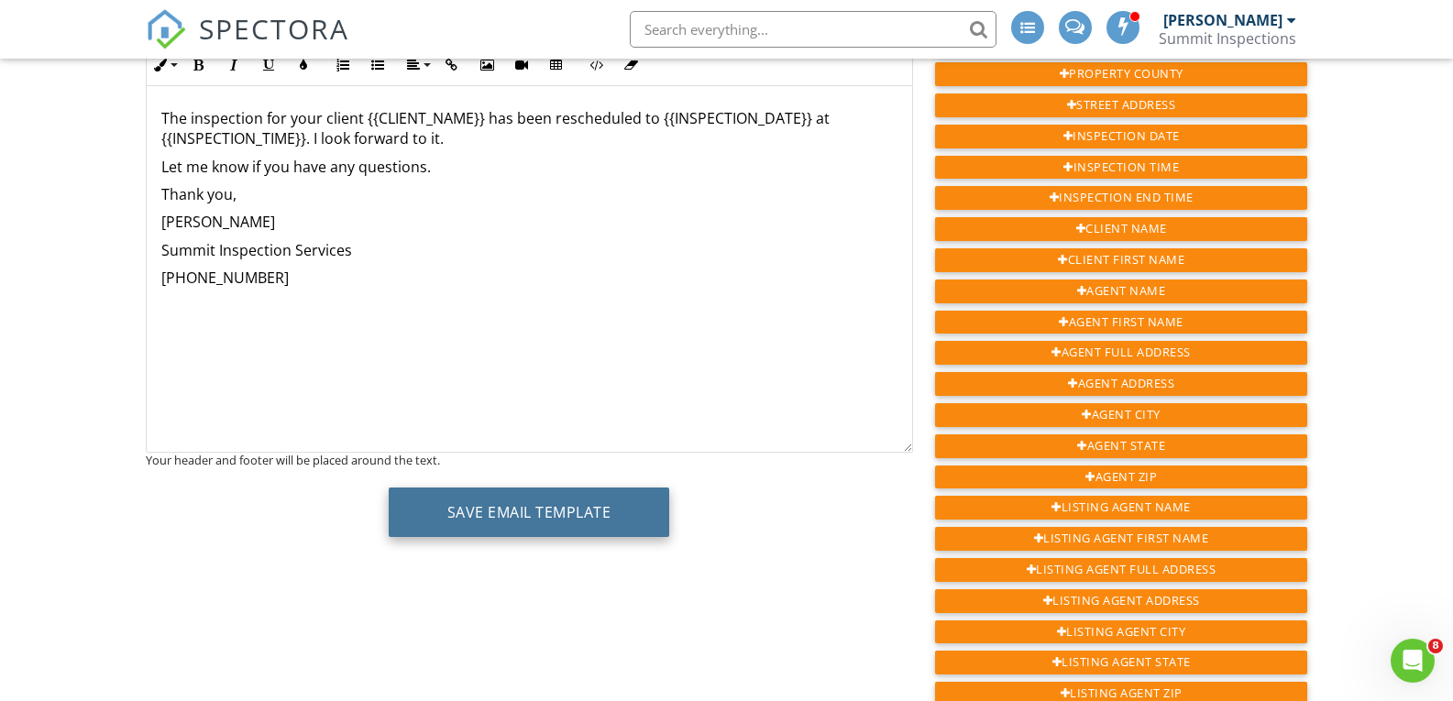
click at [621, 511] on button "Save Email Template" at bounding box center [529, 513] width 281 height 50
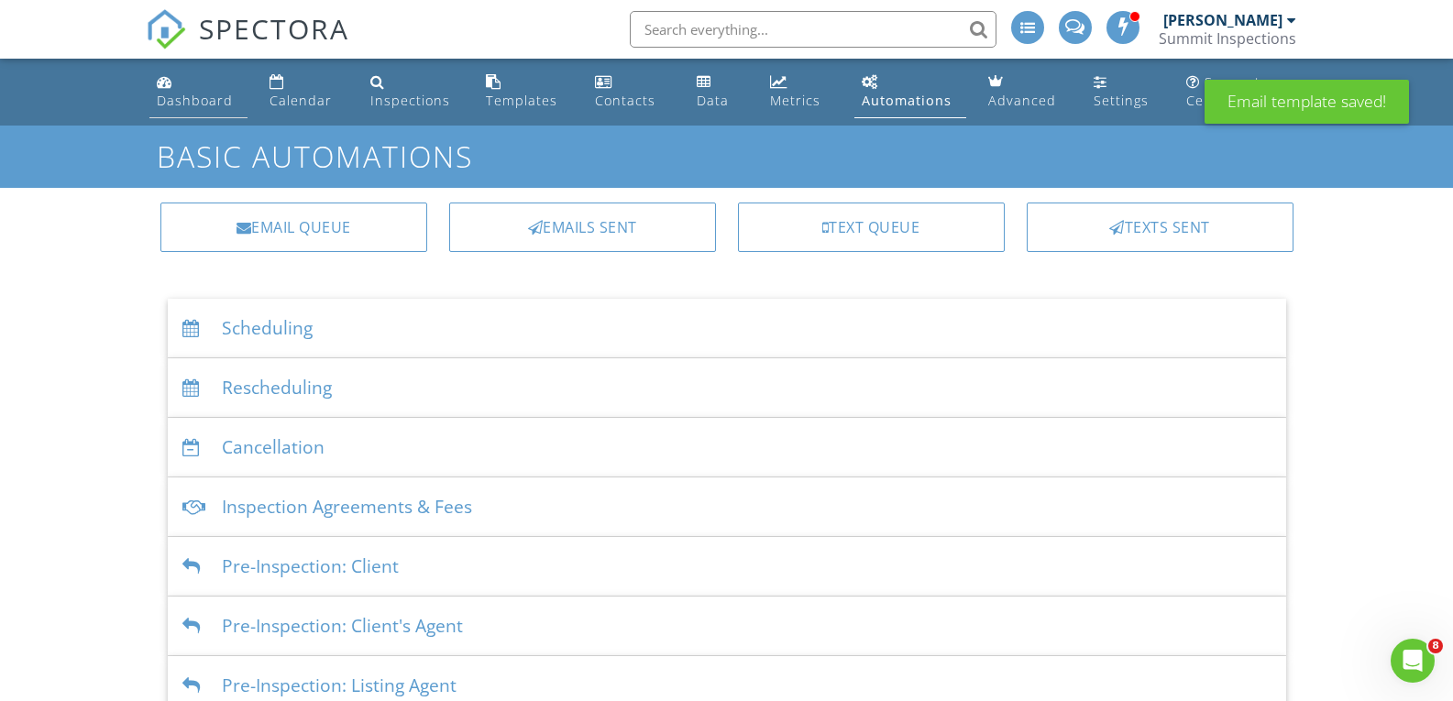
click at [218, 108] on div "Dashboard" at bounding box center [195, 100] width 76 height 17
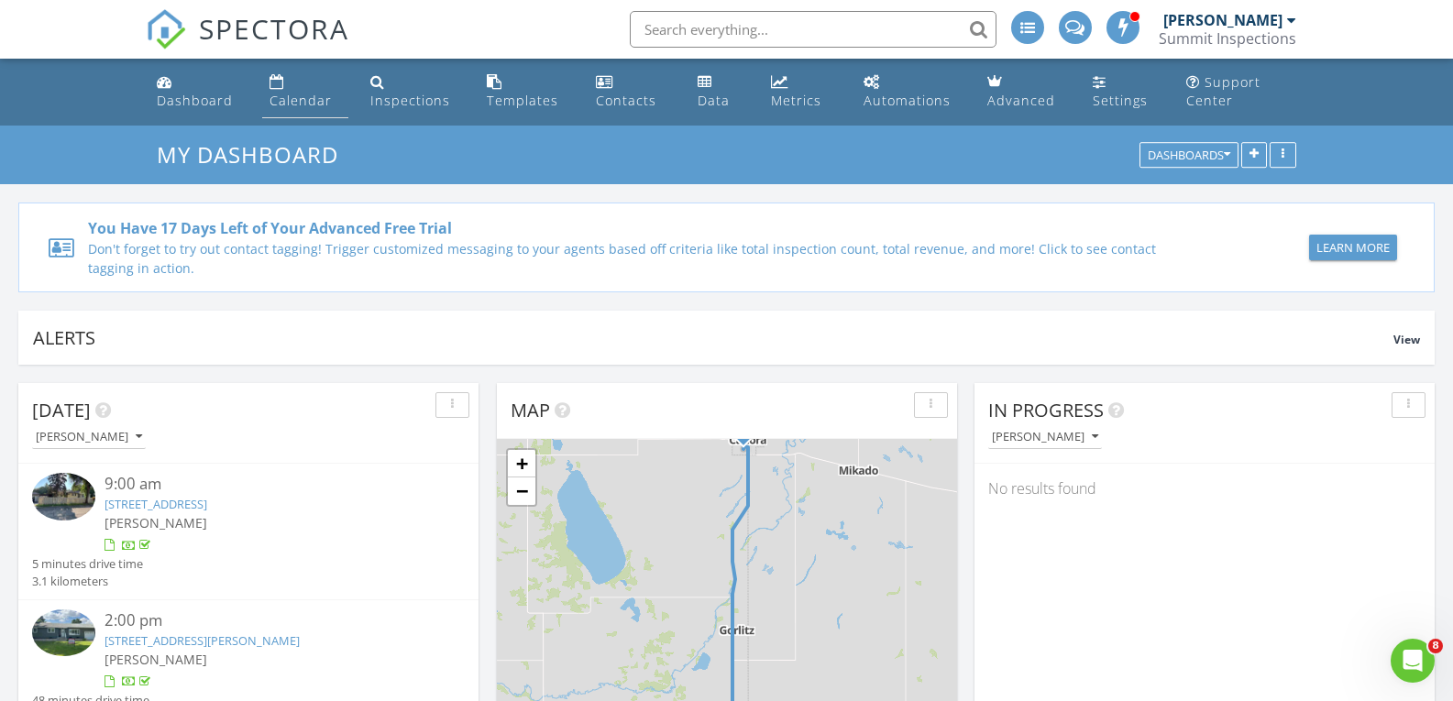
click at [300, 102] on div "Calendar" at bounding box center [301, 100] width 62 height 17
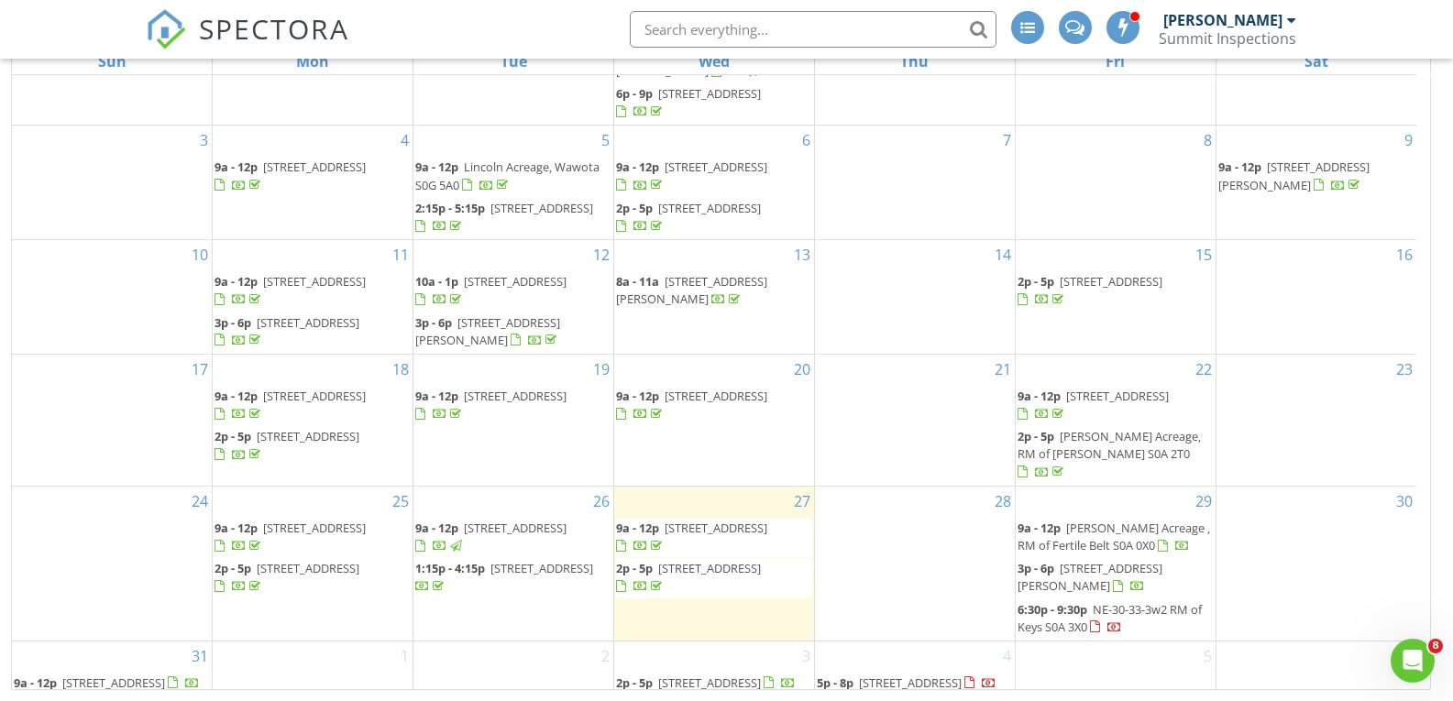
scroll to position [147, 0]
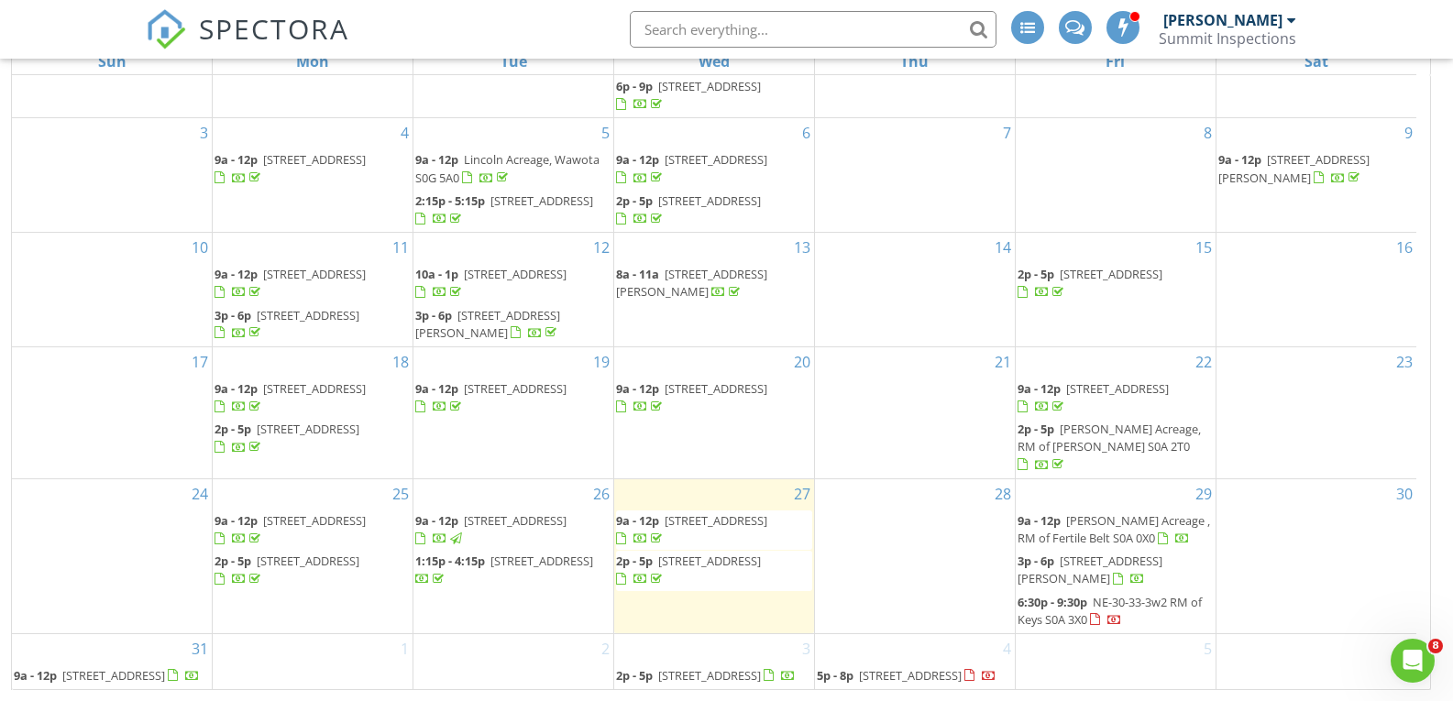
click at [1120, 614] on div at bounding box center [1115, 621] width 15 height 15
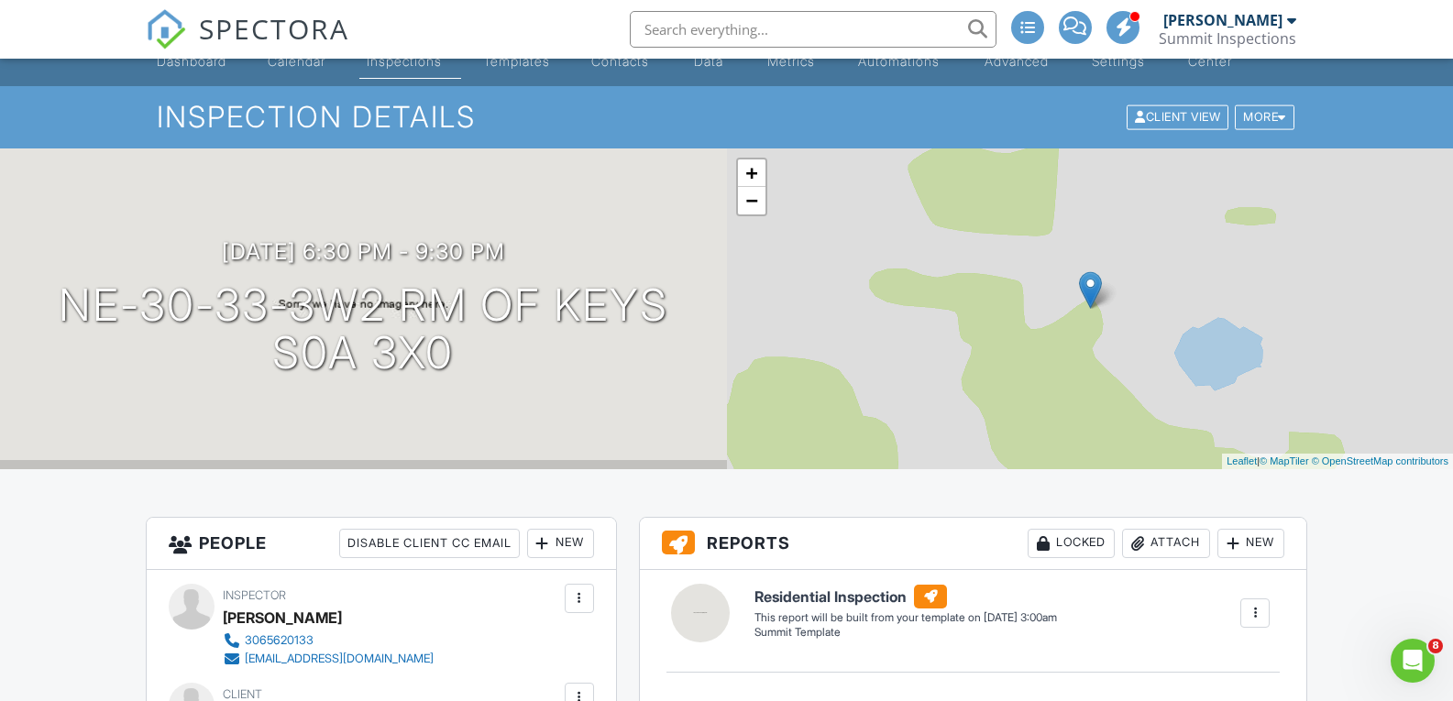
scroll to position [23, 0]
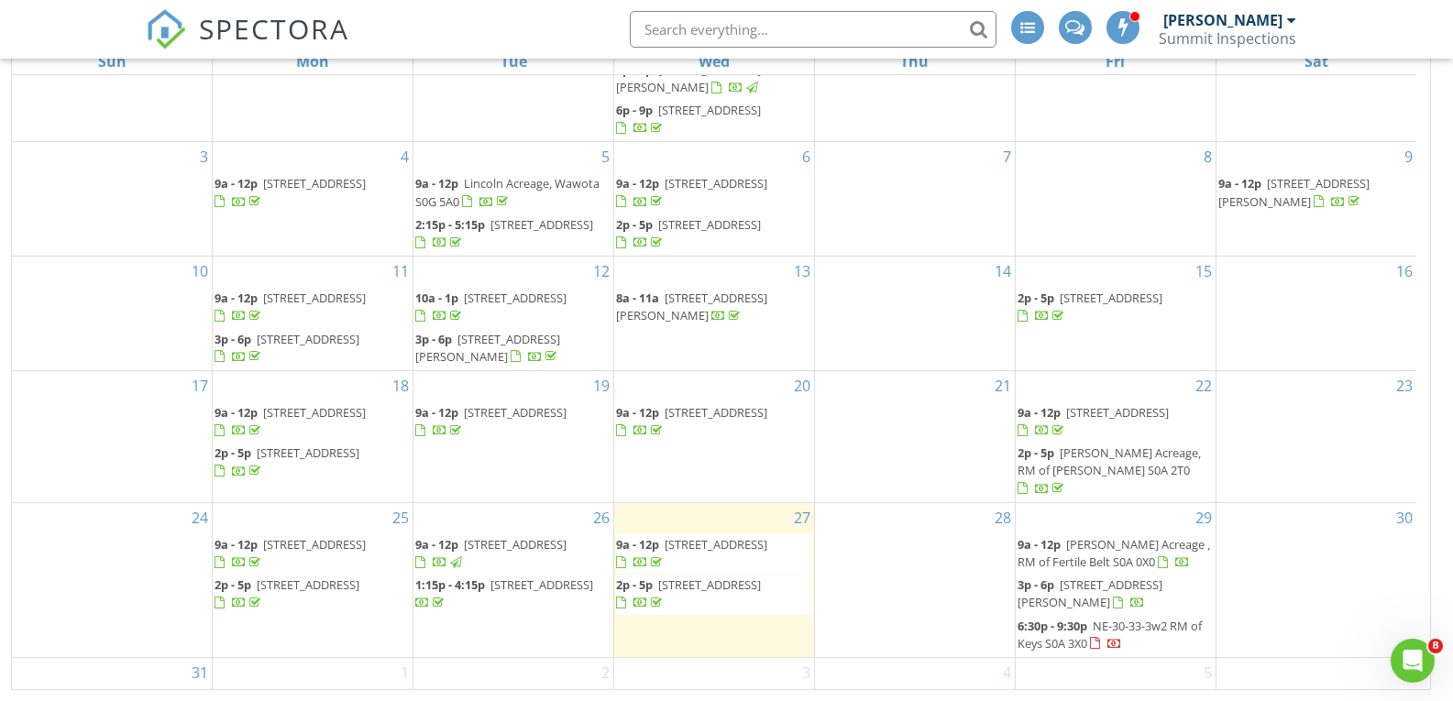
scroll to position [147, 0]
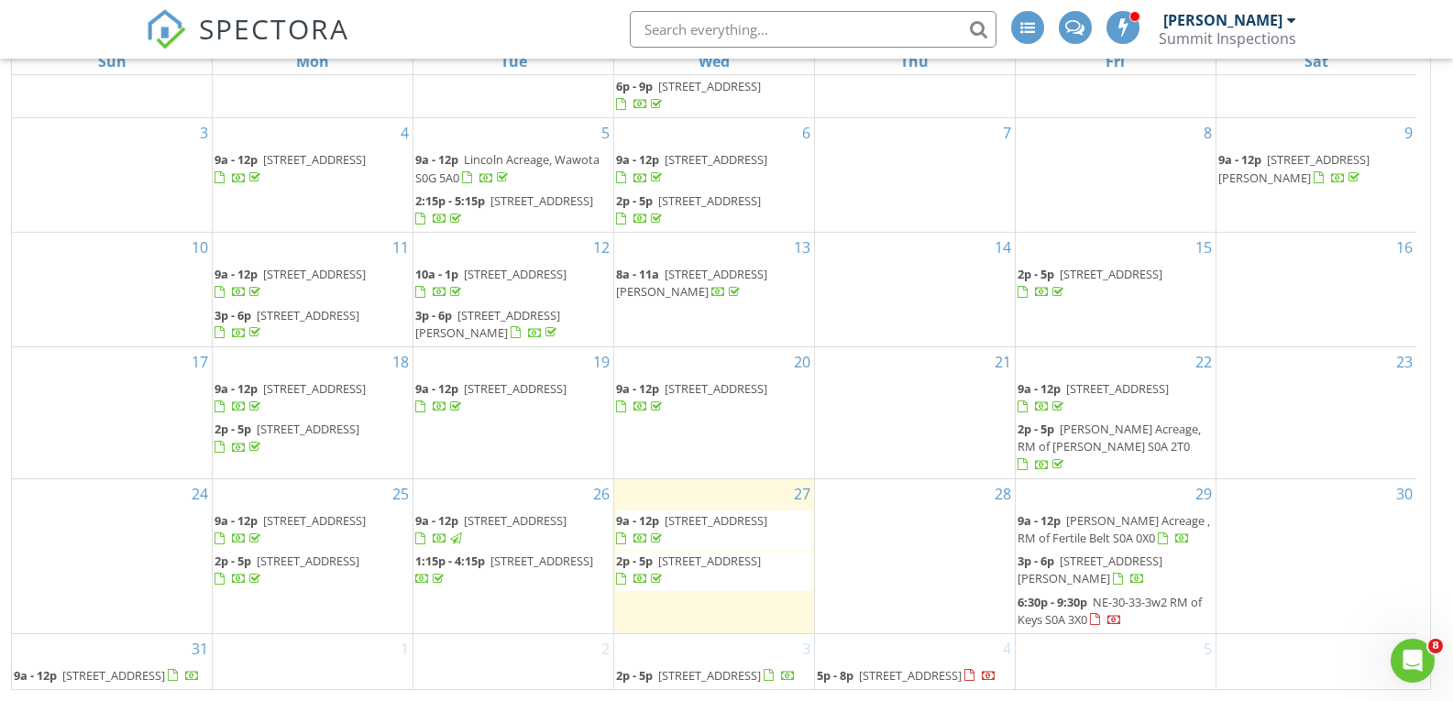
click at [717, 670] on span "126 Pebble Beach Rd, Springside S0A 3V0" at bounding box center [709, 676] width 103 height 17
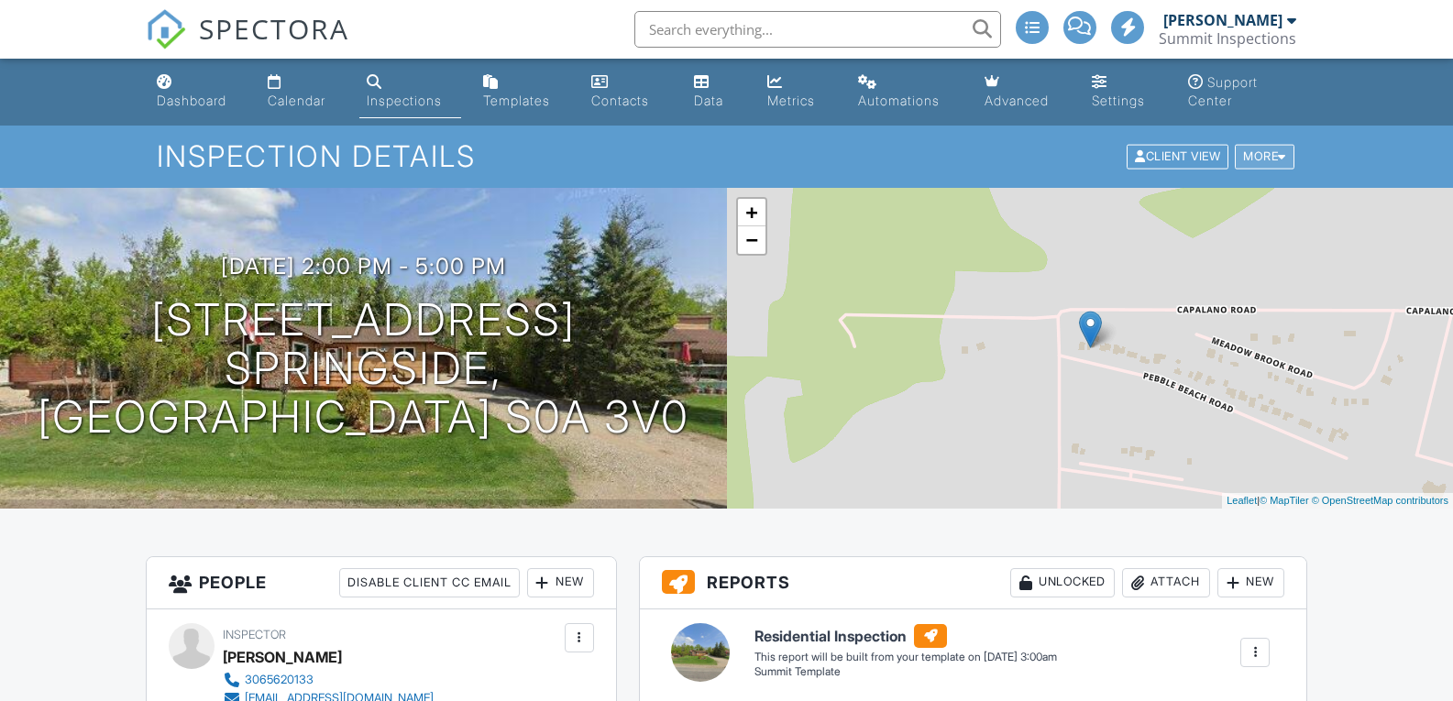
click at [1281, 156] on div at bounding box center [1282, 157] width 8 height 12
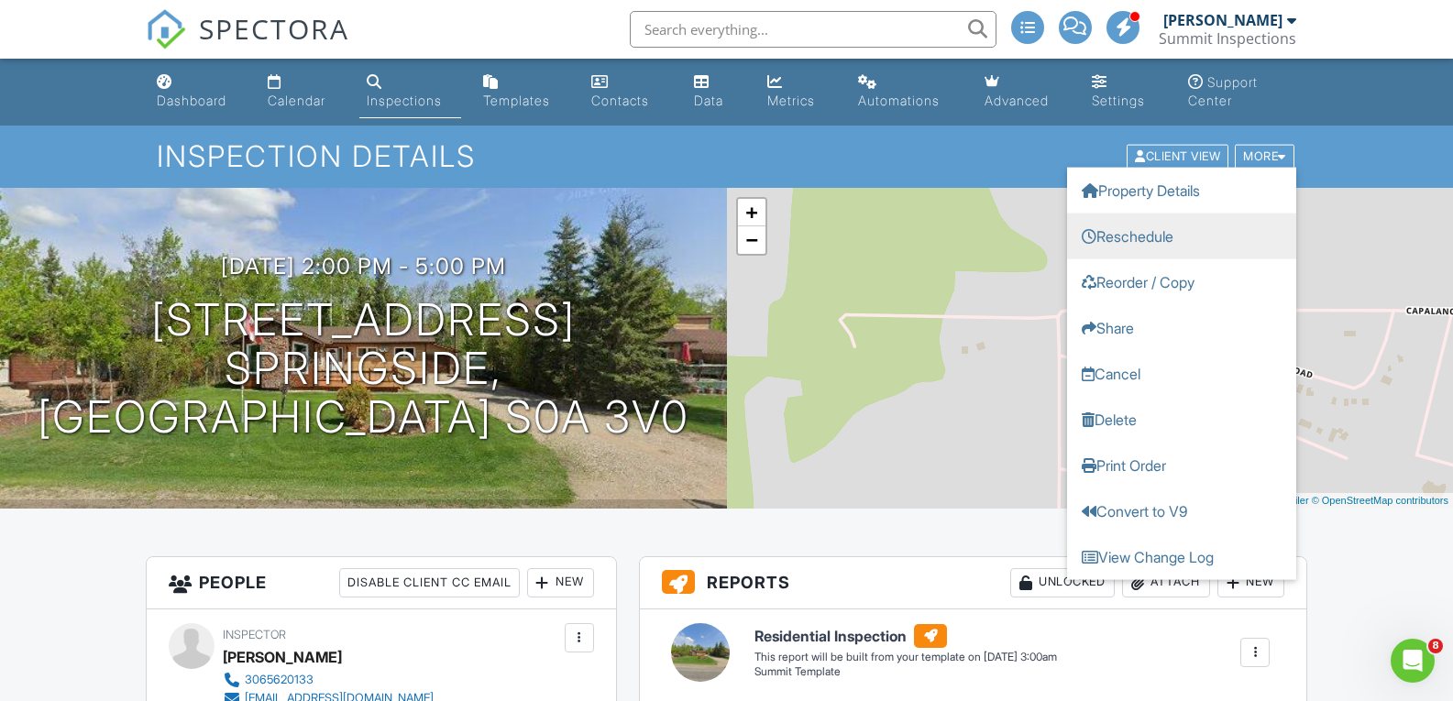
click at [1164, 235] on link "Reschedule" at bounding box center [1181, 237] width 229 height 46
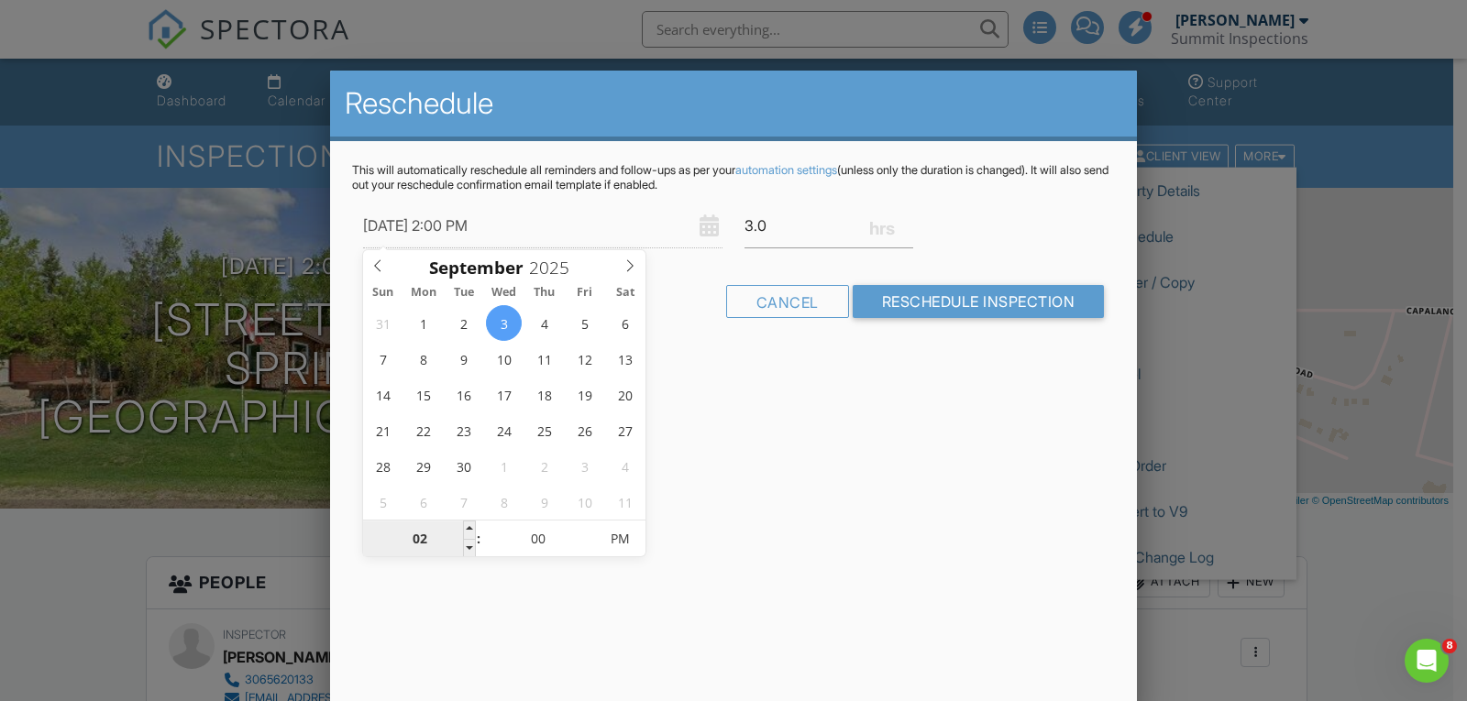
click at [450, 539] on input "02" at bounding box center [419, 540] width 113 height 37
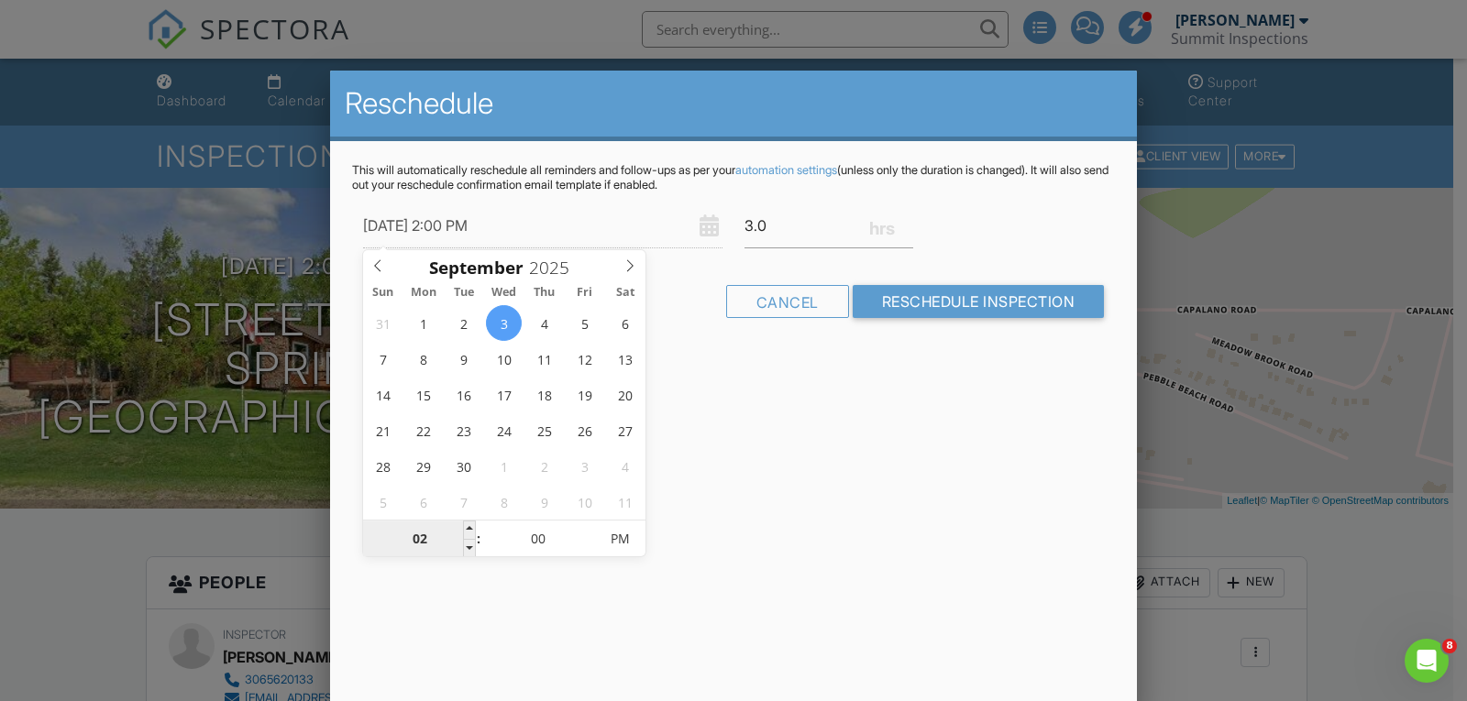
type input "09"
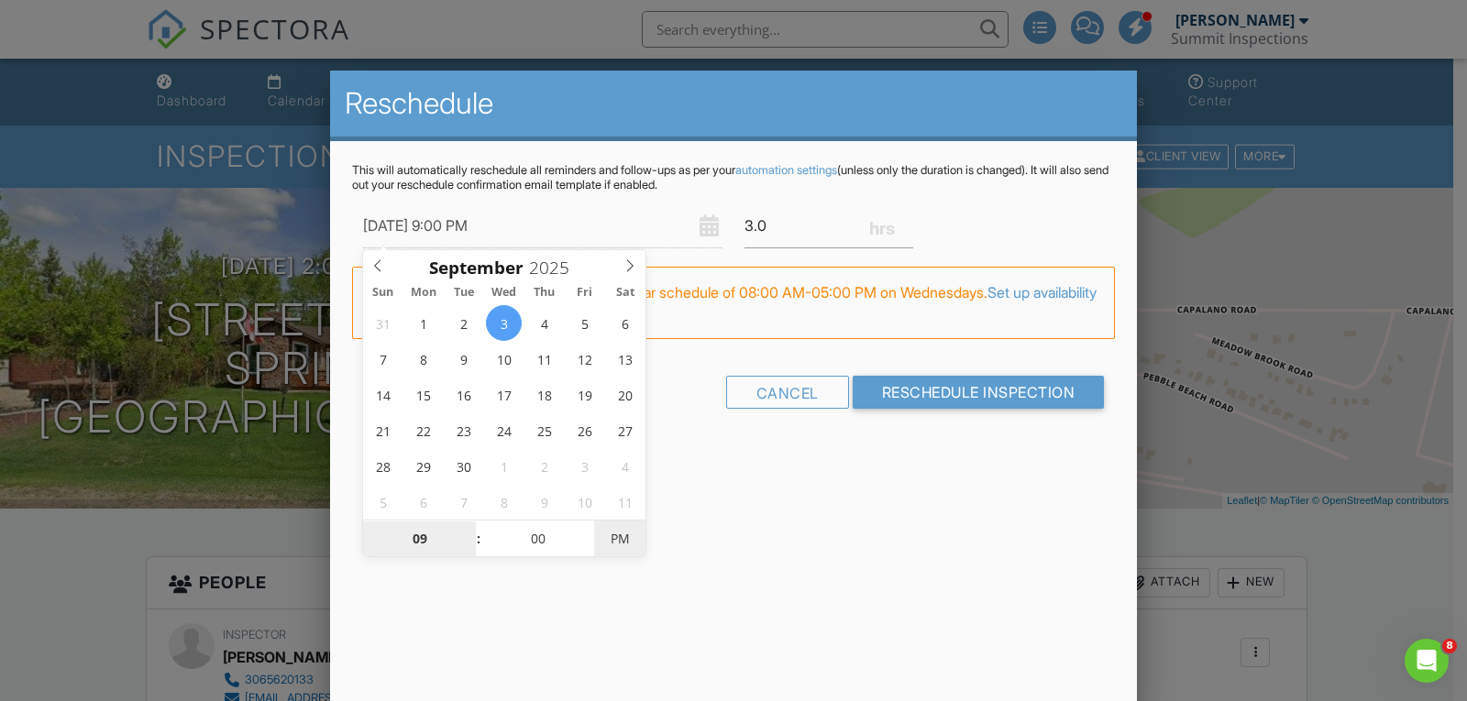
type input "2025/09/03 9:00 AM"
click at [622, 542] on span "PM" at bounding box center [619, 539] width 50 height 37
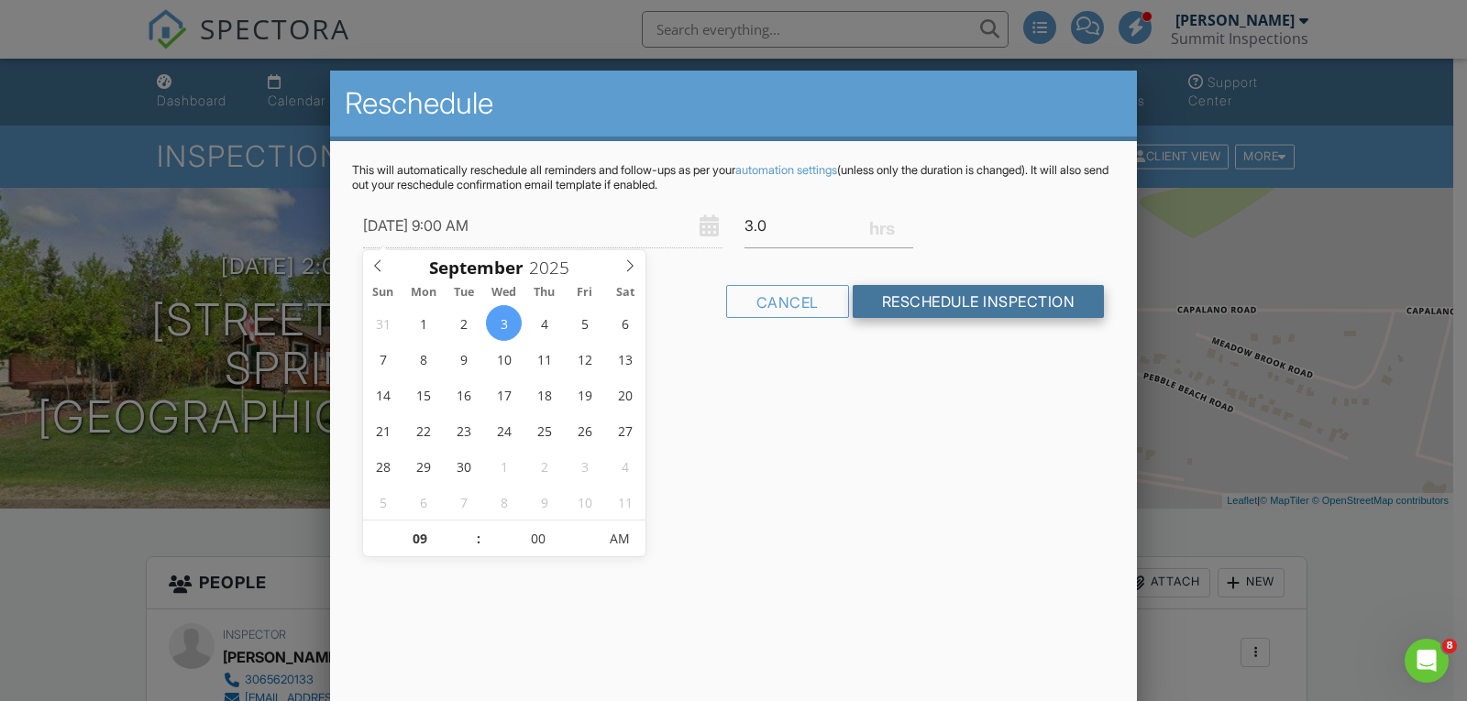
click at [983, 305] on input "Reschedule Inspection" at bounding box center [979, 301] width 252 height 33
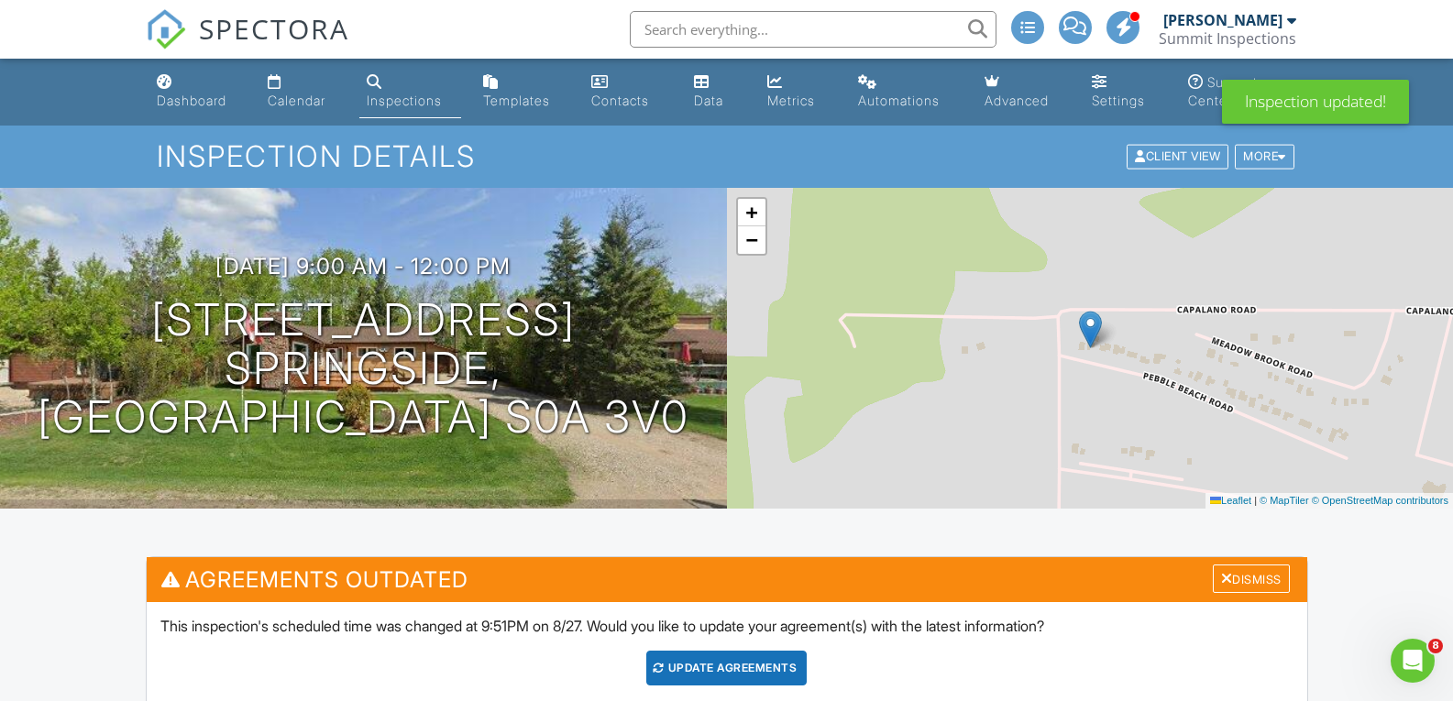
click at [765, 665] on div "Update Agreements" at bounding box center [726, 668] width 160 height 35
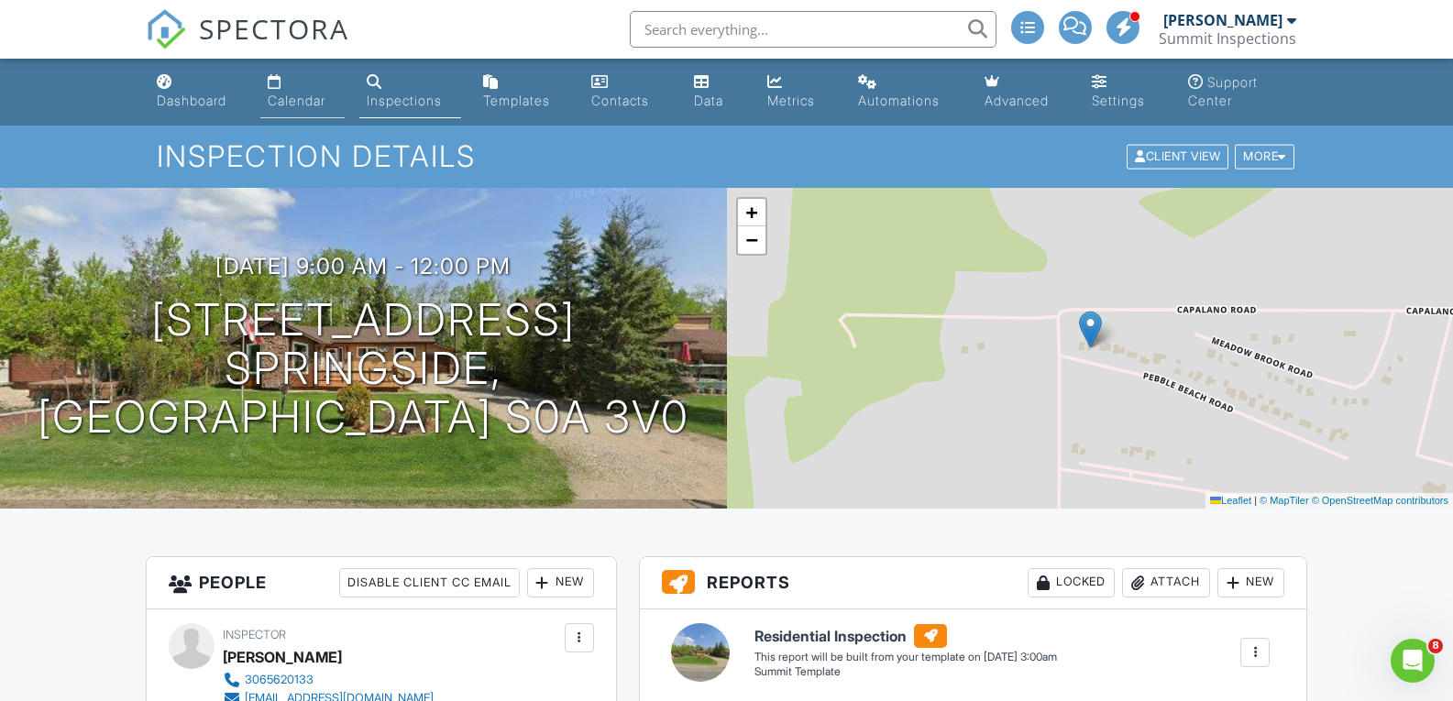
click at [316, 96] on div "Calendar" at bounding box center [297, 101] width 58 height 16
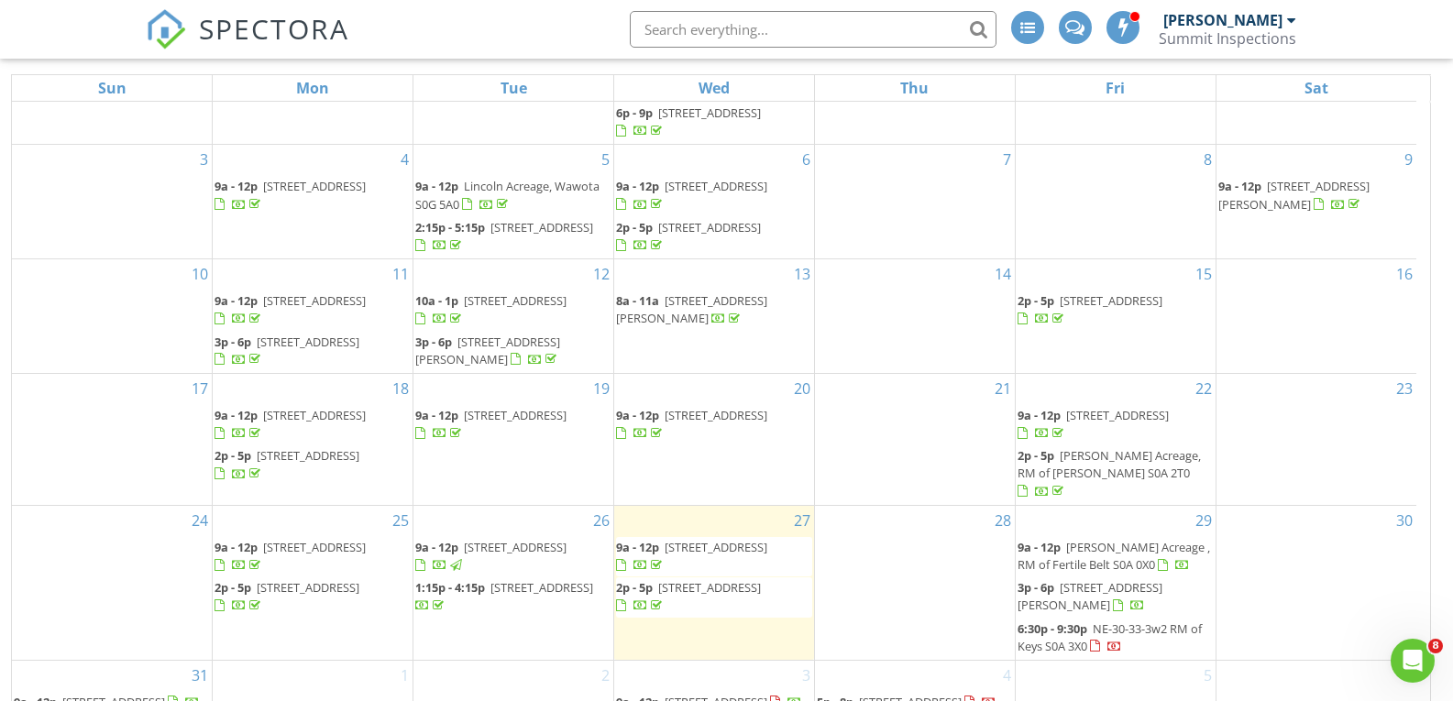
scroll to position [263, 0]
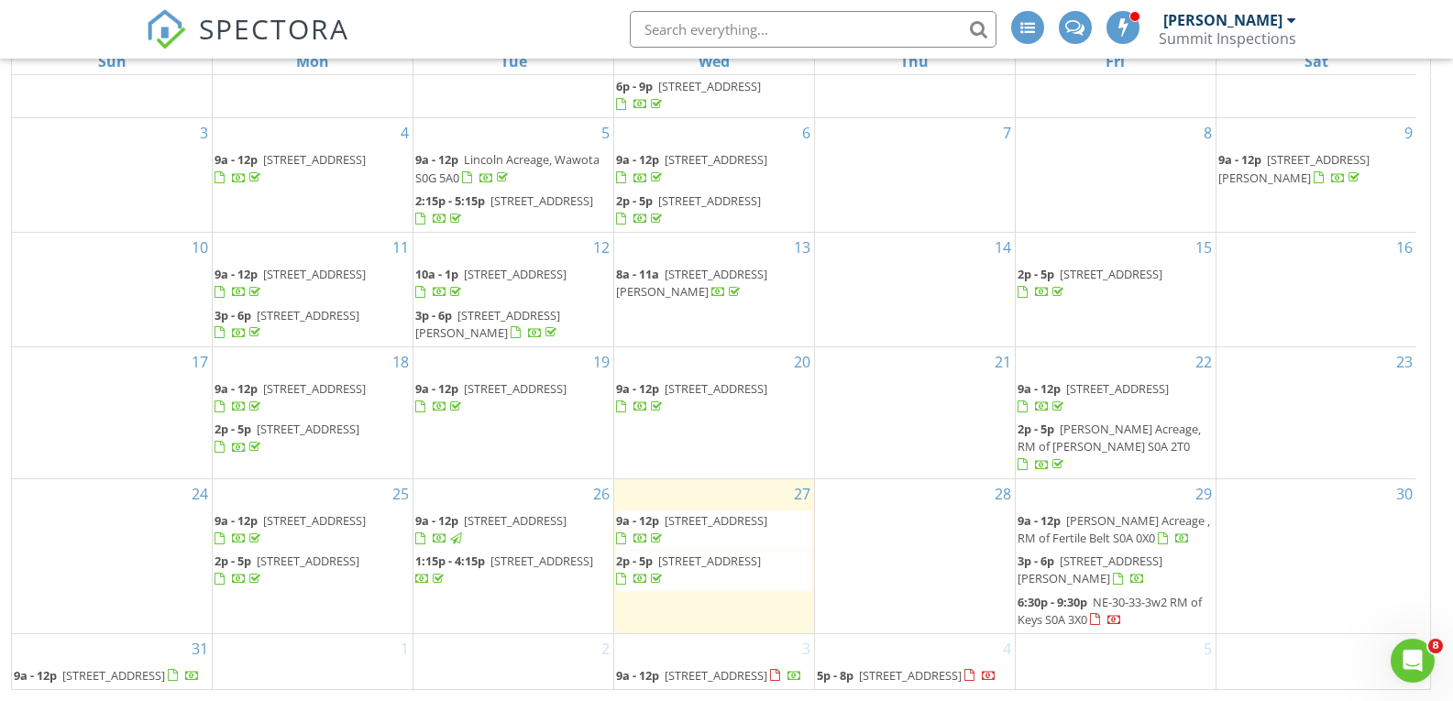
click at [1002, 134] on div "7" at bounding box center [915, 175] width 200 height 114
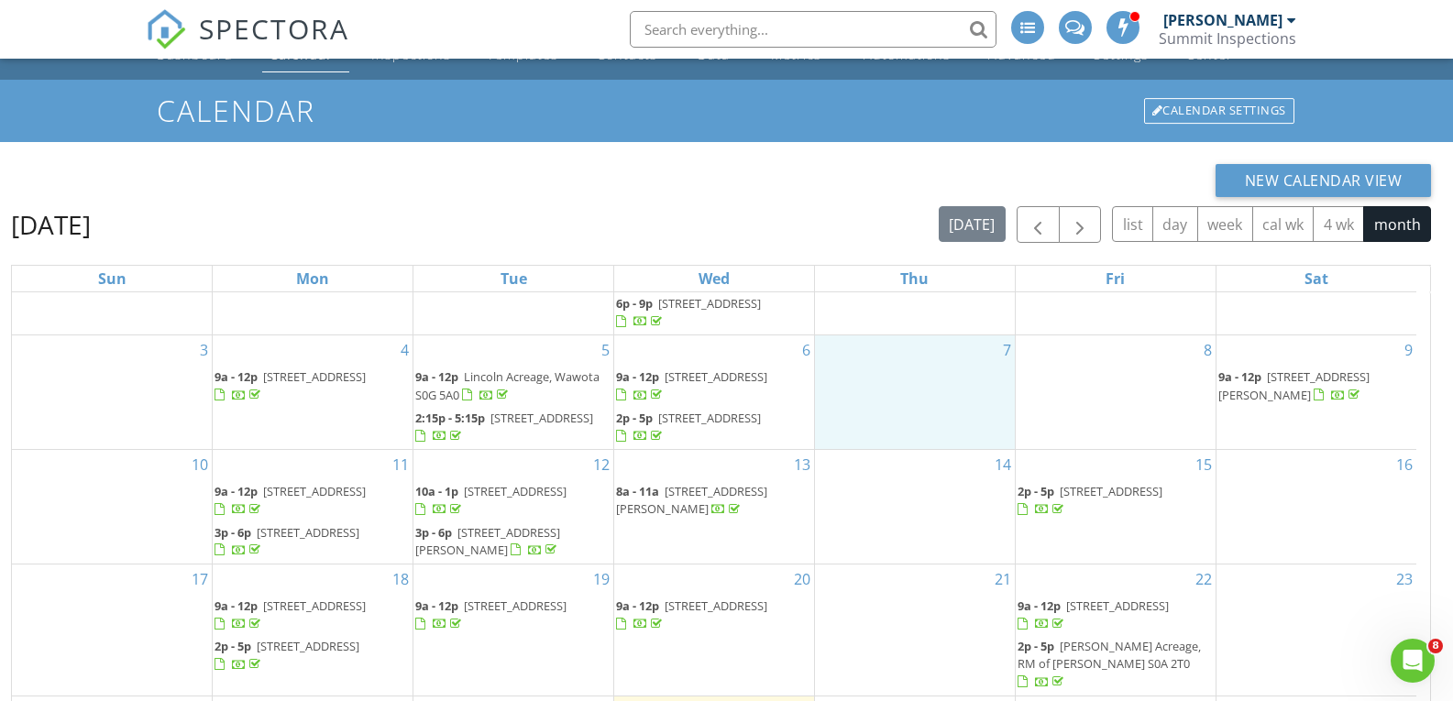
scroll to position [0, 0]
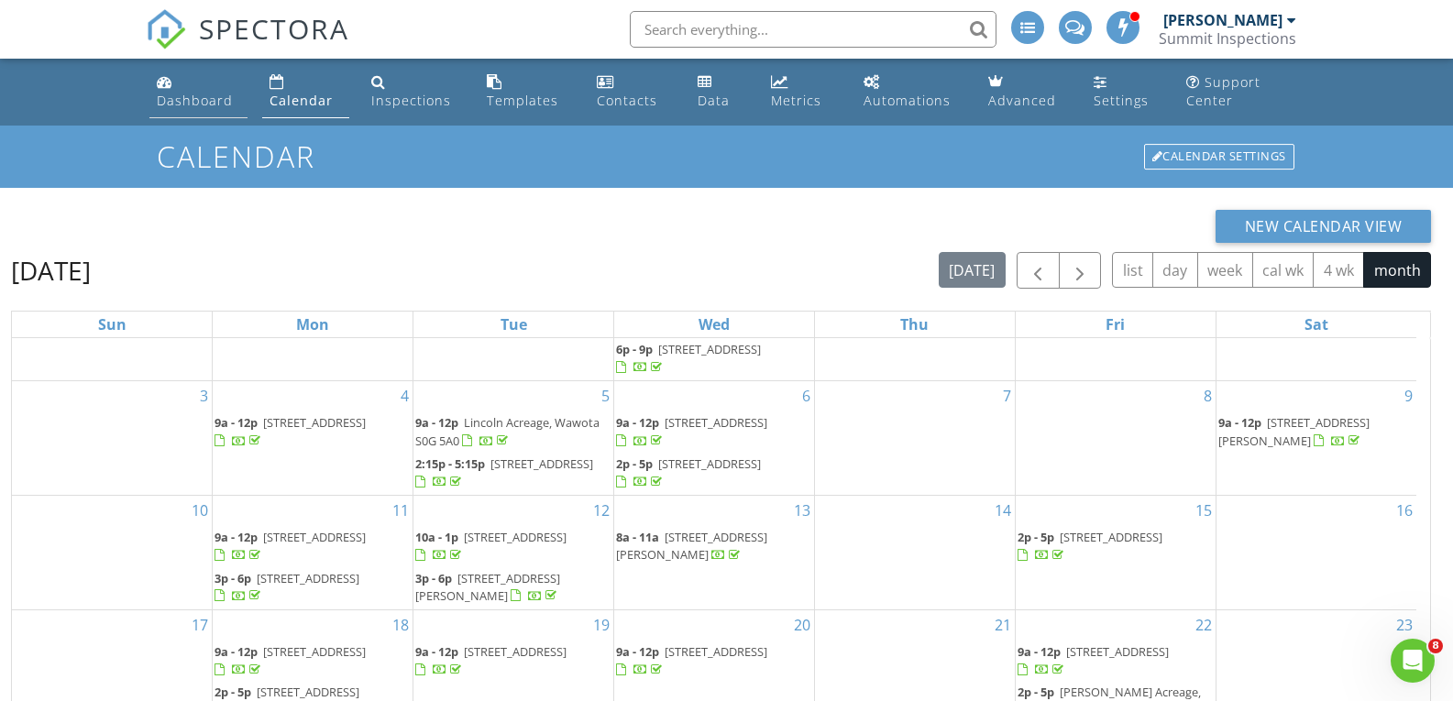
click at [157, 106] on div "Dashboard" at bounding box center [195, 100] width 76 height 17
